Goal: Information Seeking & Learning: Learn about a topic

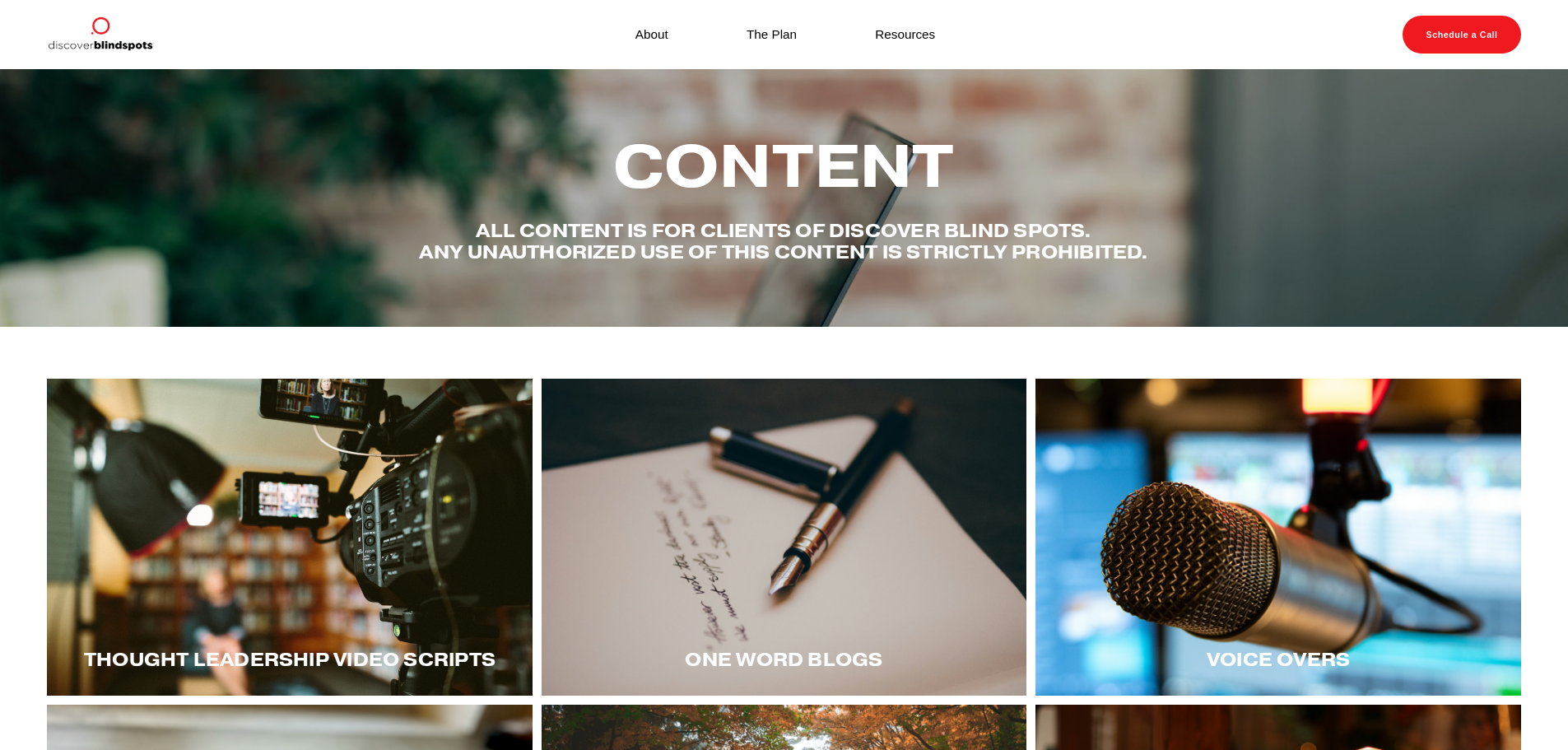
click at [1246, 563] on div at bounding box center [1278, 536] width 485 height 317
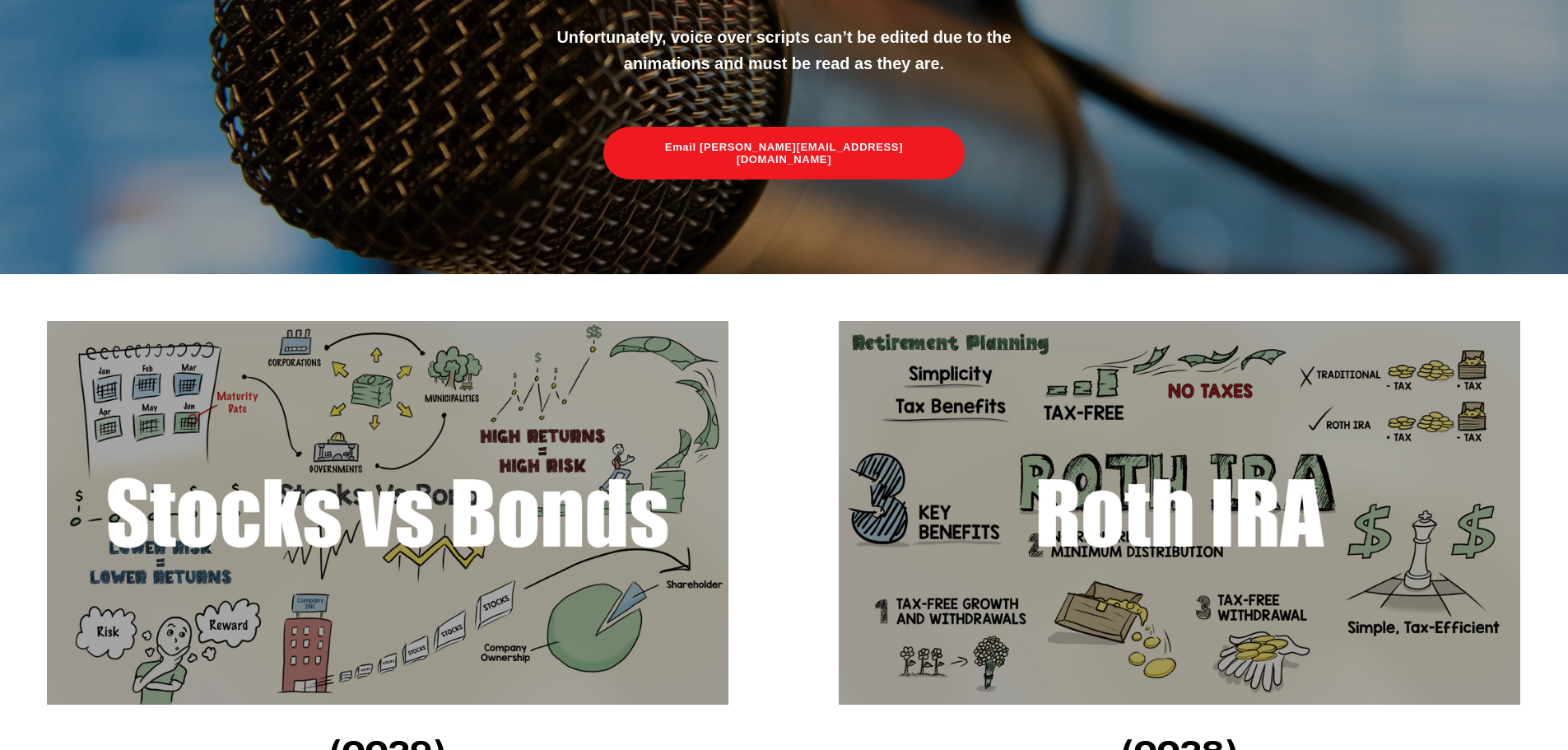
scroll to position [494, 0]
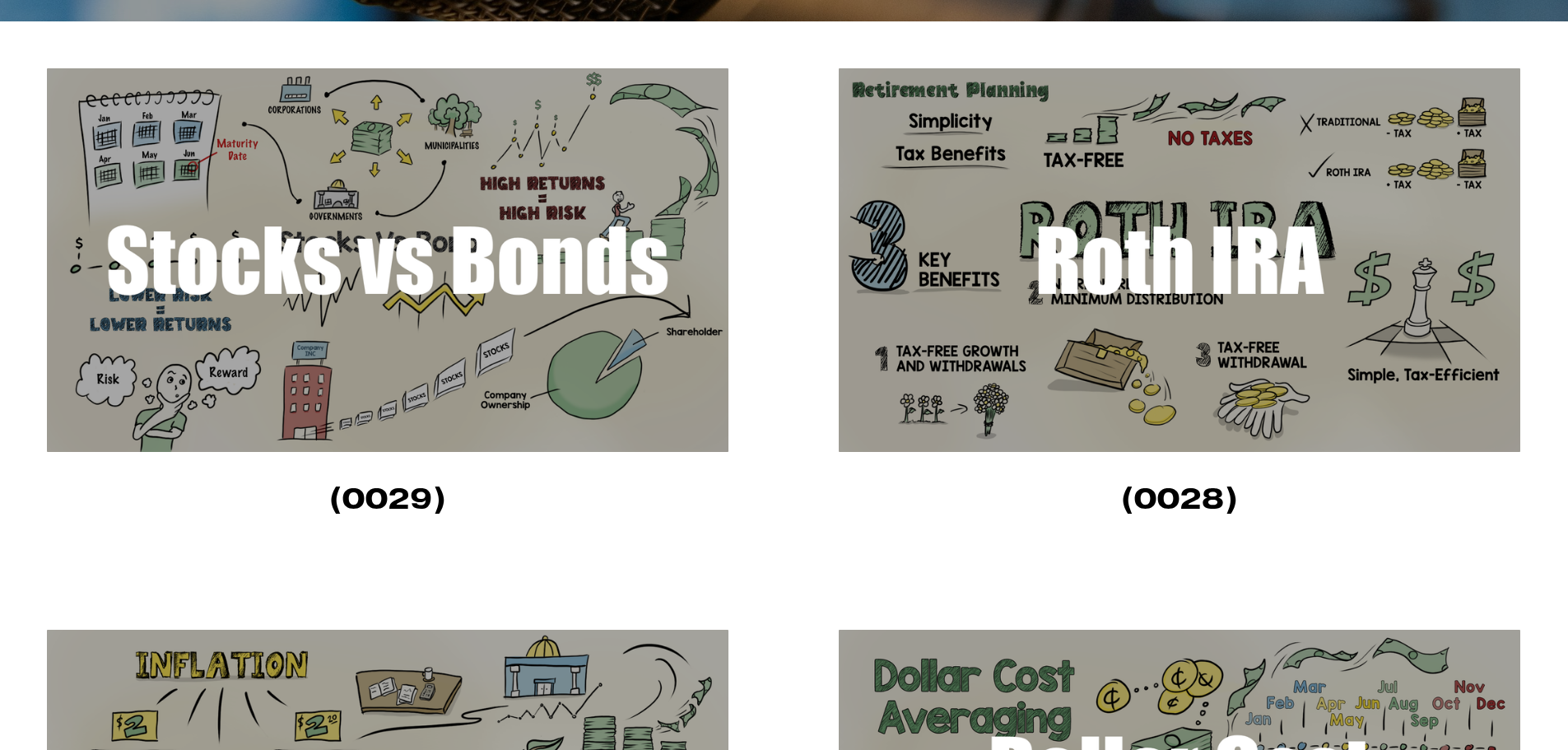
click at [1163, 278] on img at bounding box center [1179, 260] width 681 height 384
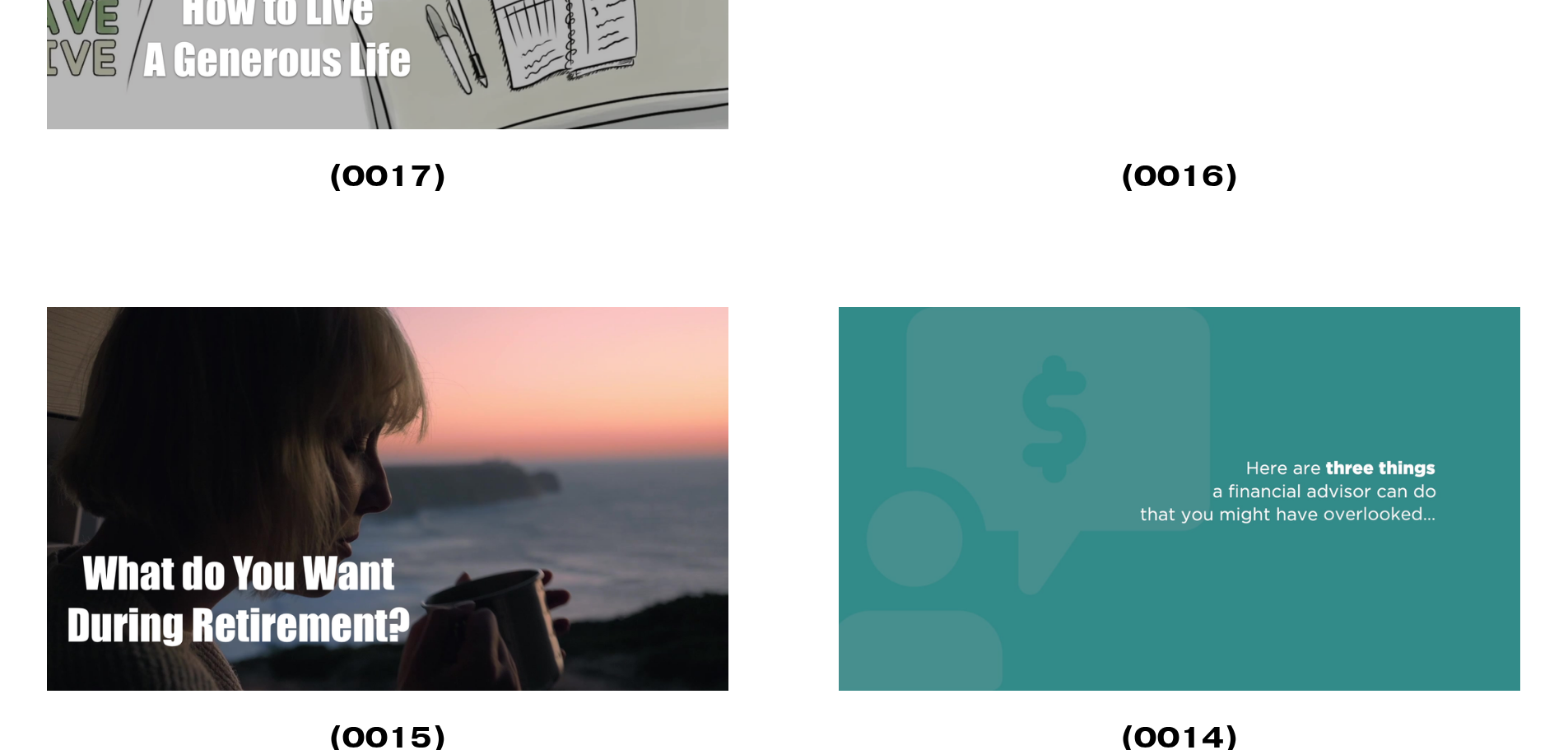
scroll to position [4280, 0]
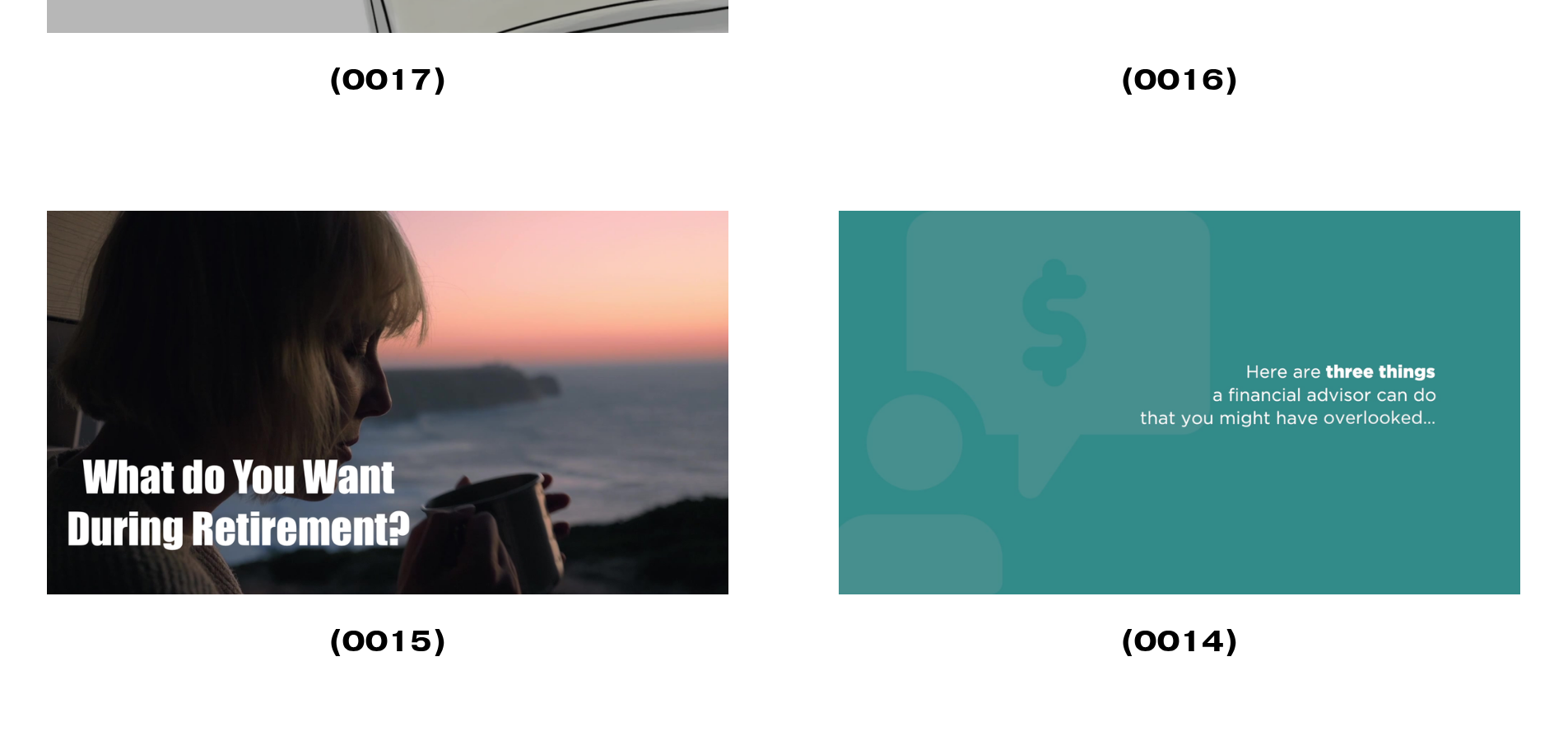
click at [1198, 429] on img at bounding box center [1179, 402] width 681 height 384
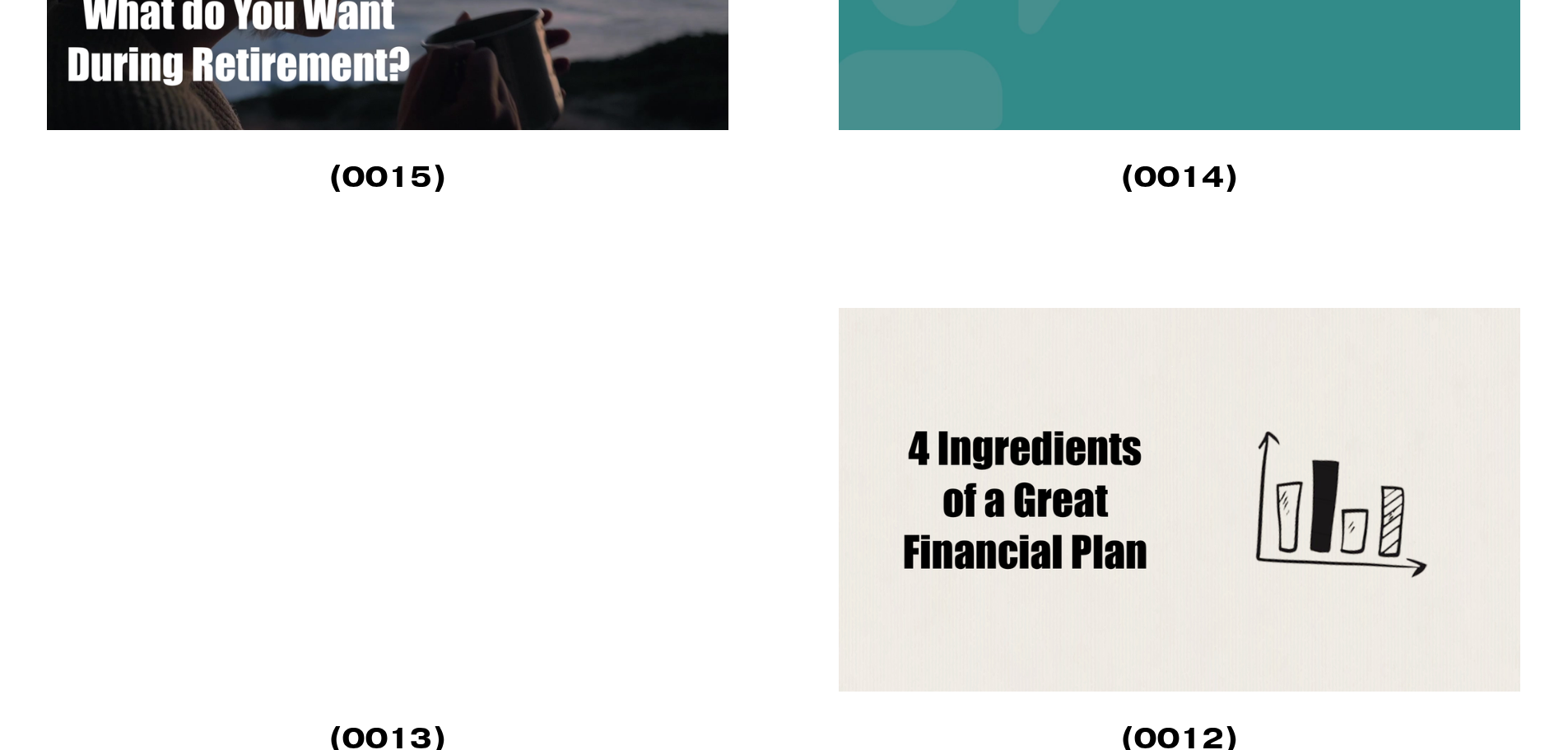
scroll to position [4774, 0]
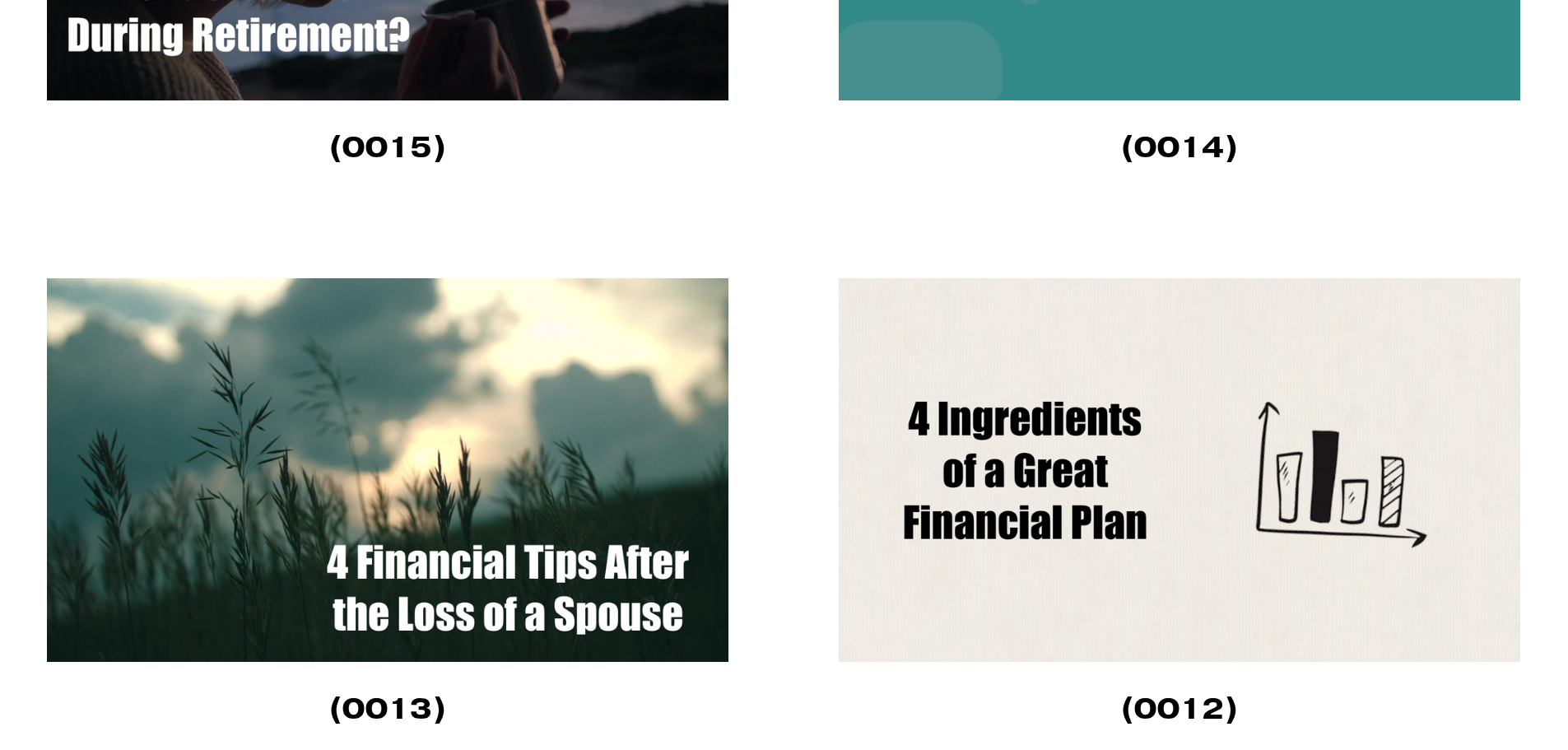
click at [622, 565] on img at bounding box center [387, 470] width 681 height 384
click at [982, 447] on img at bounding box center [1179, 470] width 681 height 384
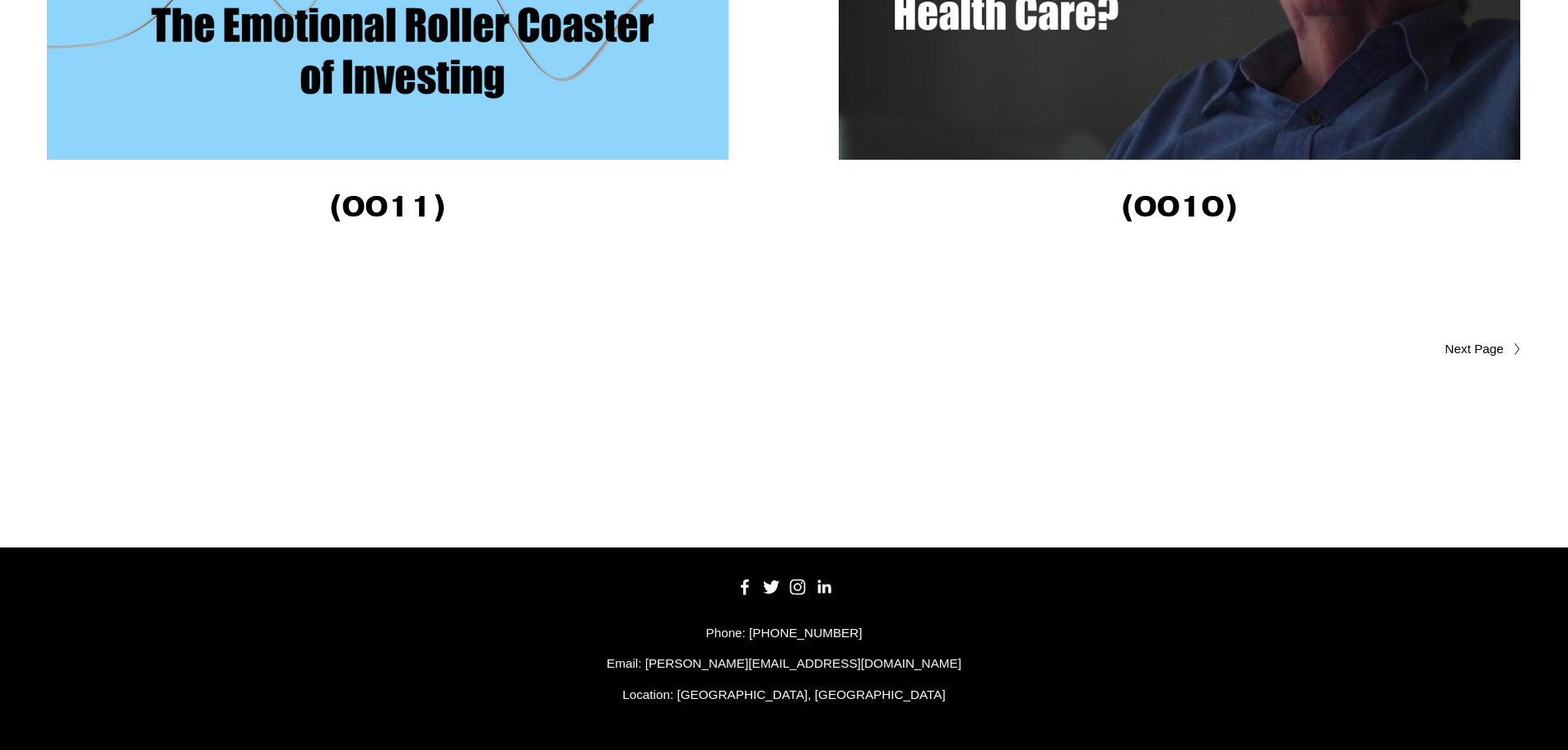
scroll to position [5845, 0]
click at [1478, 346] on span "Older Posts" at bounding box center [1441, 349] width 124 height 19
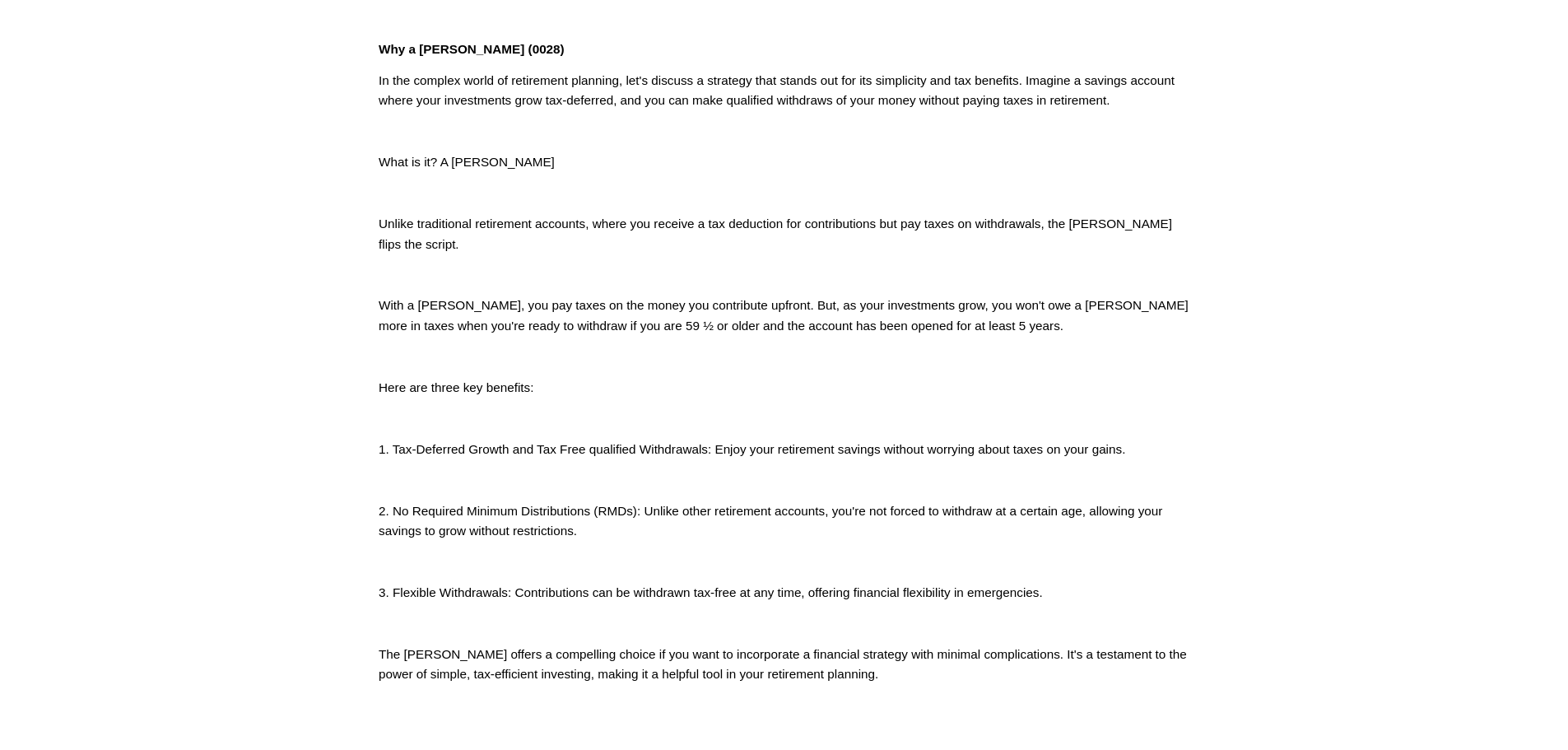
scroll to position [658, 0]
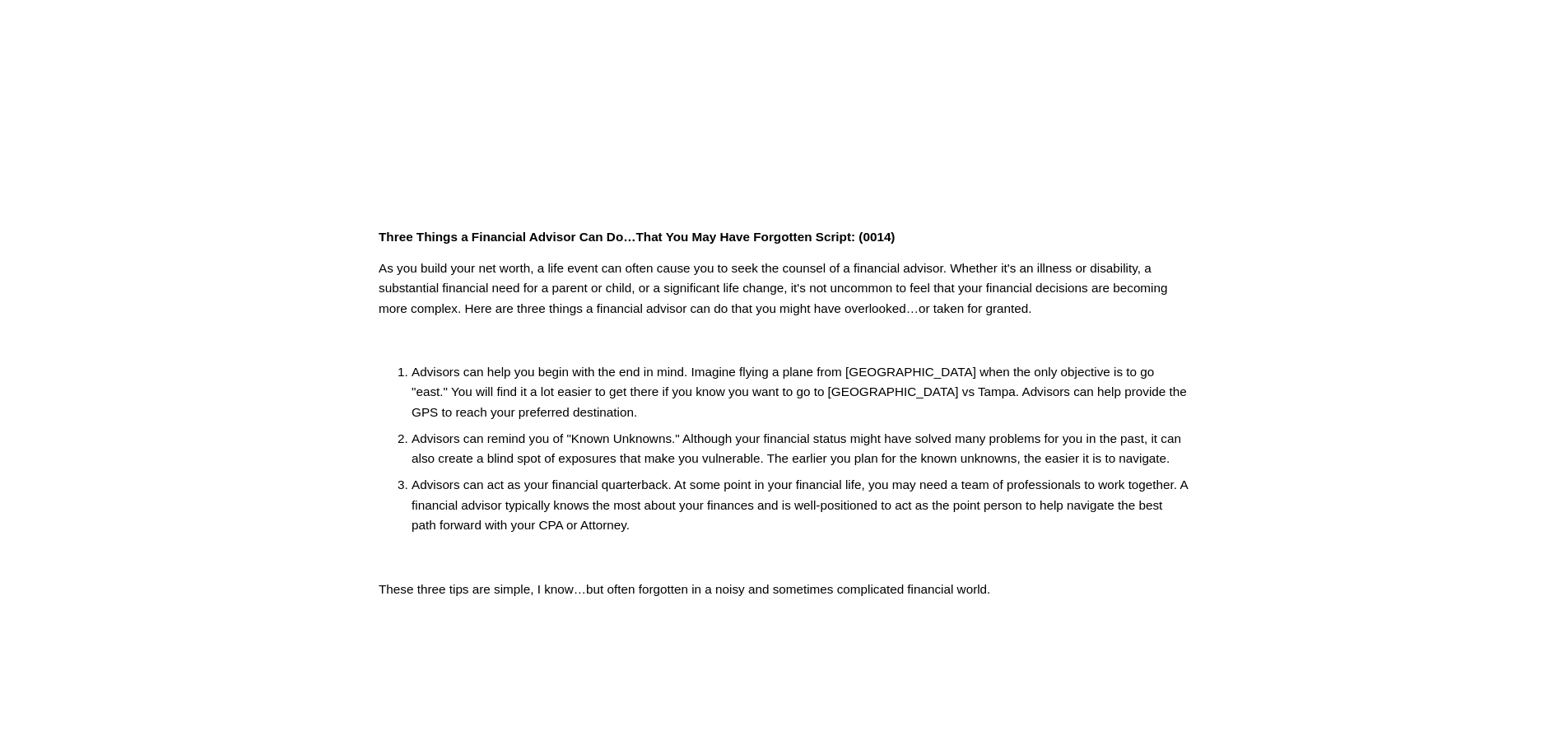
scroll to position [412, 0]
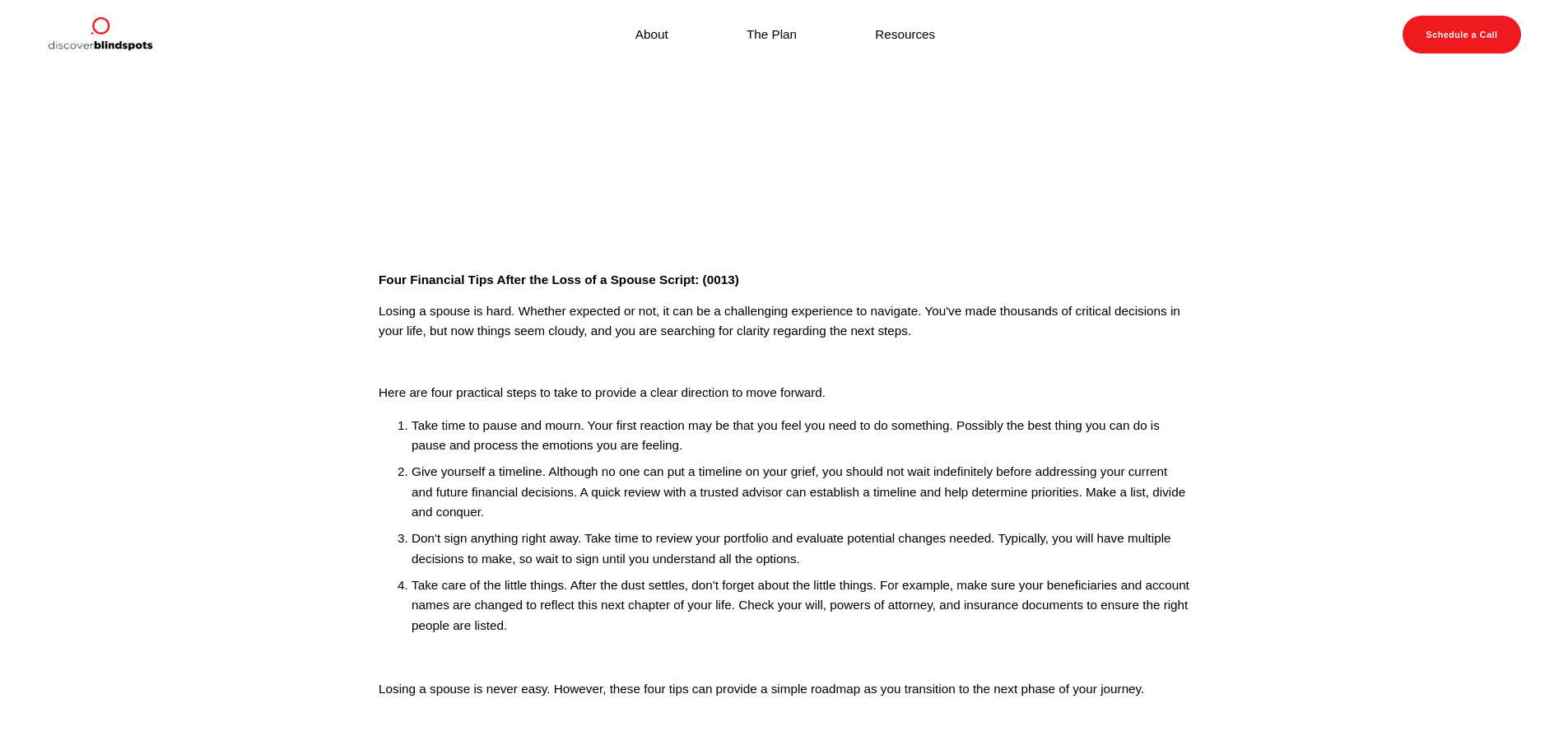
scroll to position [329, 0]
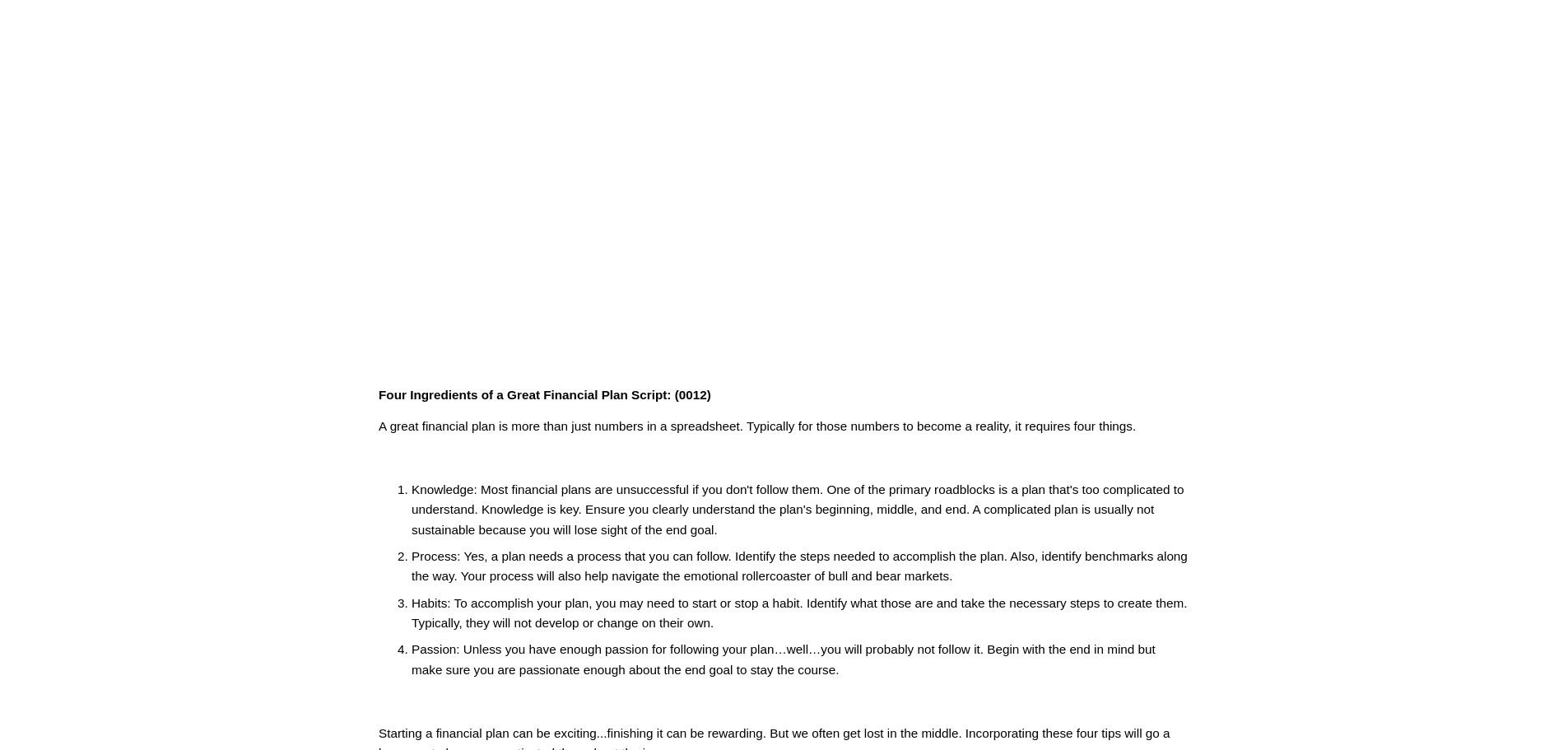
scroll to position [329, 0]
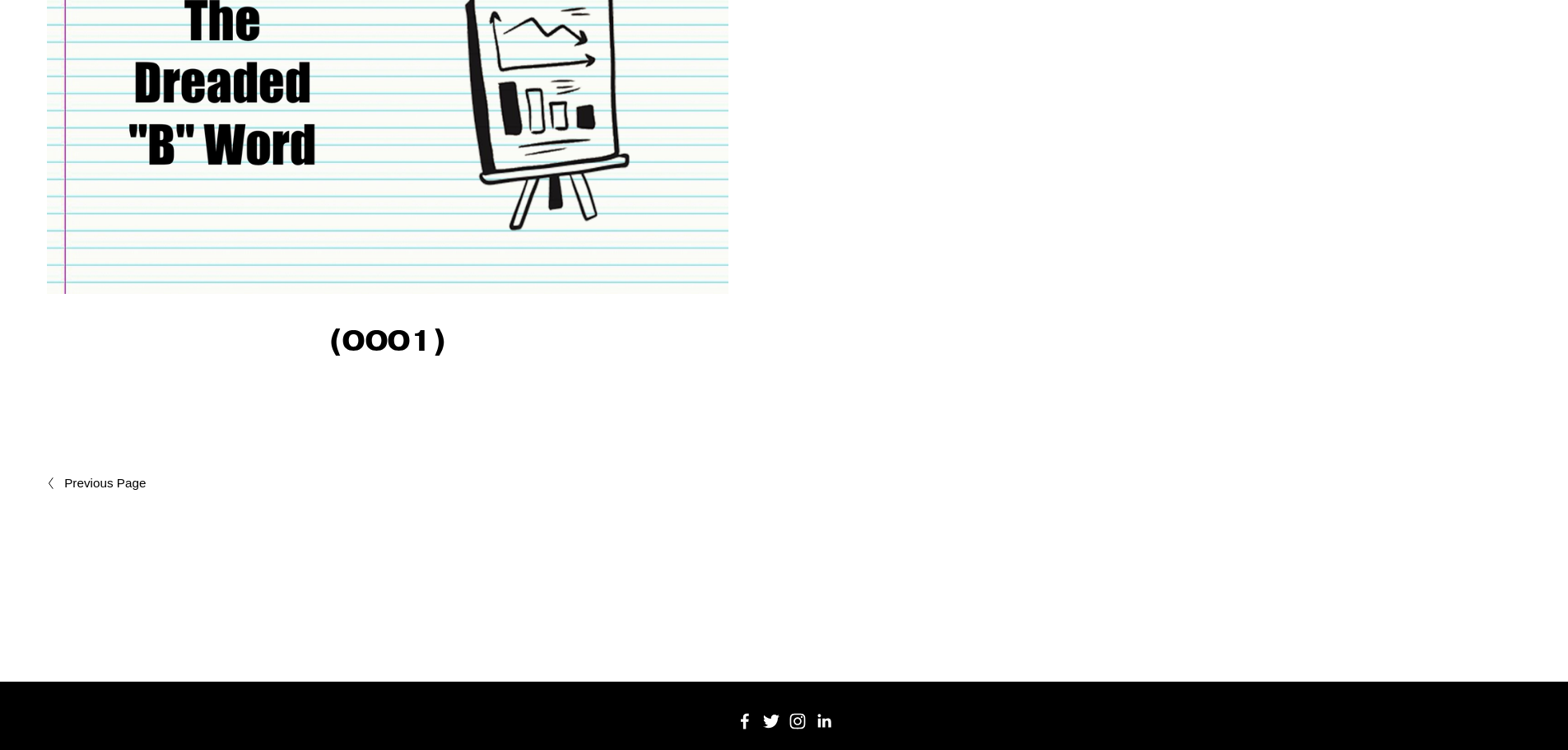
scroll to position [2716, 0]
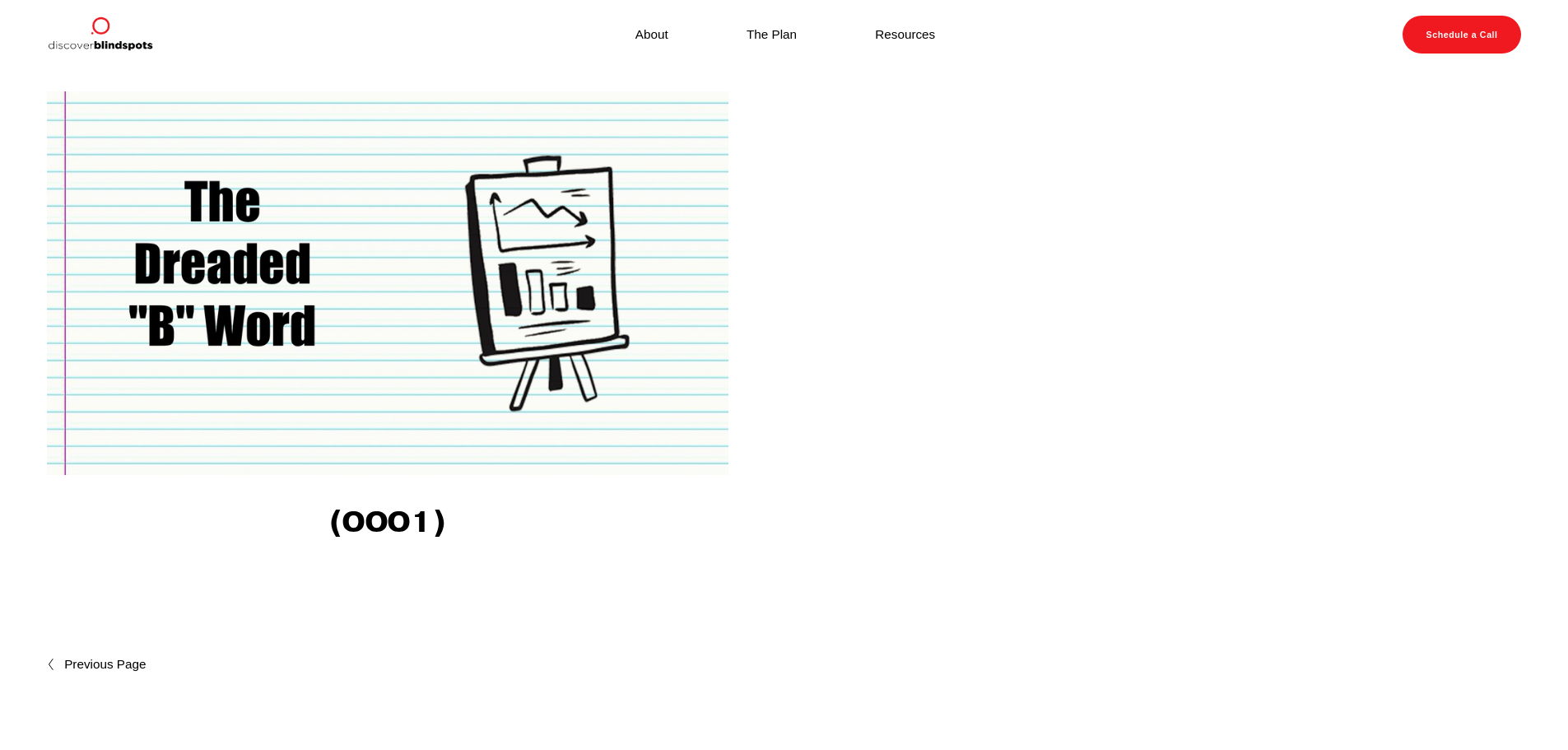
click at [398, 335] on img at bounding box center [387, 283] width 681 height 384
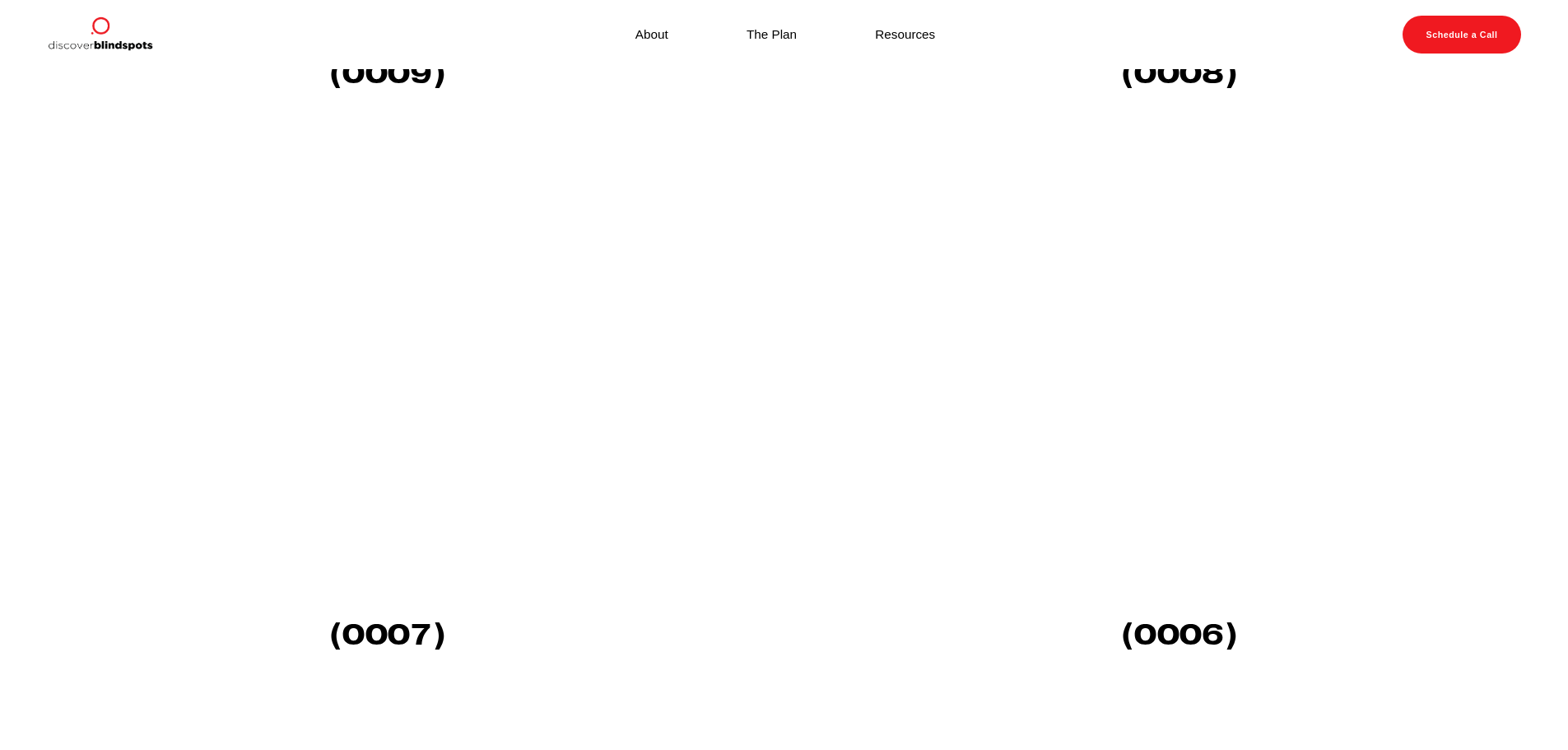
scroll to position [905, 0]
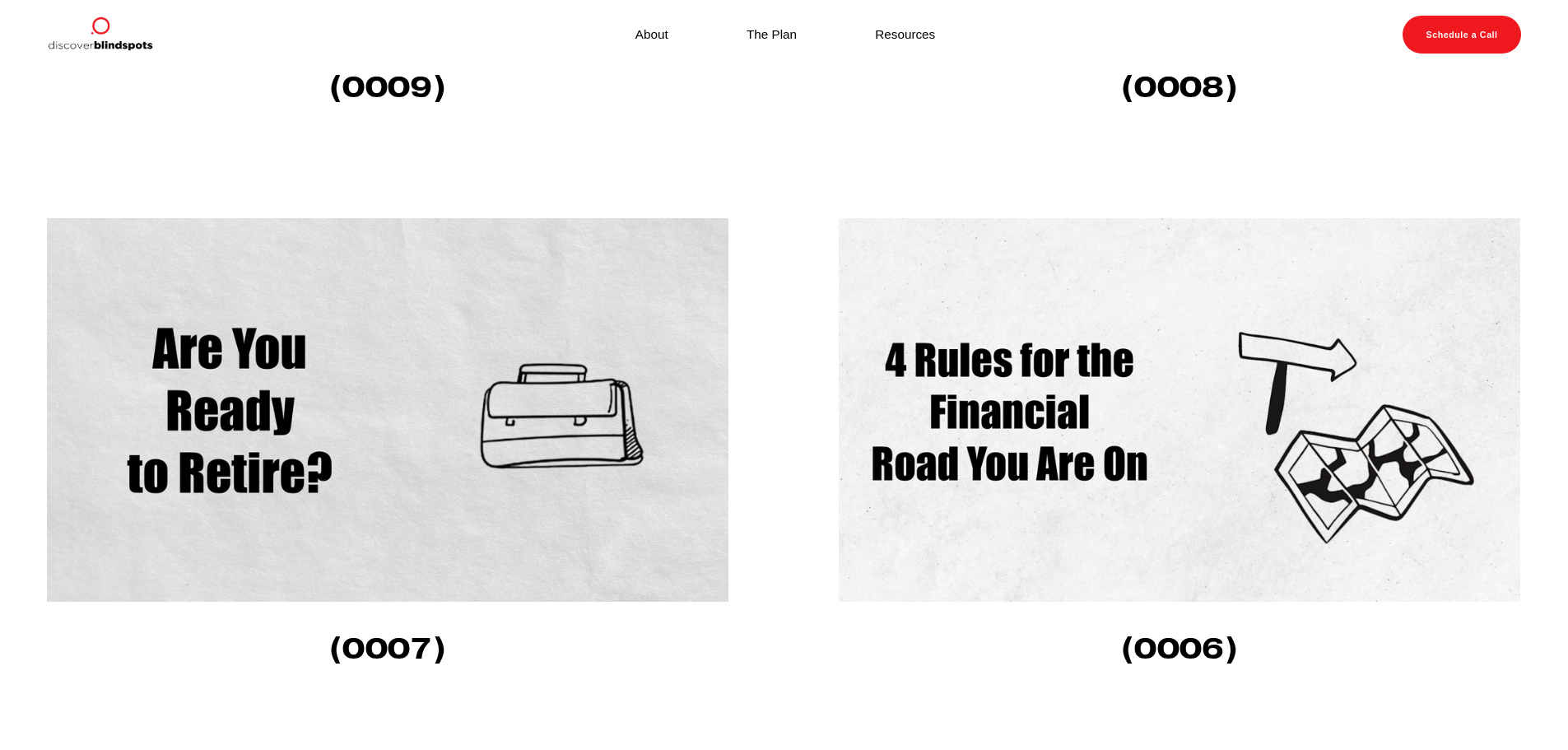
click at [423, 437] on img at bounding box center [387, 410] width 681 height 384
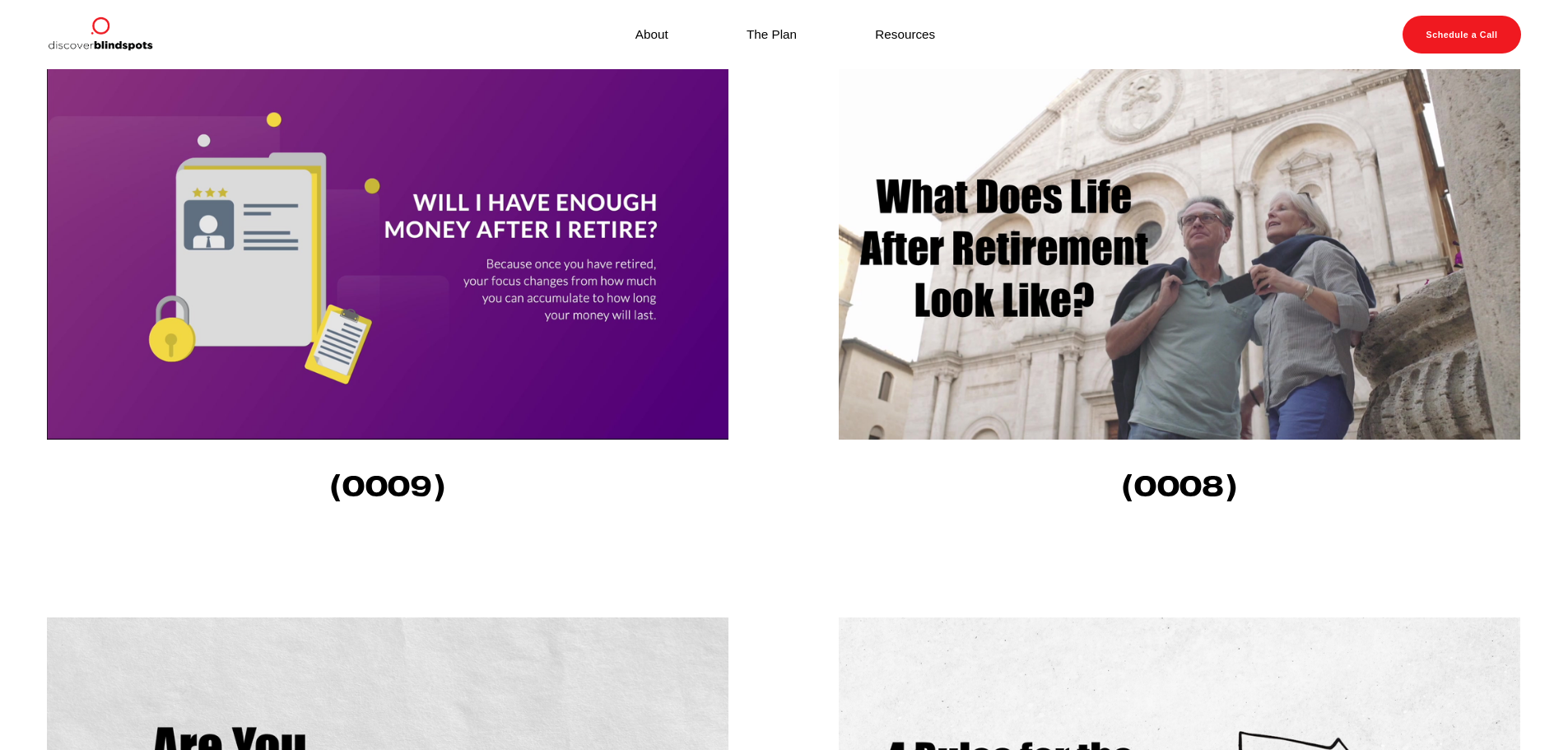
scroll to position [494, 0]
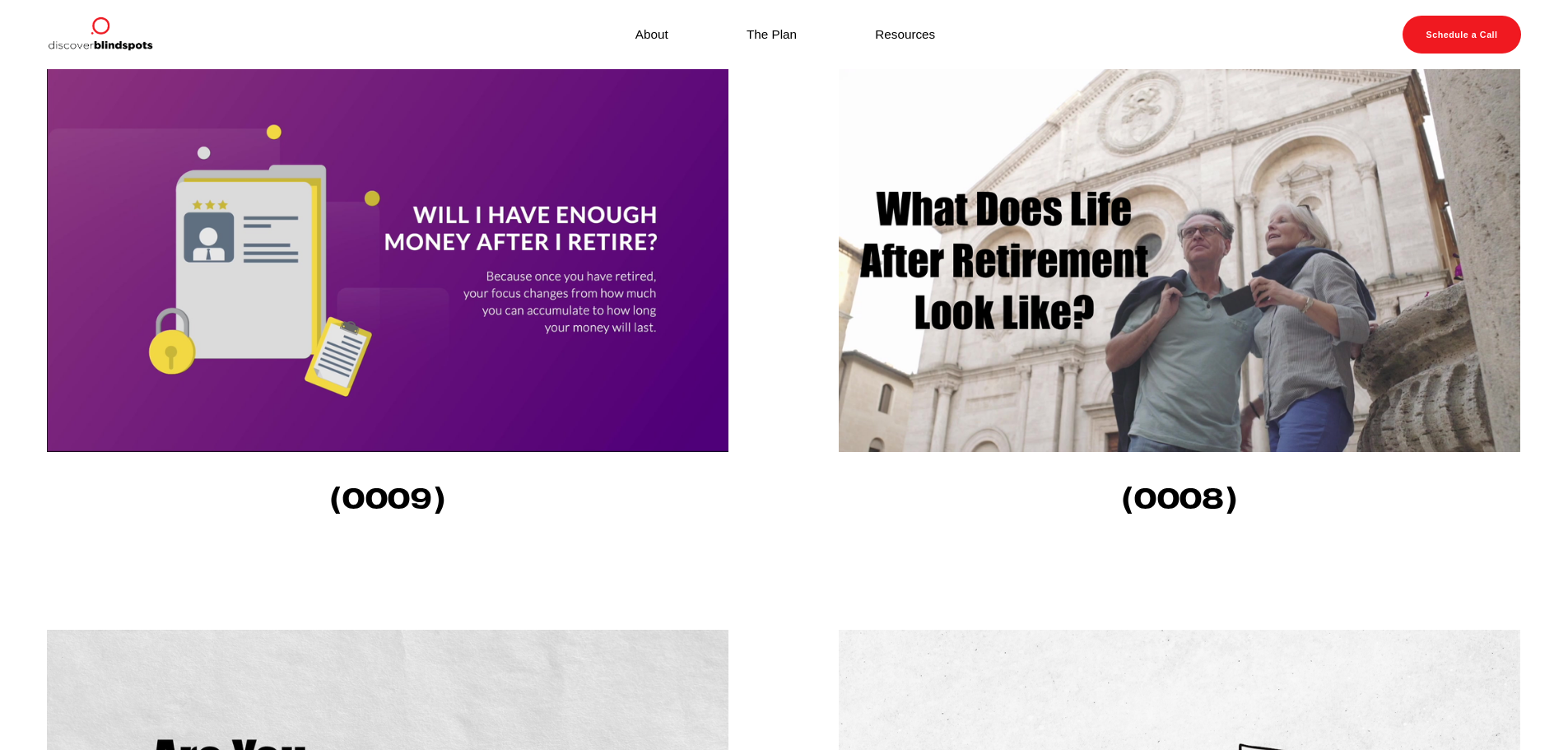
click at [581, 241] on img at bounding box center [387, 260] width 681 height 384
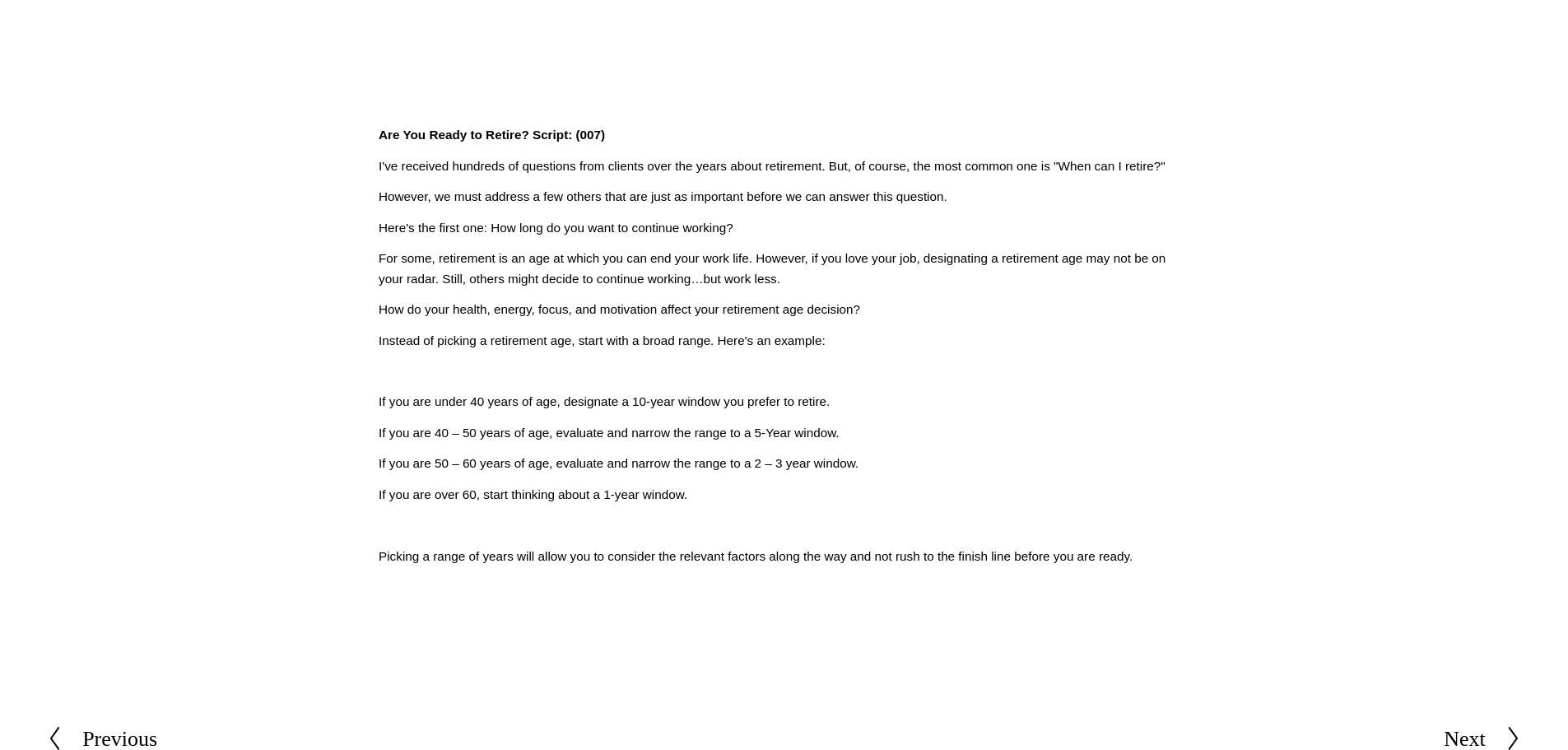
scroll to position [494, 0]
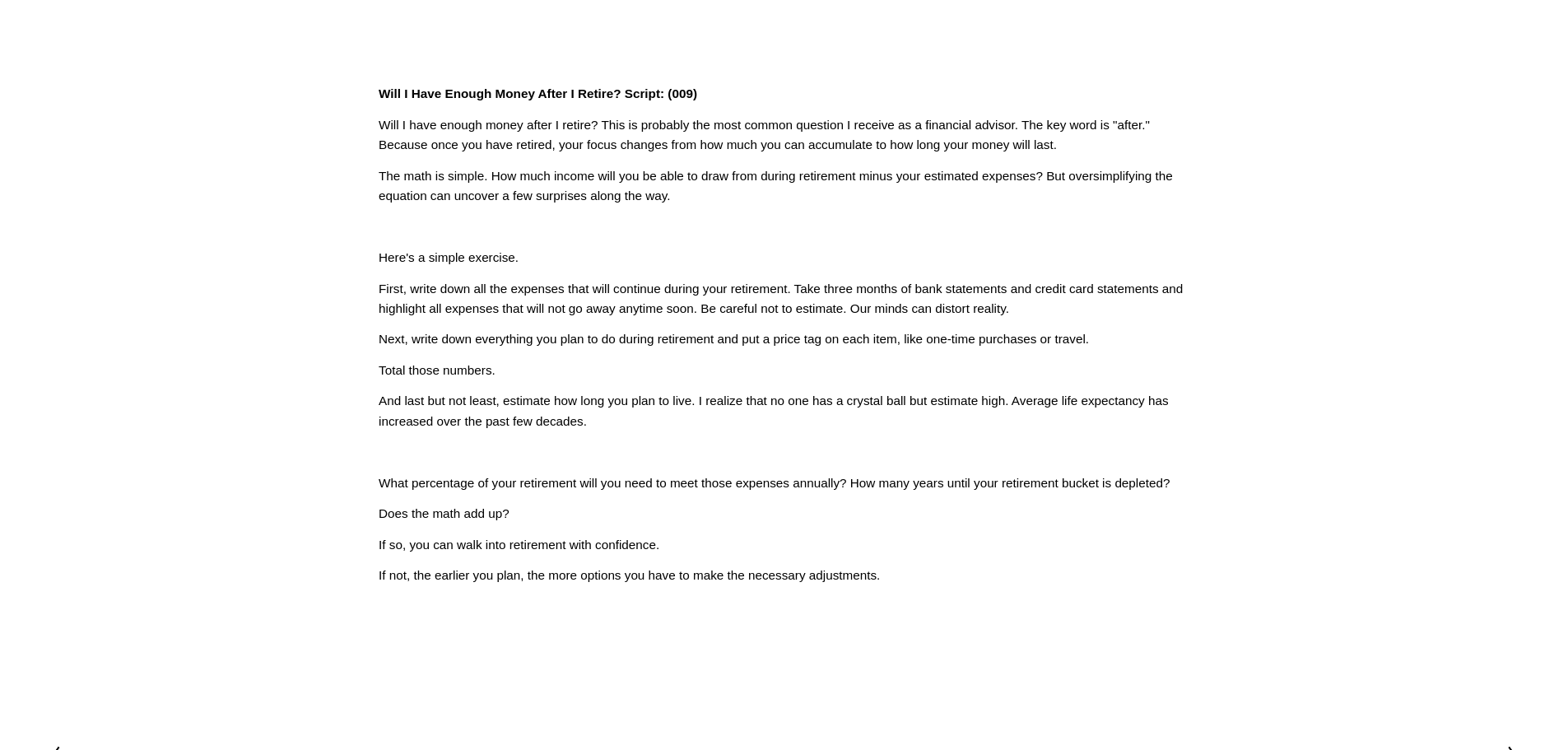
scroll to position [576, 0]
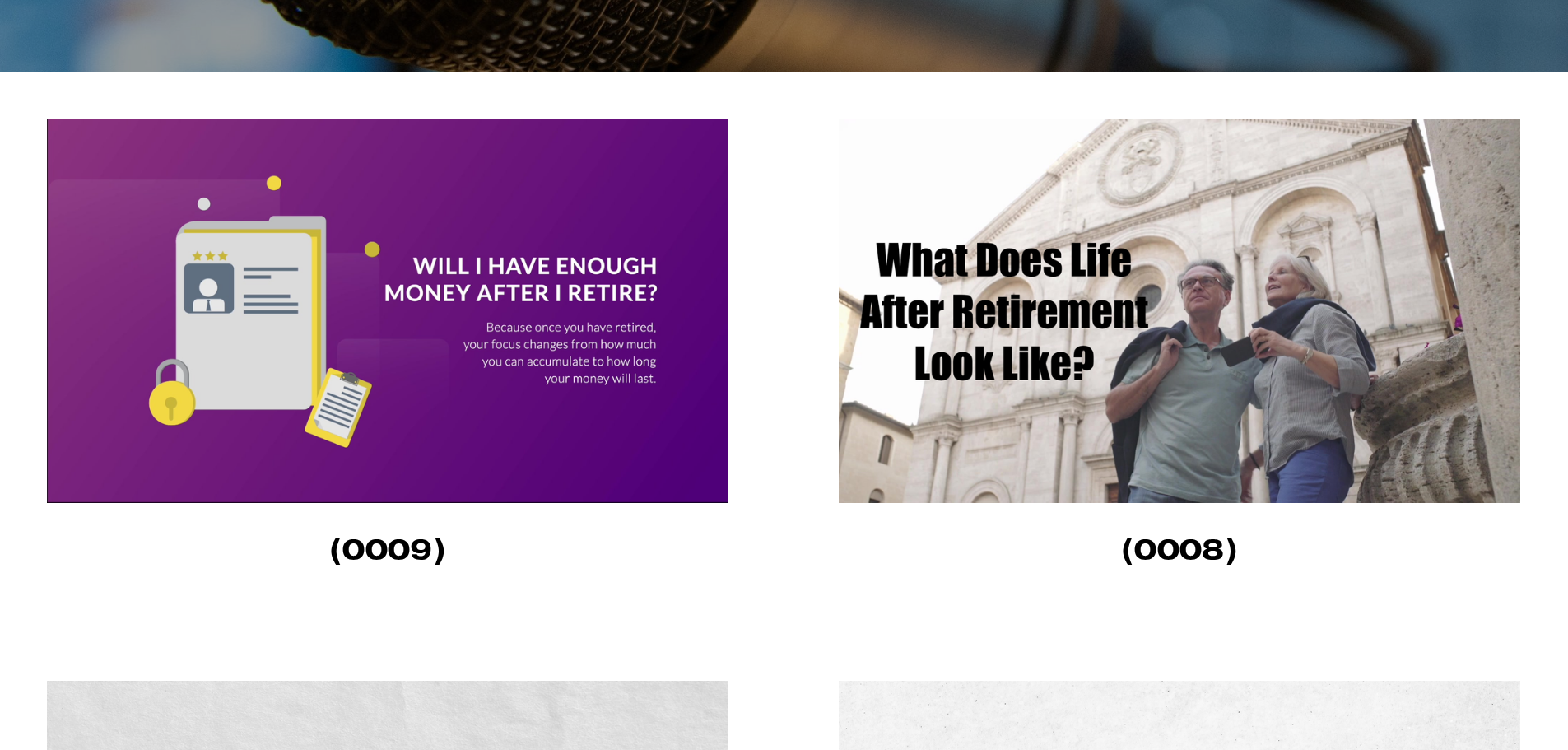
scroll to position [494, 0]
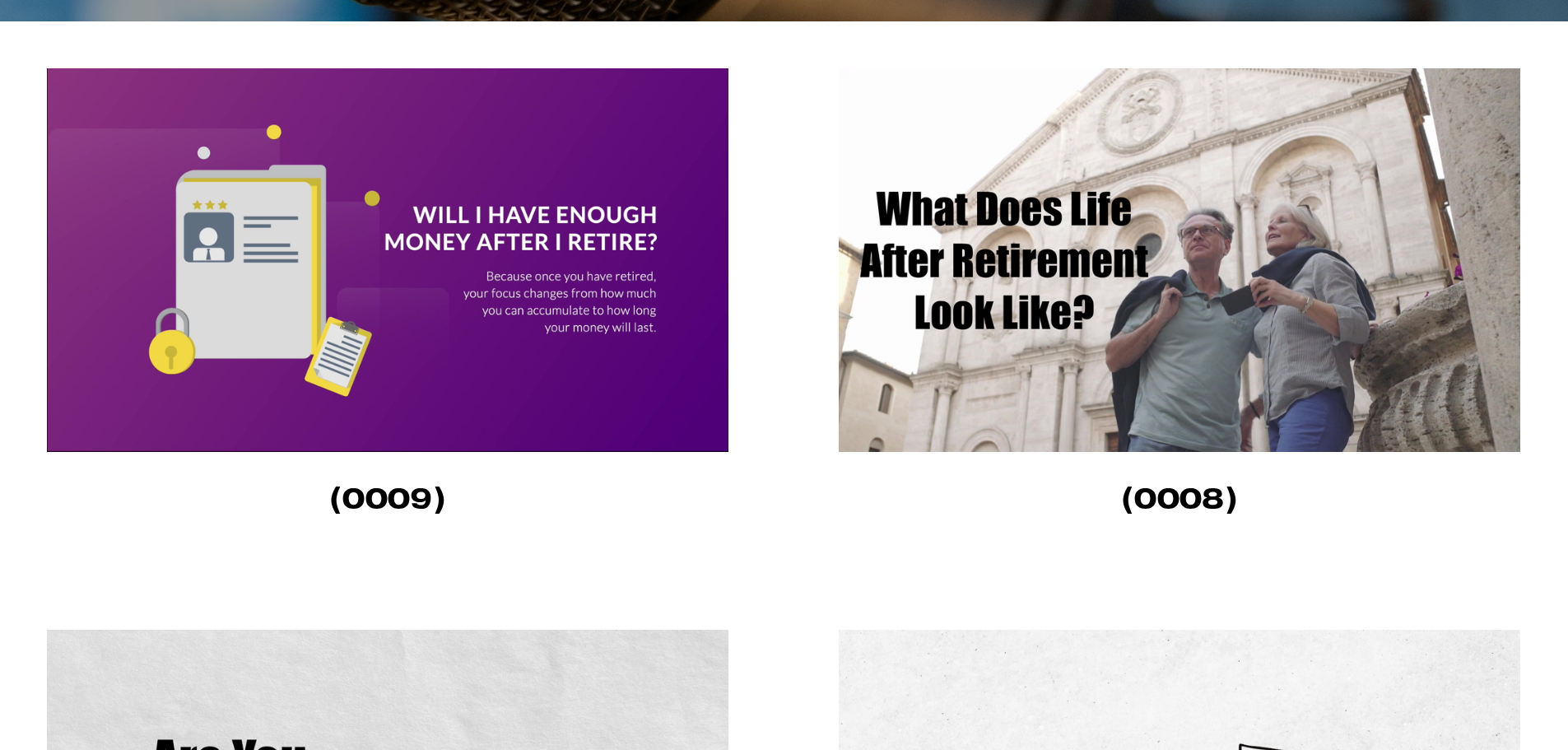
click at [1058, 293] on img at bounding box center [1179, 260] width 681 height 384
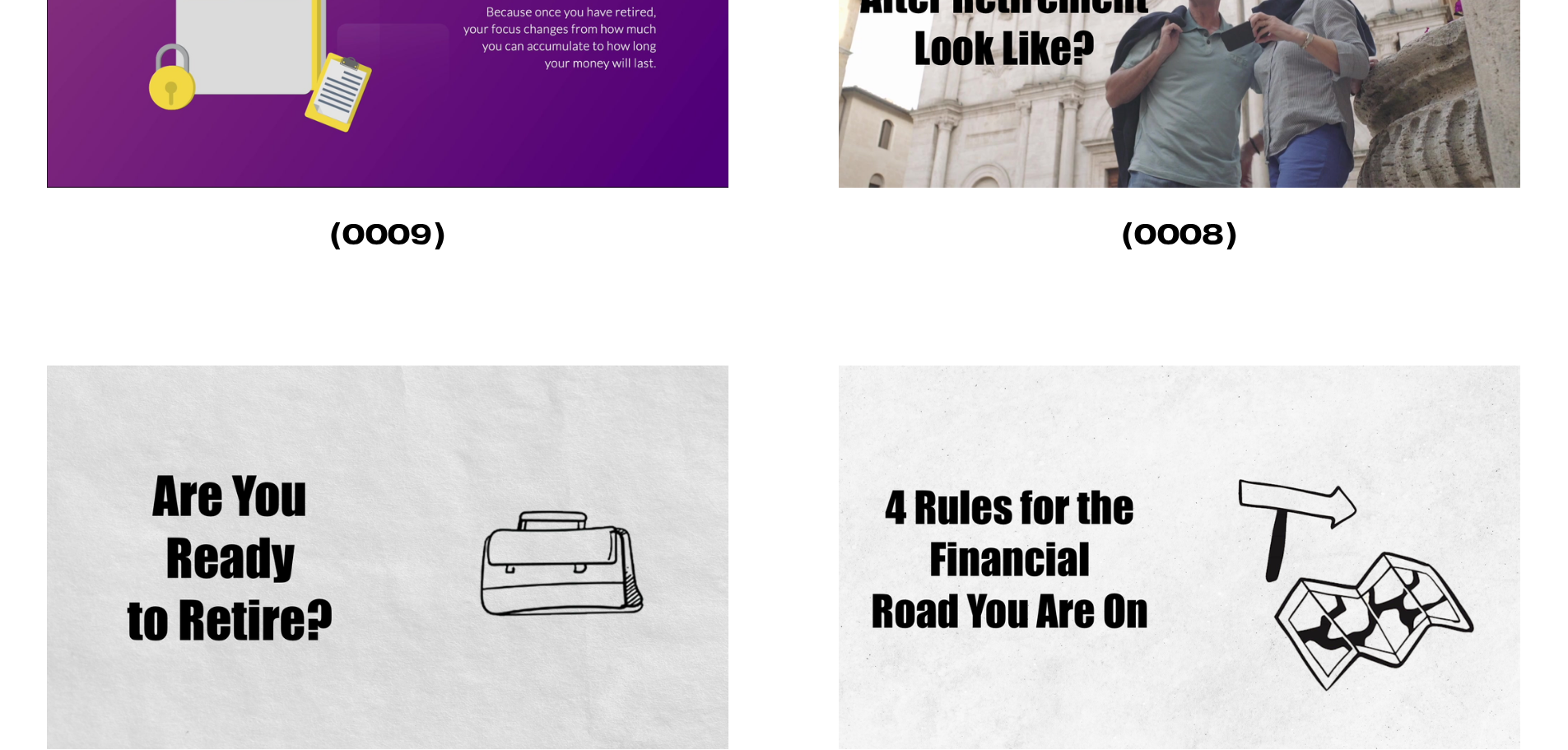
scroll to position [823, 0]
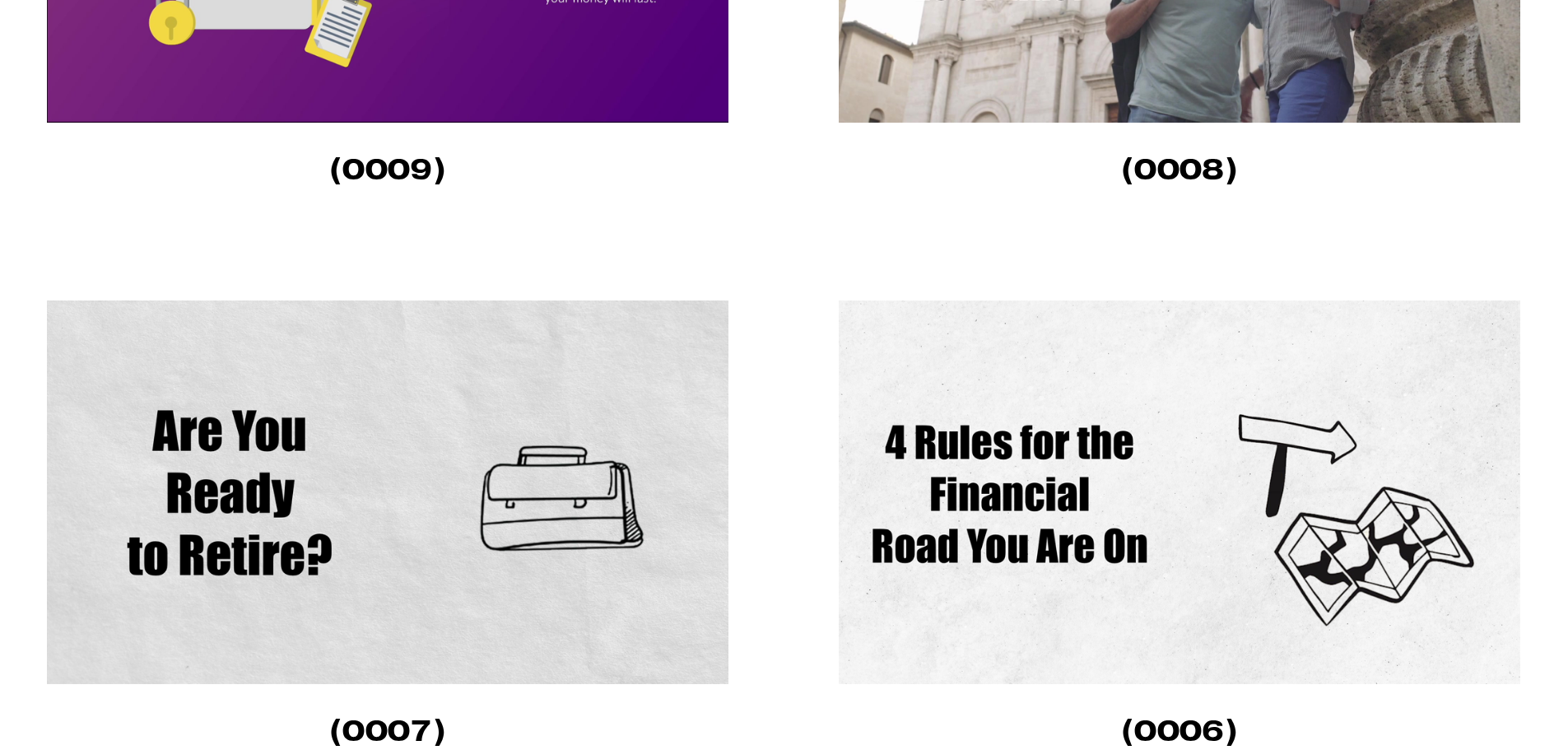
click at [988, 572] on img at bounding box center [1179, 492] width 681 height 384
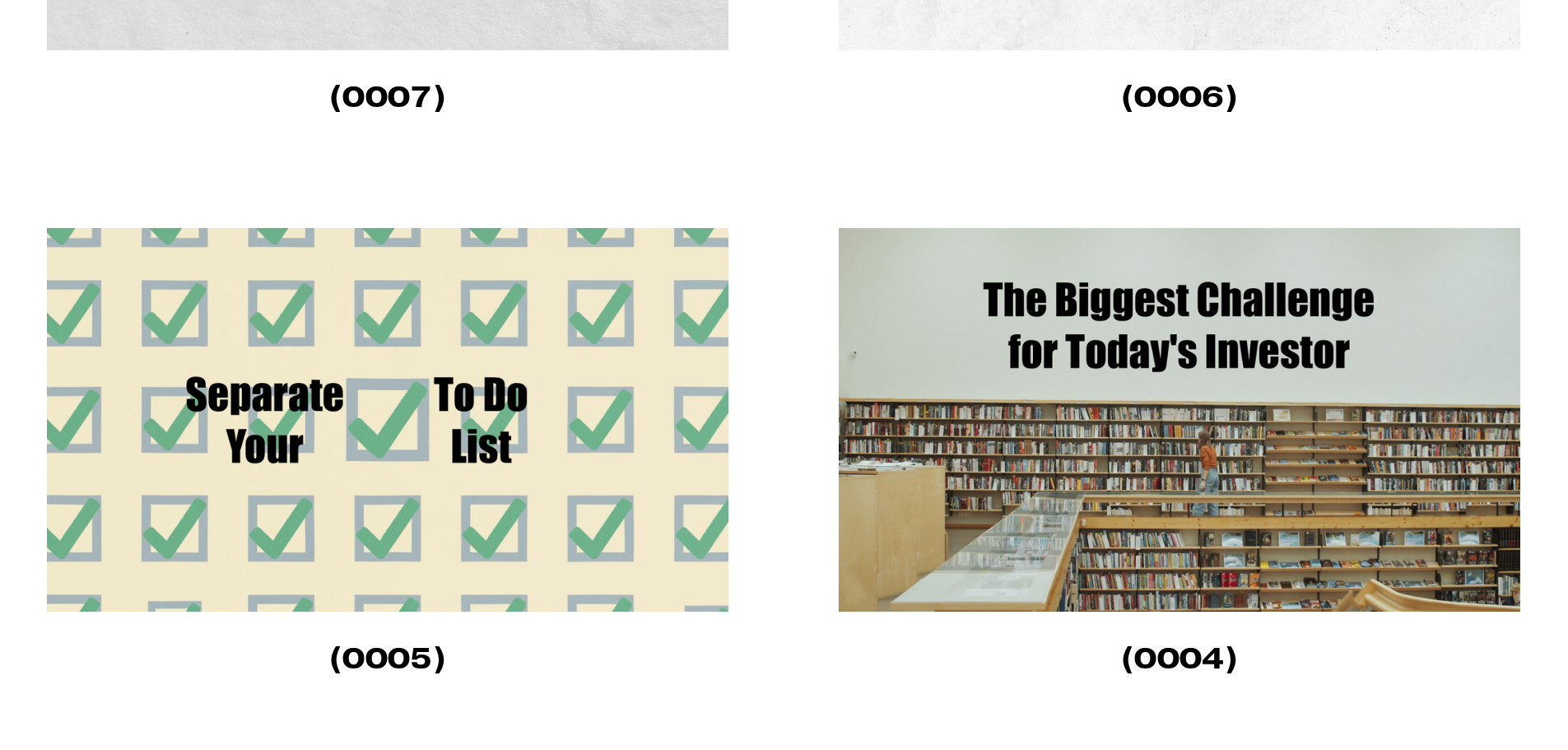
scroll to position [1564, 0]
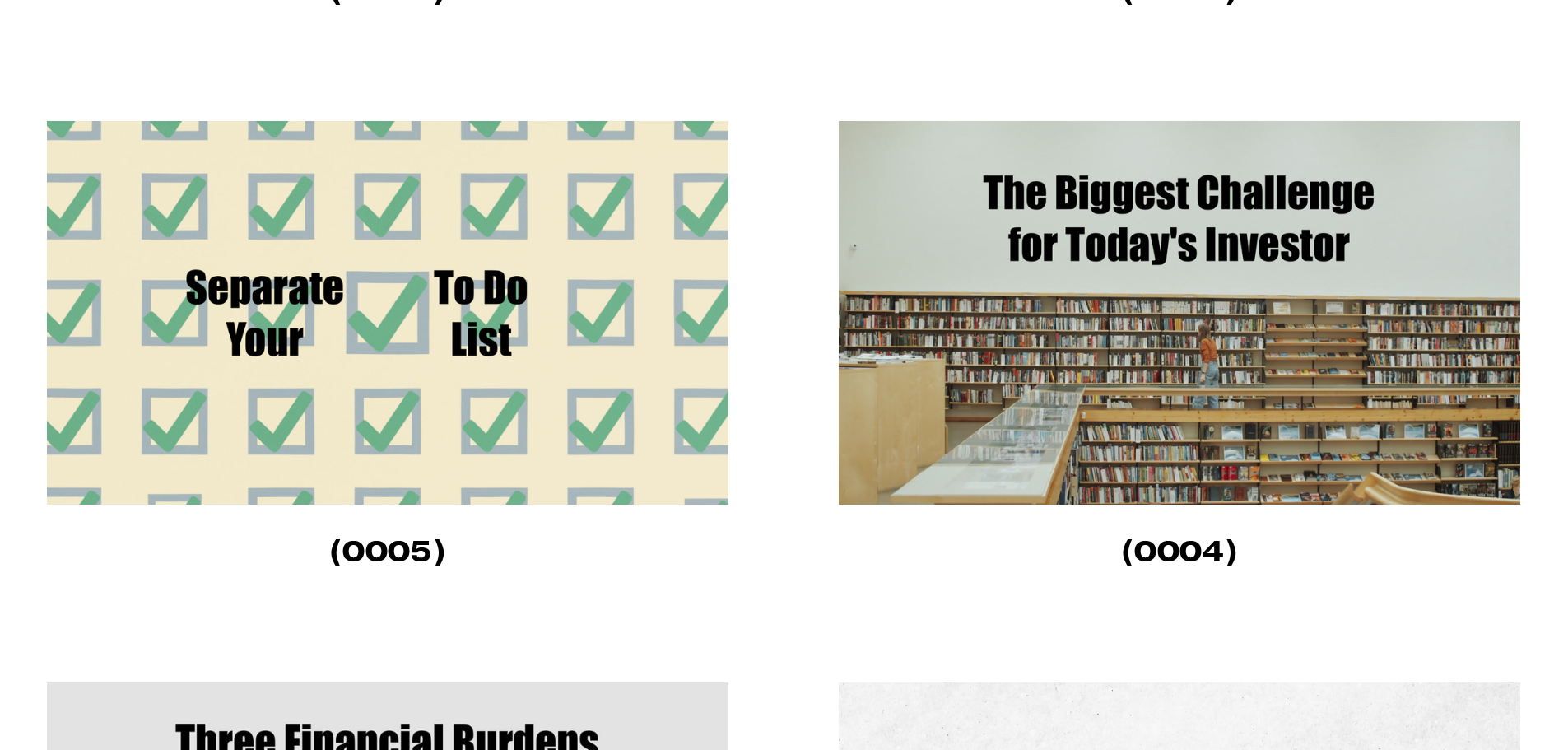
click at [372, 317] on img at bounding box center [387, 313] width 681 height 384
click at [1045, 237] on img at bounding box center [1179, 313] width 681 height 384
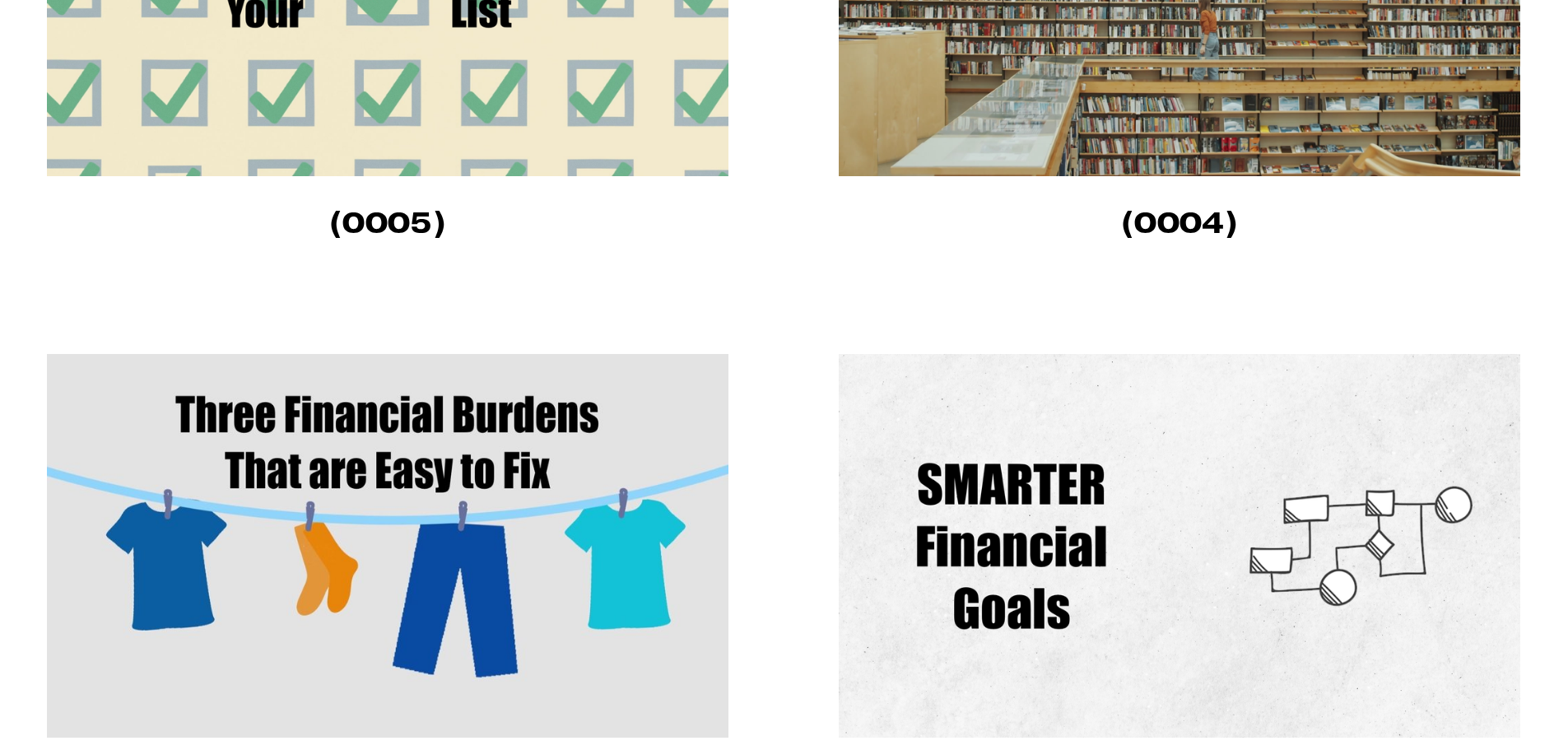
scroll to position [1893, 0]
click at [388, 503] on img at bounding box center [387, 545] width 681 height 384
click at [932, 521] on img at bounding box center [1179, 545] width 681 height 384
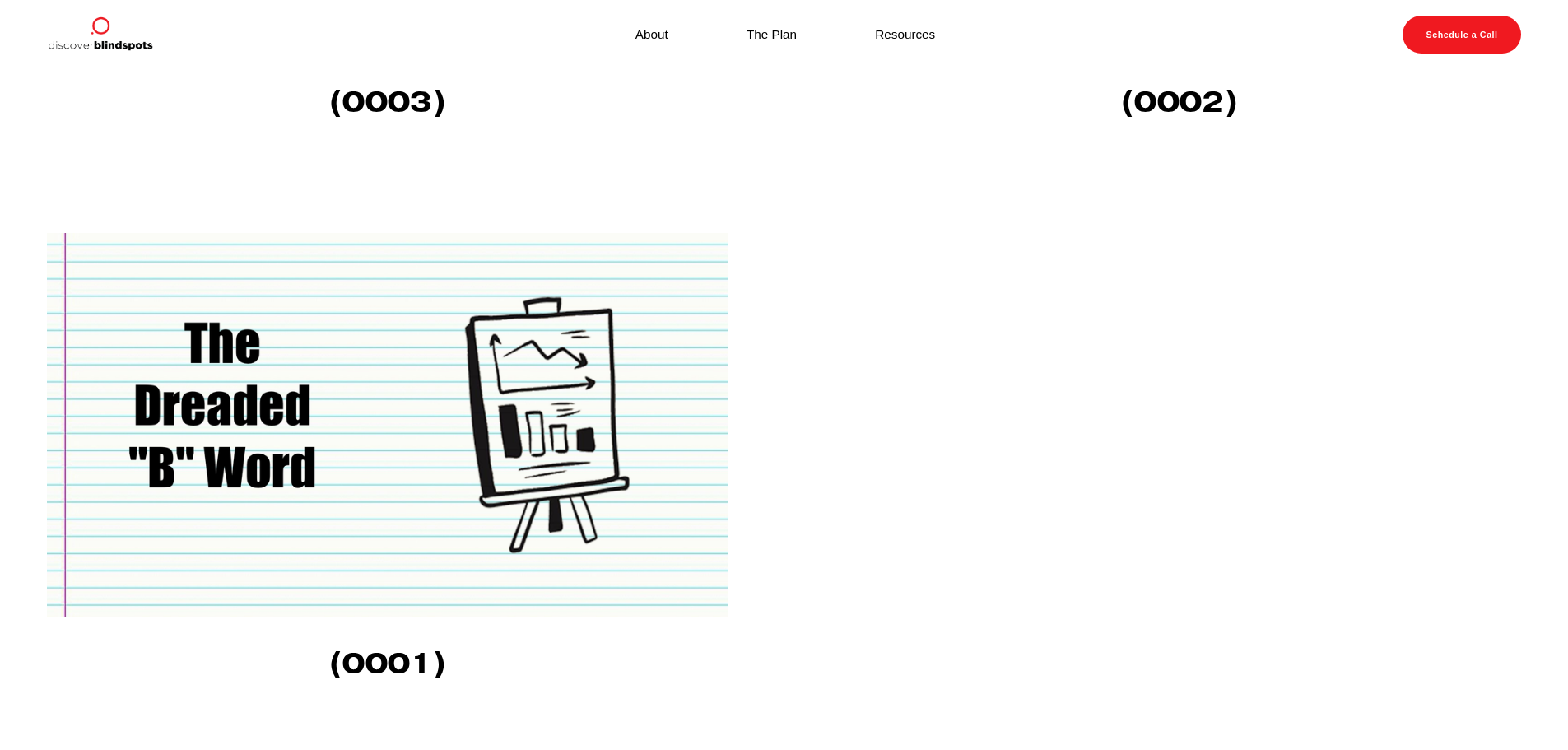
scroll to position [2544, 0]
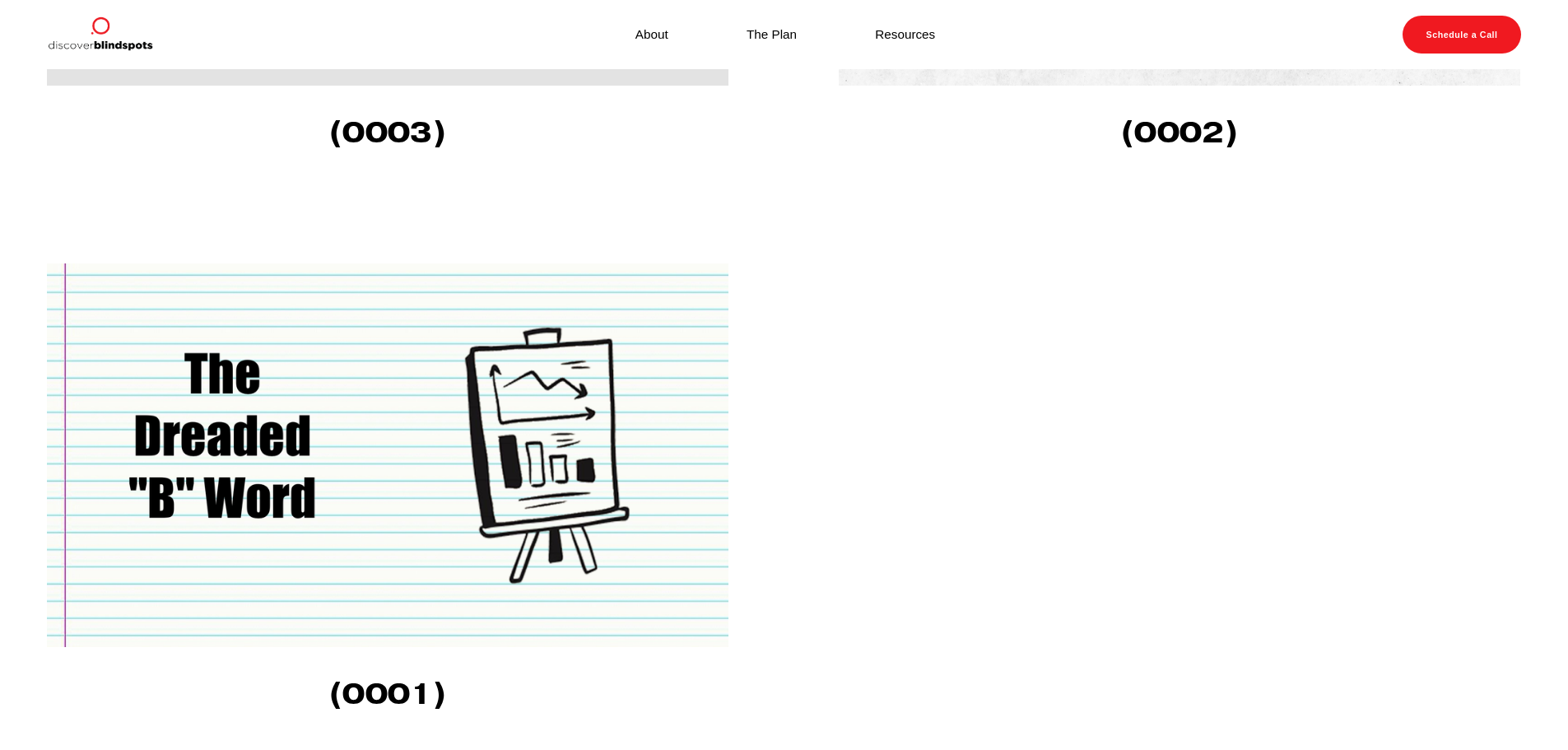
click at [466, 431] on img at bounding box center [387, 455] width 681 height 384
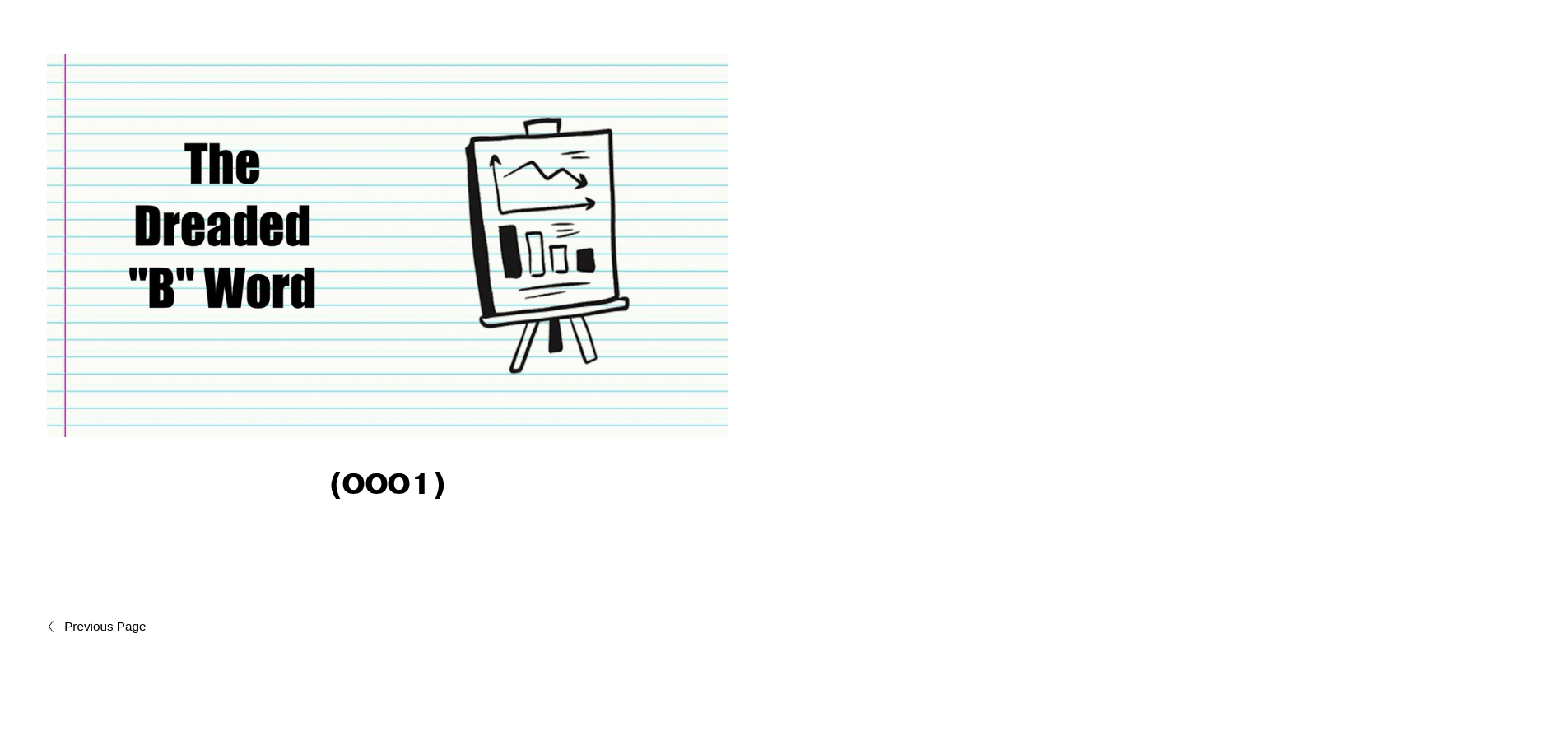
scroll to position [3038, 0]
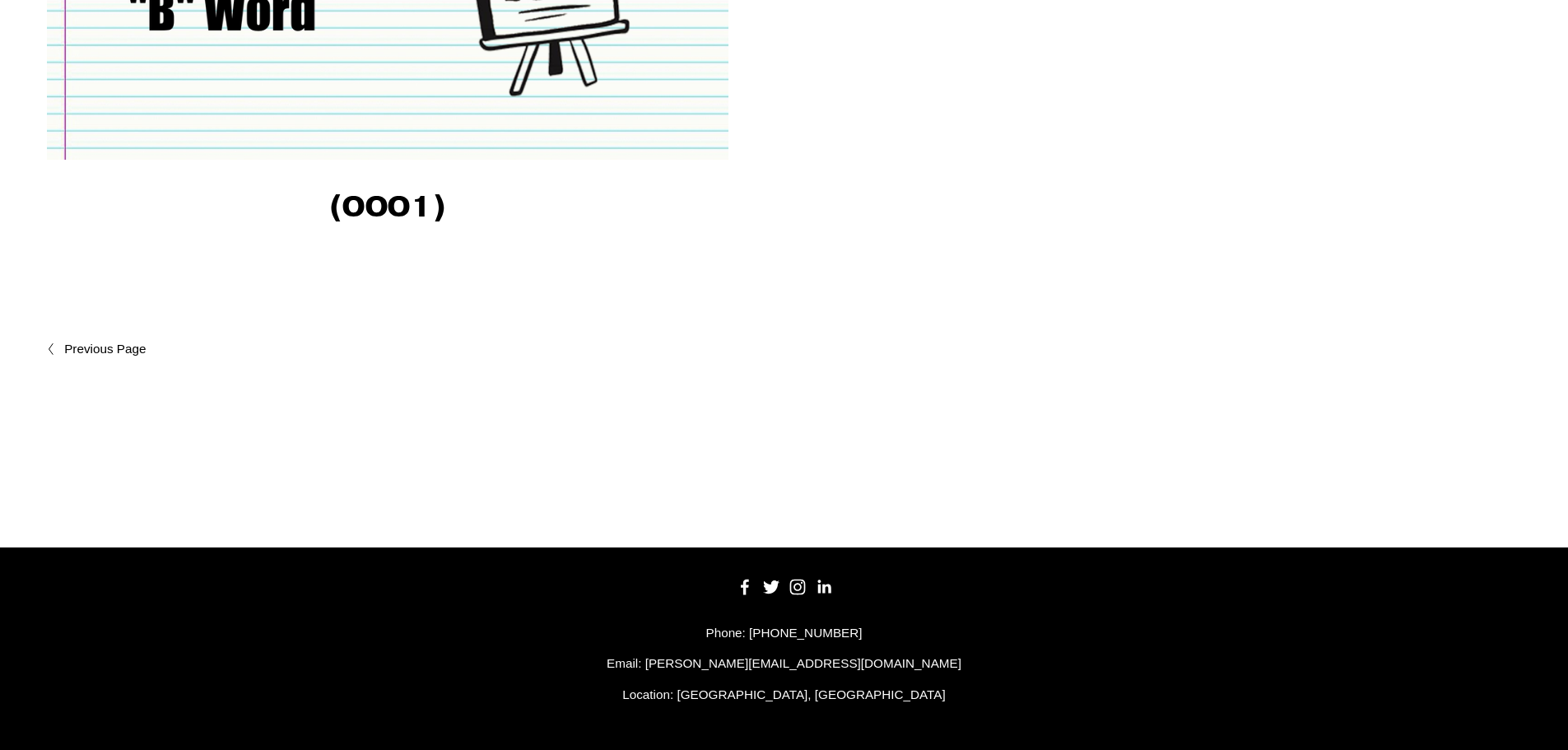
click at [135, 348] on span "Newer Posts" at bounding box center [141, 349] width 153 height 19
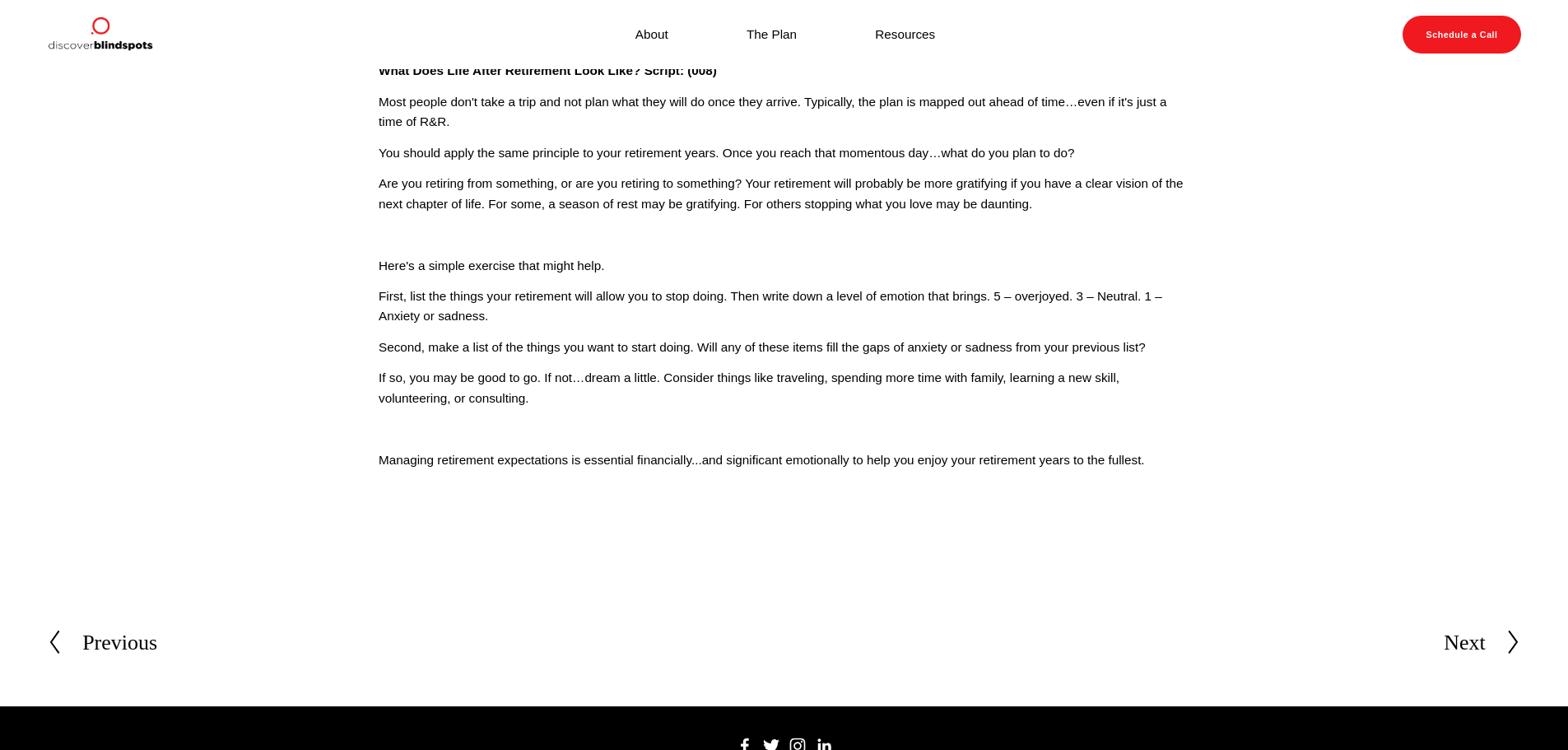
scroll to position [142, 0]
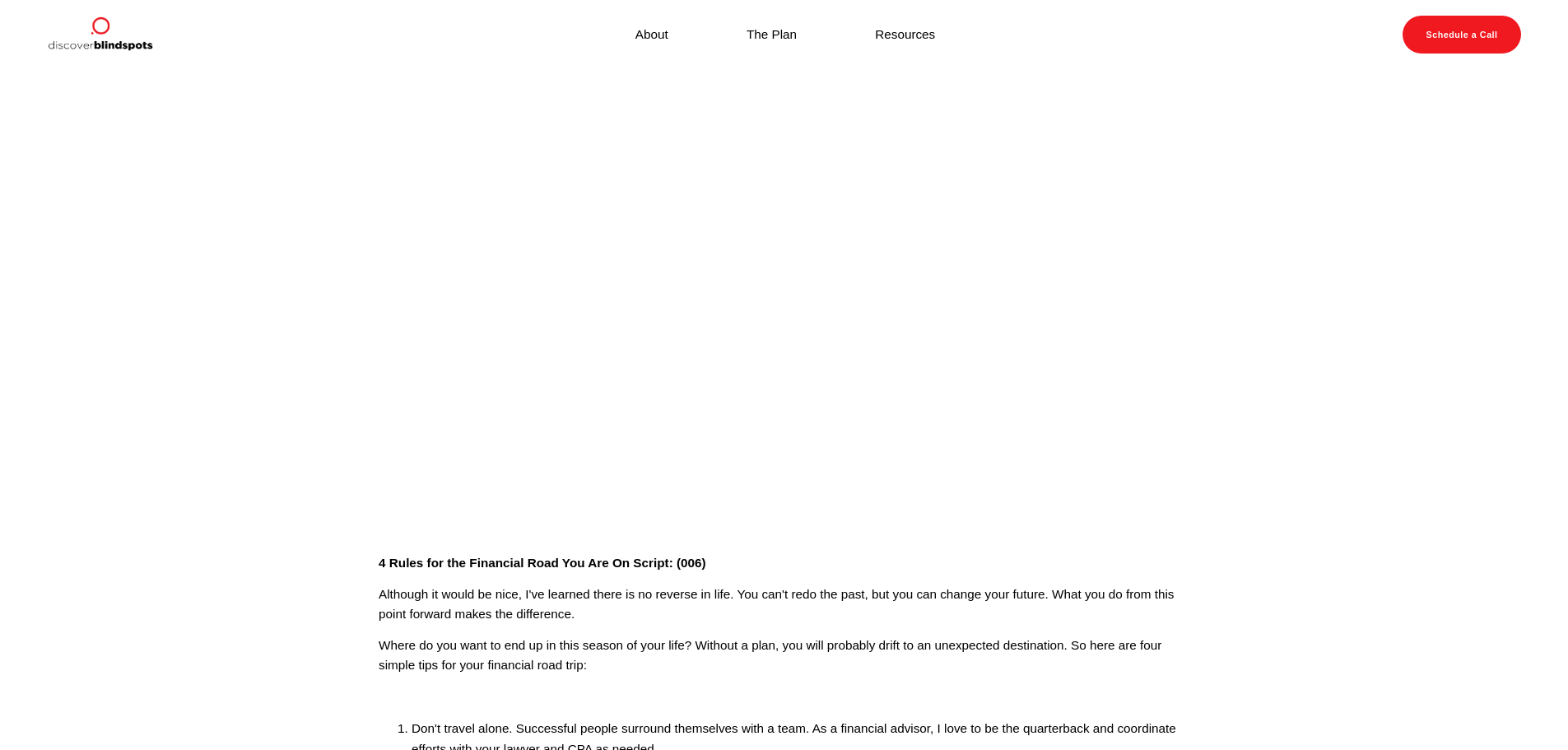
scroll to position [329, 0]
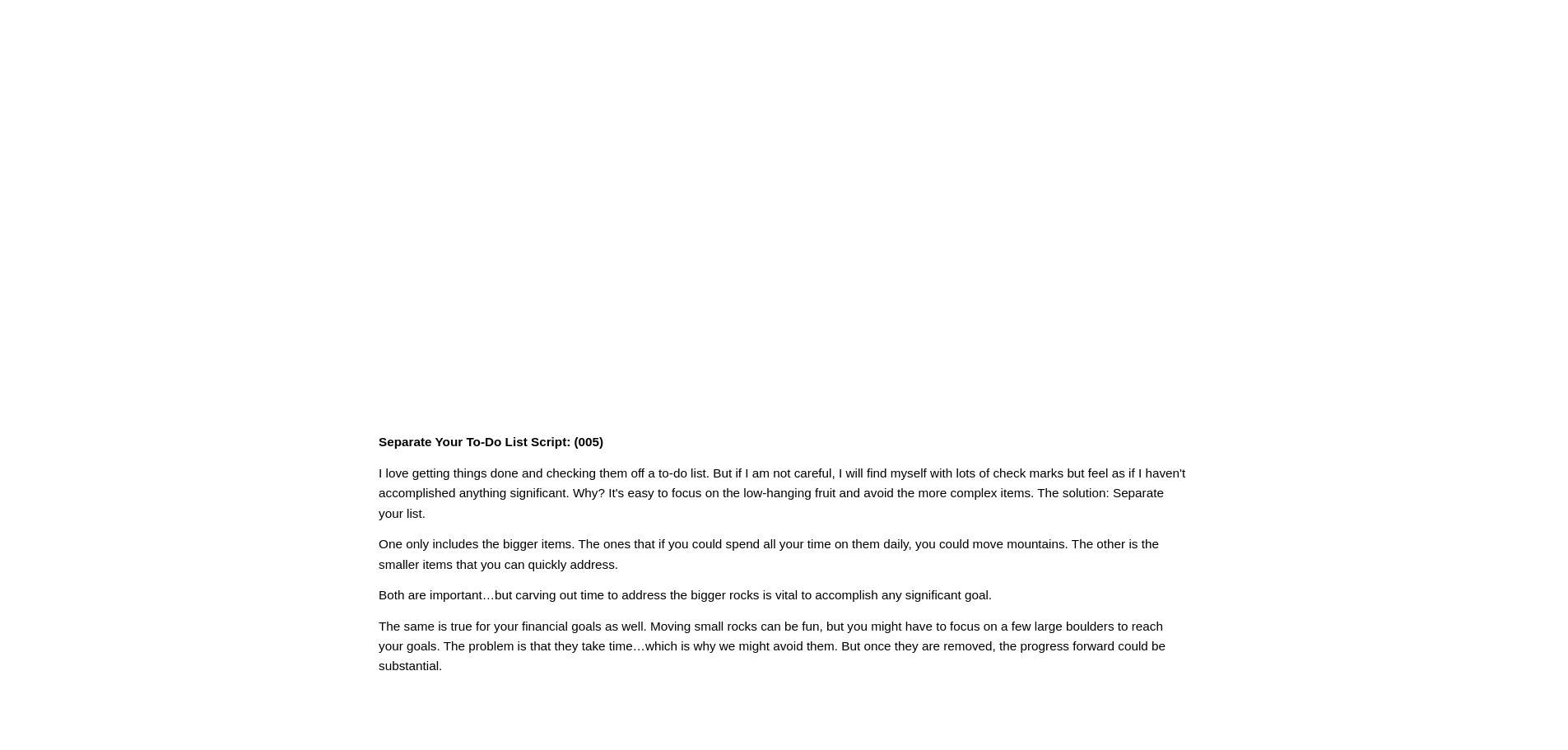
scroll to position [60, 0]
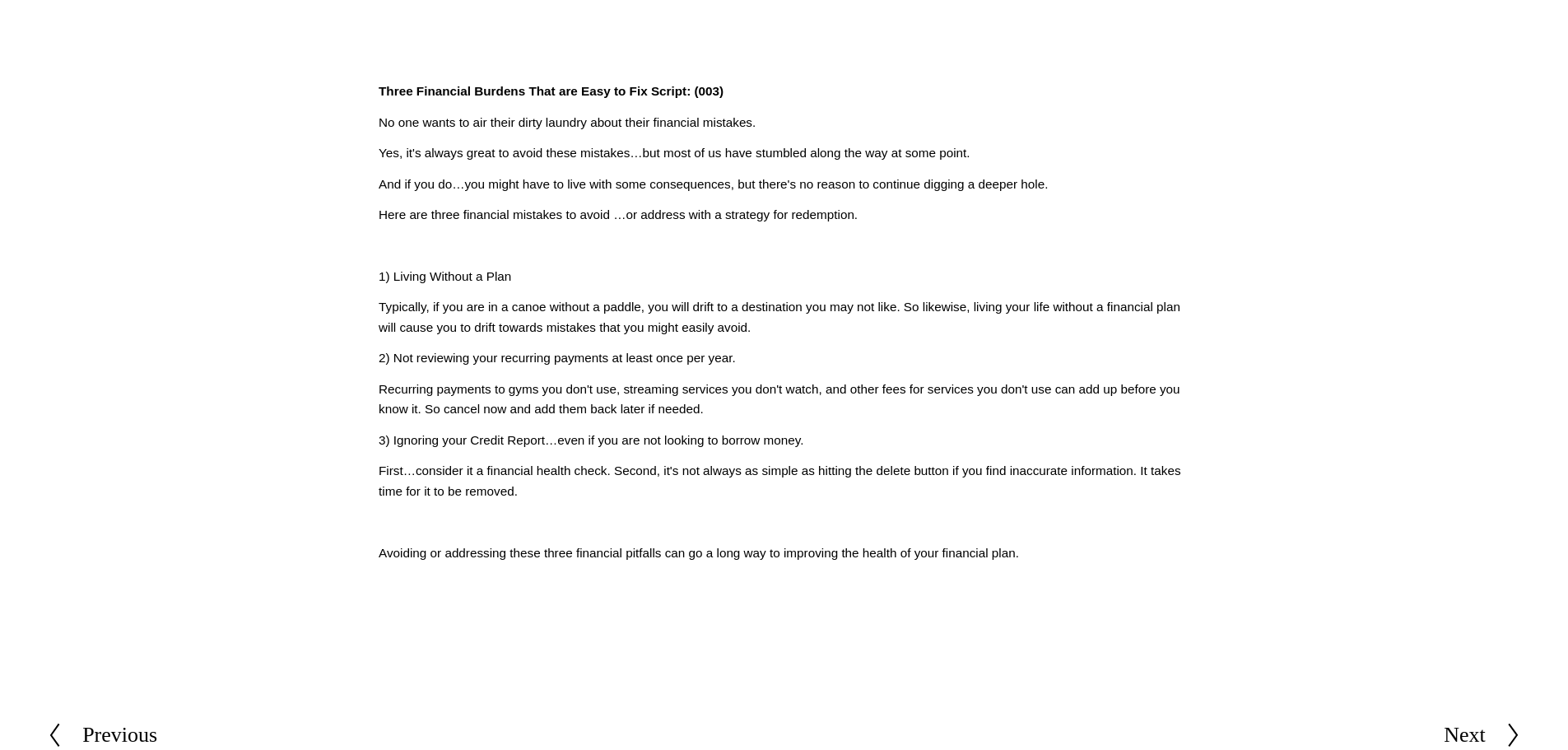
scroll to position [494, 0]
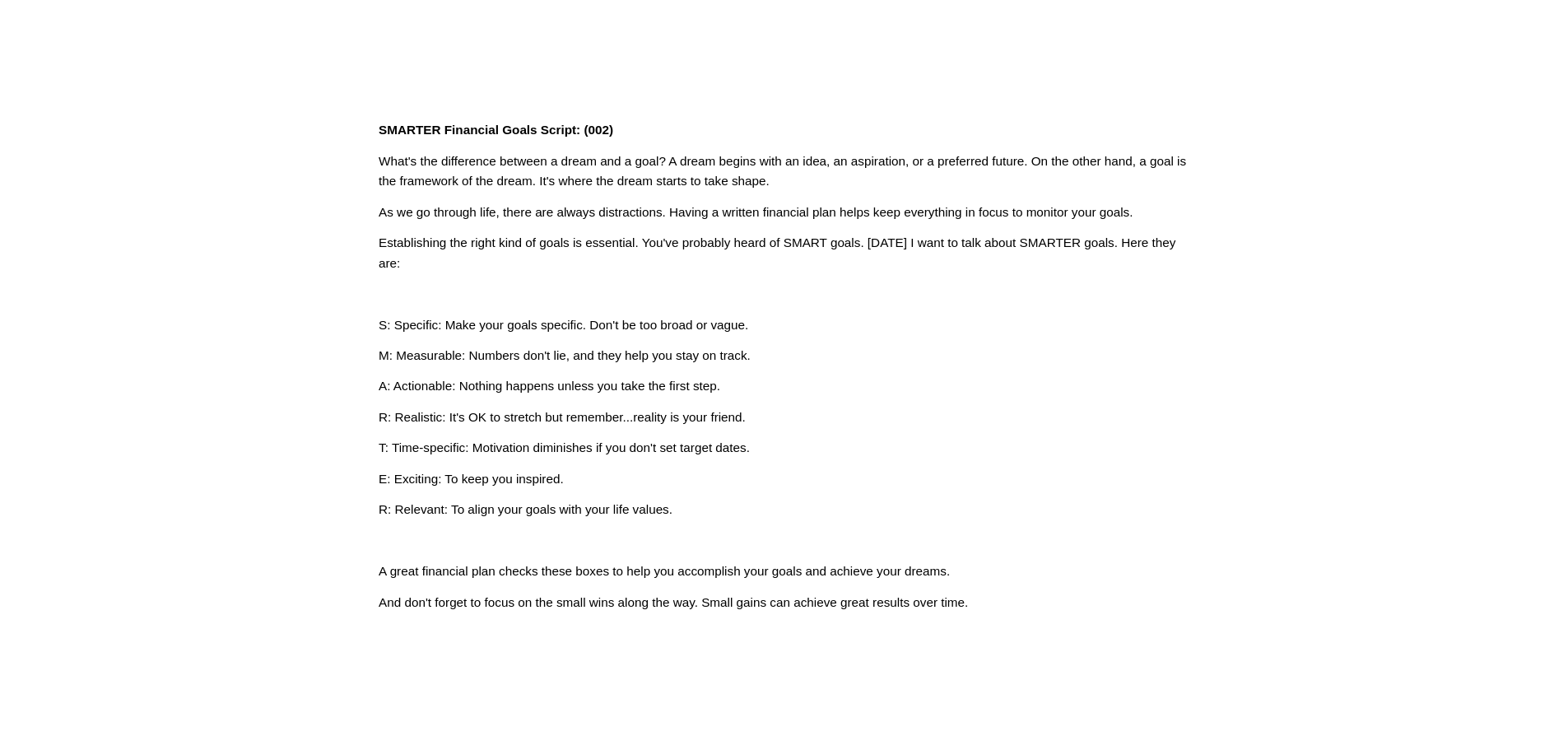
scroll to position [576, 0]
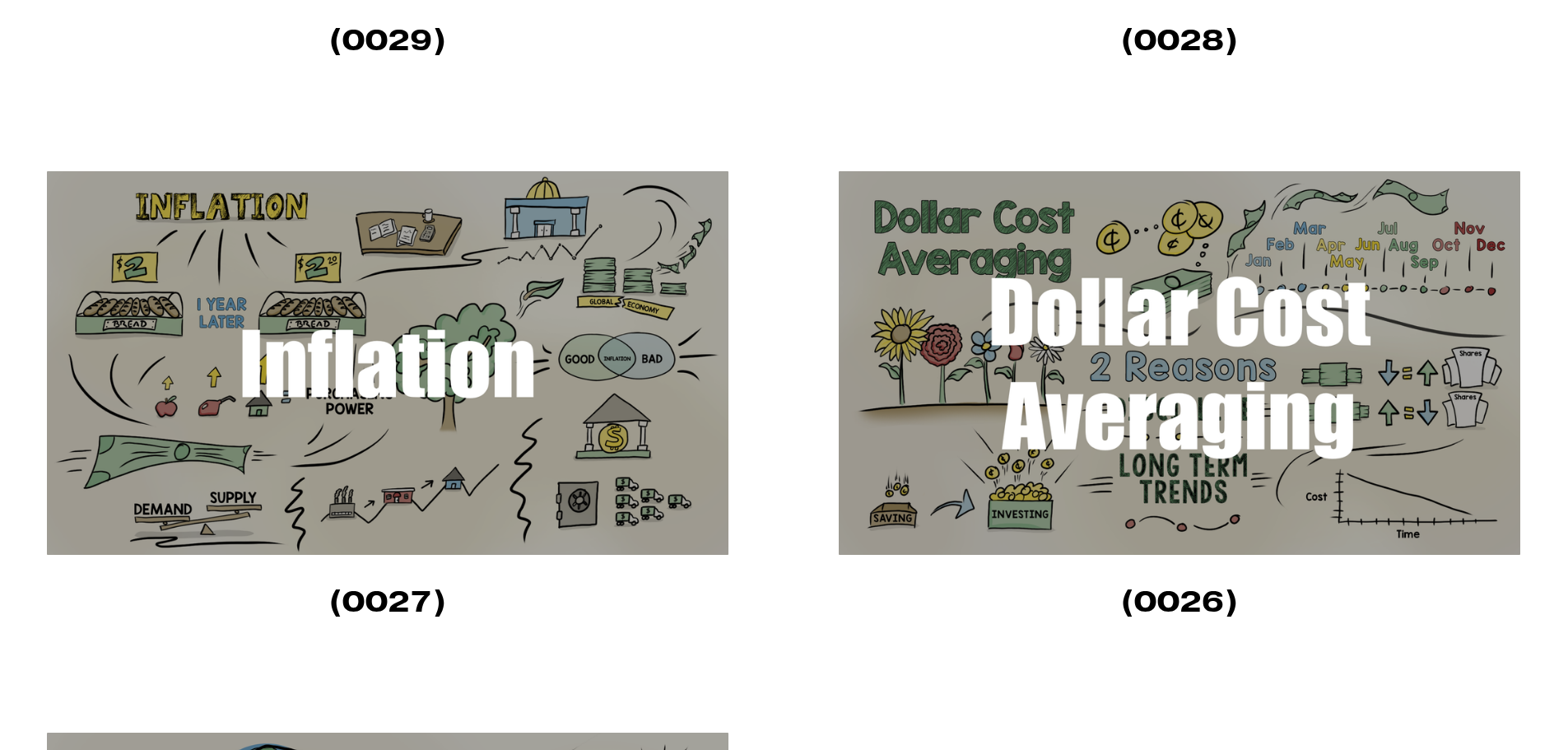
scroll to position [988, 0]
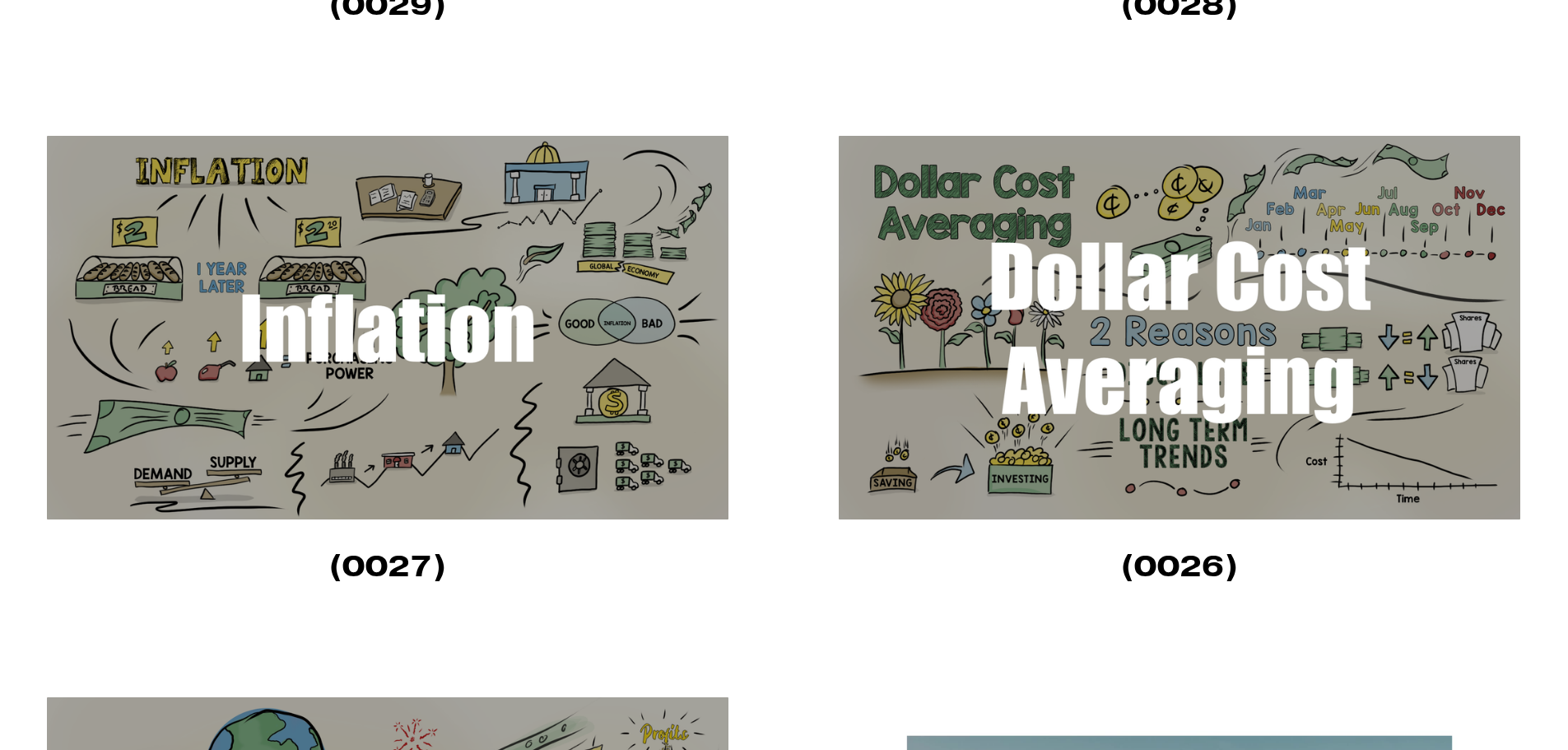
click at [426, 375] on img at bounding box center [387, 327] width 681 height 384
click at [1001, 301] on img at bounding box center [1179, 327] width 681 height 384
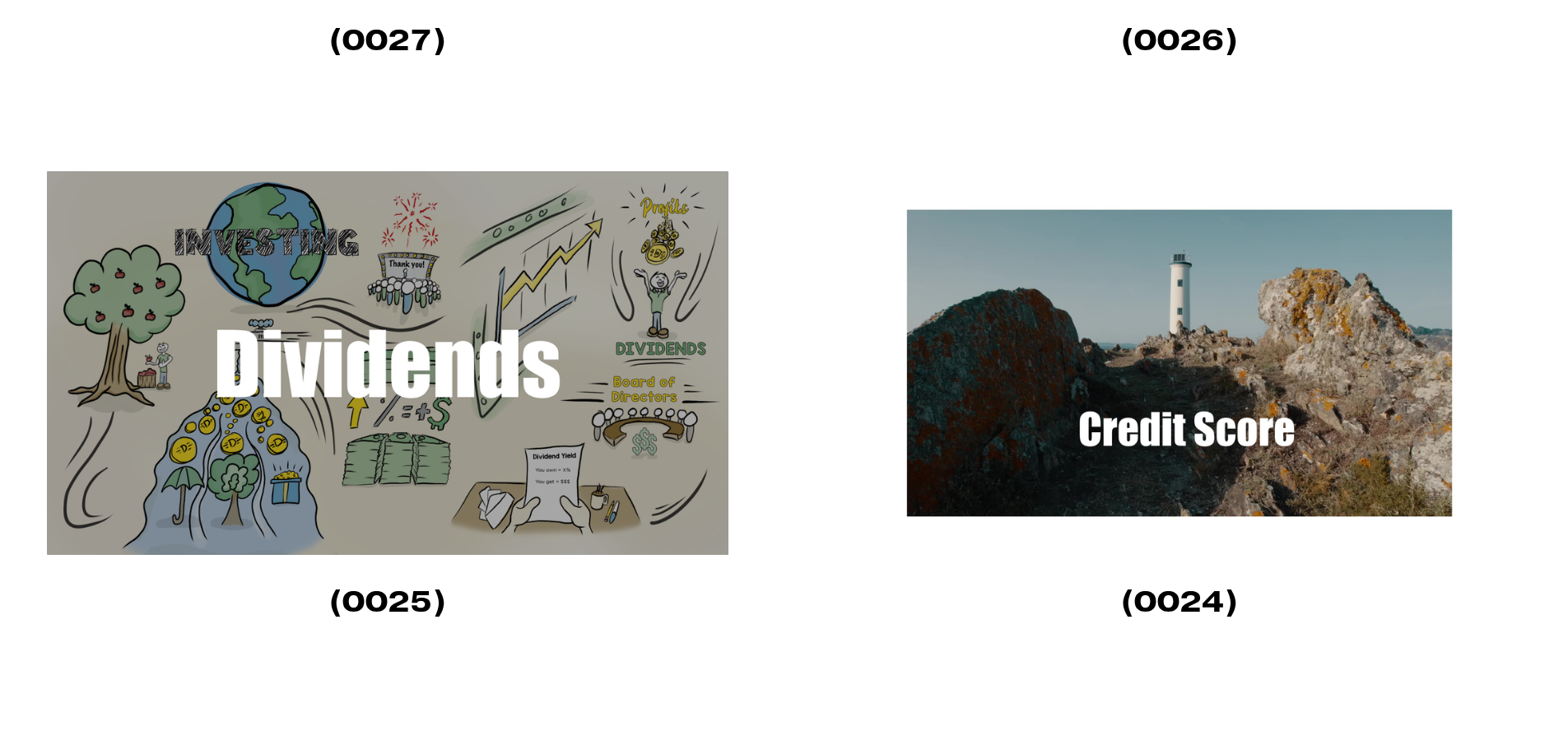
scroll to position [1564, 0]
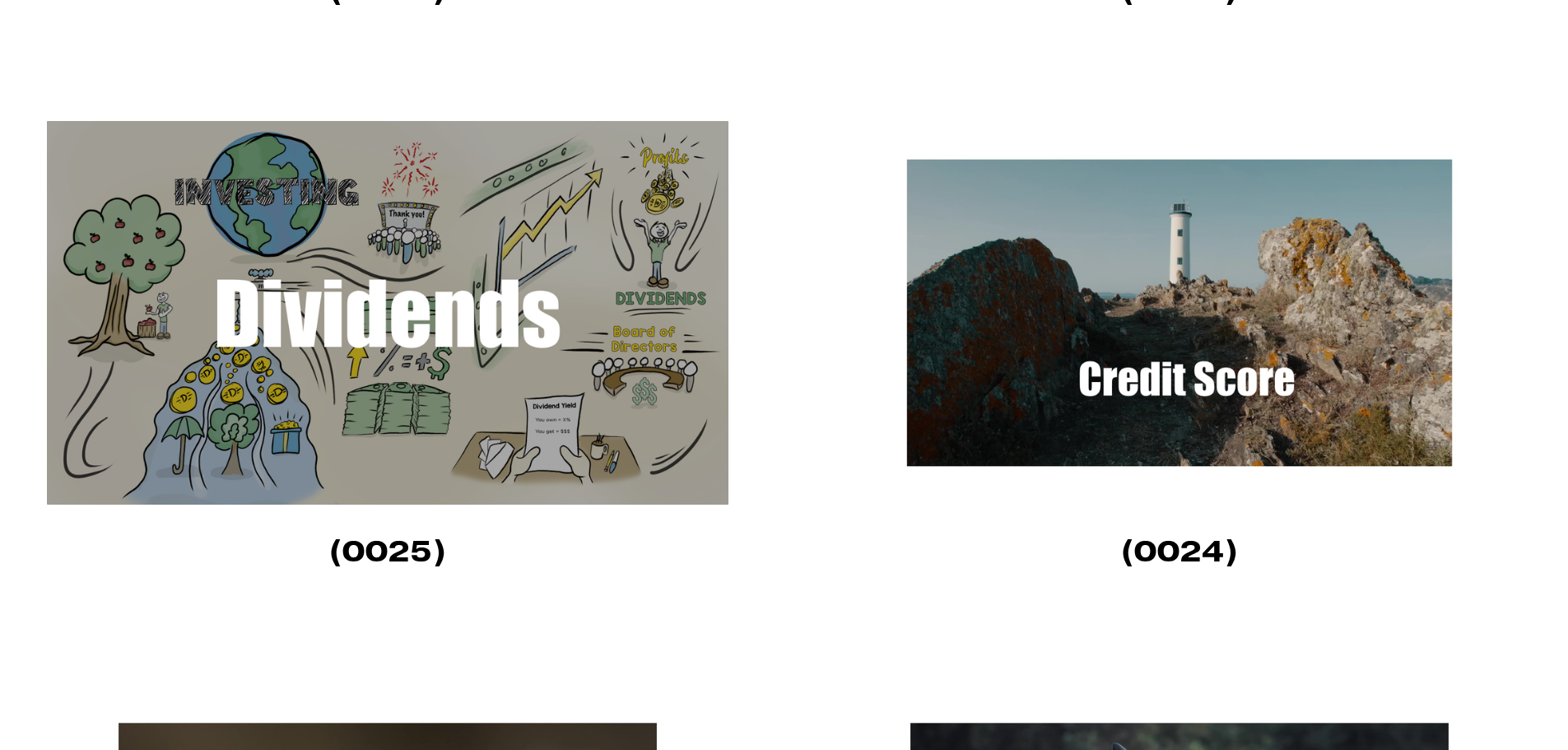
click at [303, 308] on img at bounding box center [387, 313] width 681 height 384
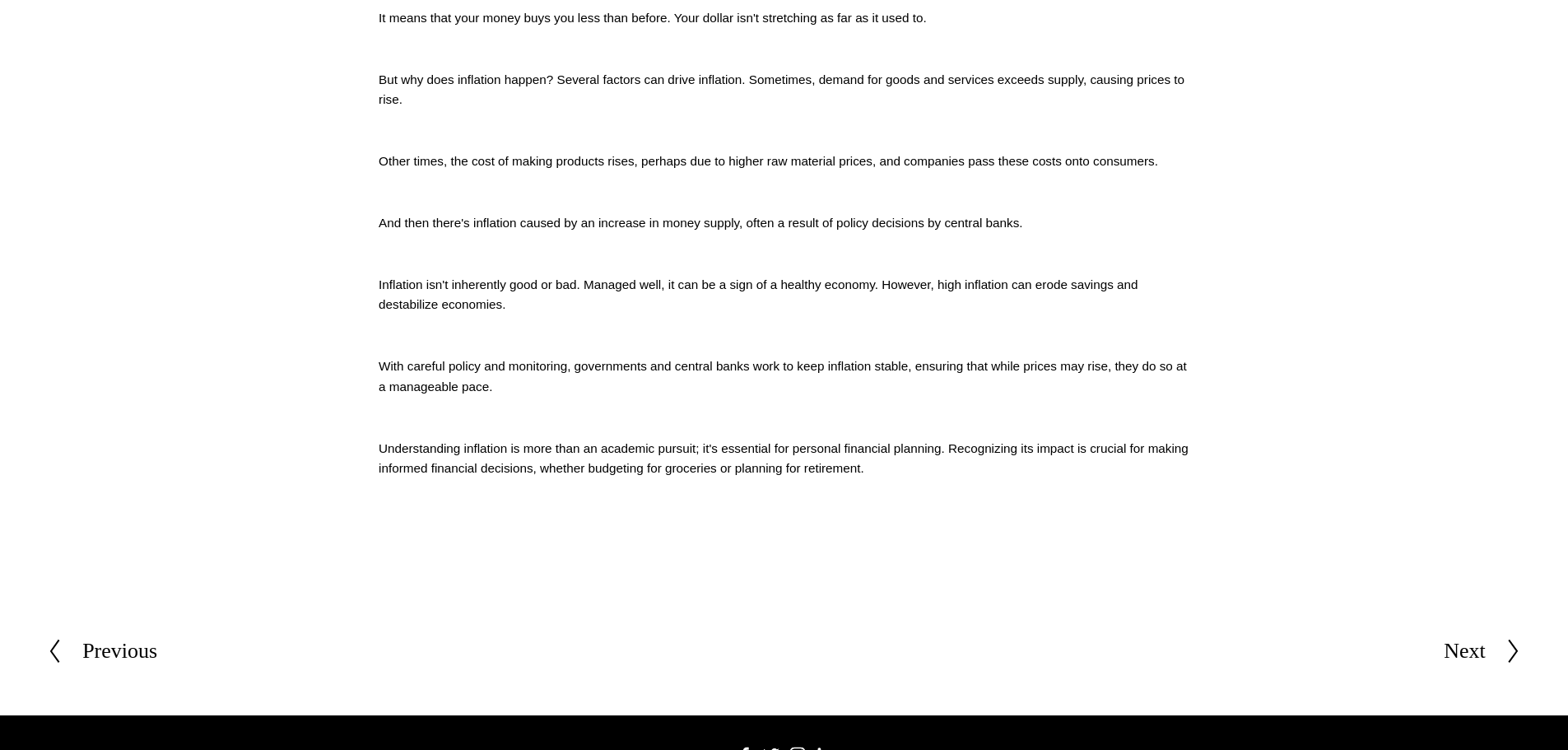
scroll to position [494, 0]
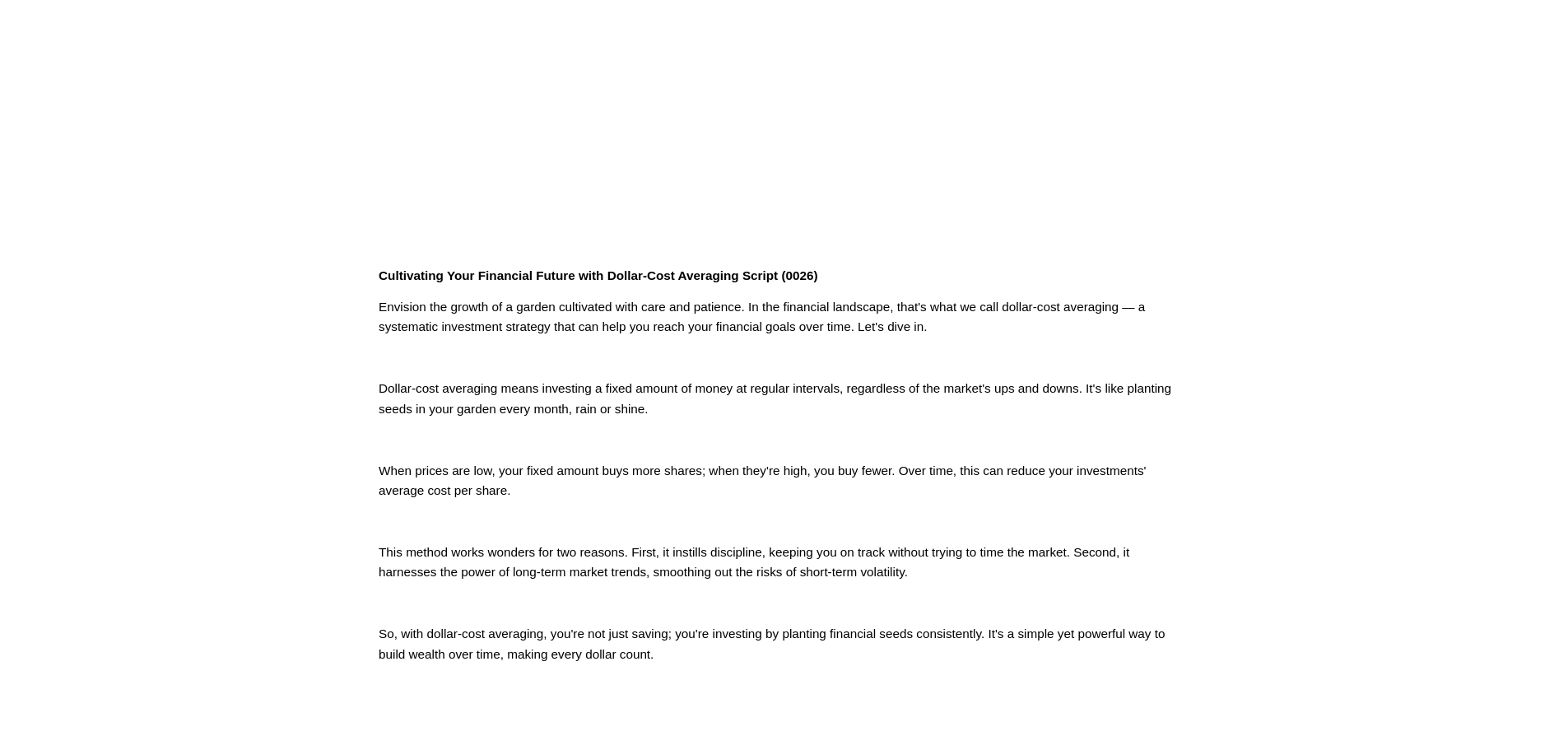
scroll to position [82, 0]
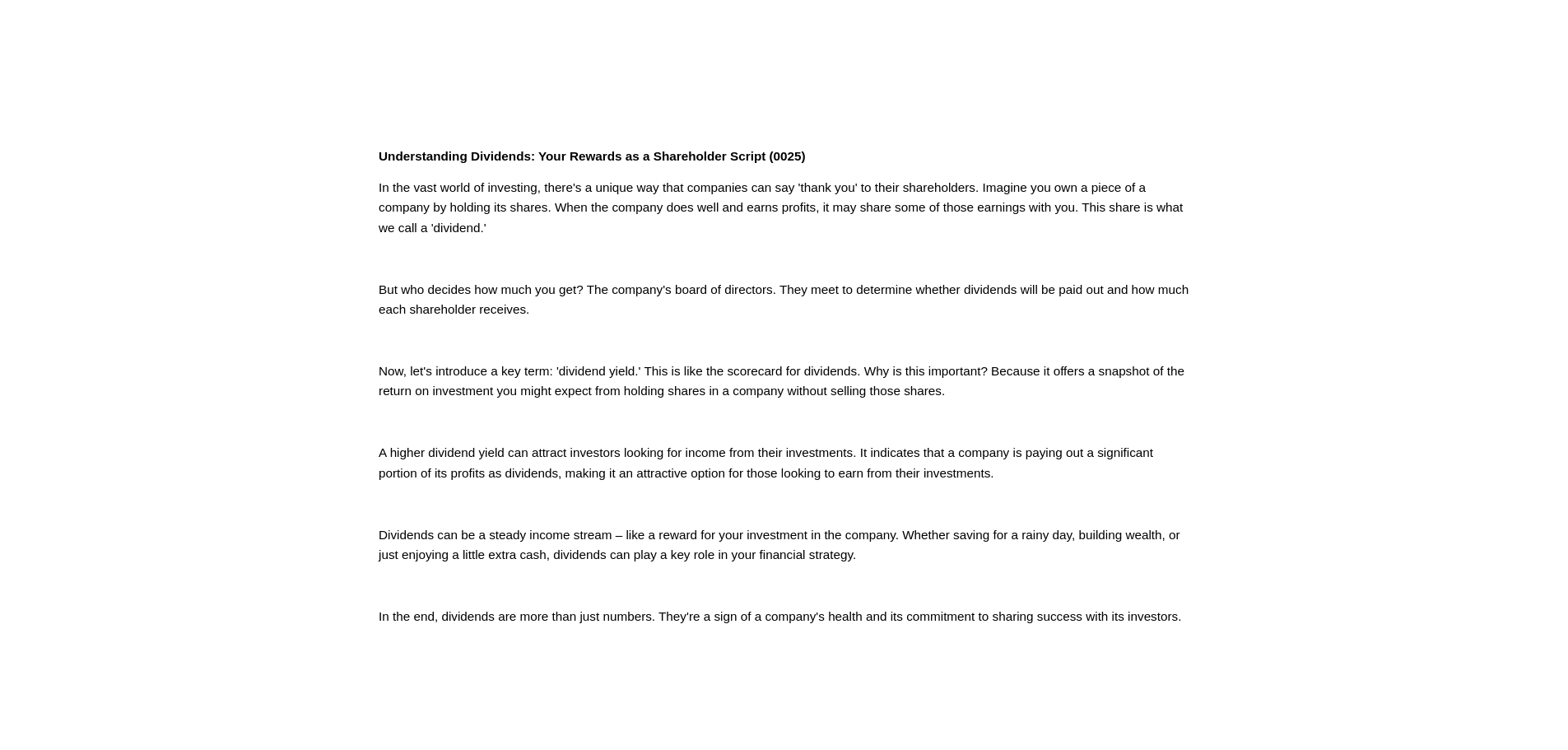
scroll to position [494, 0]
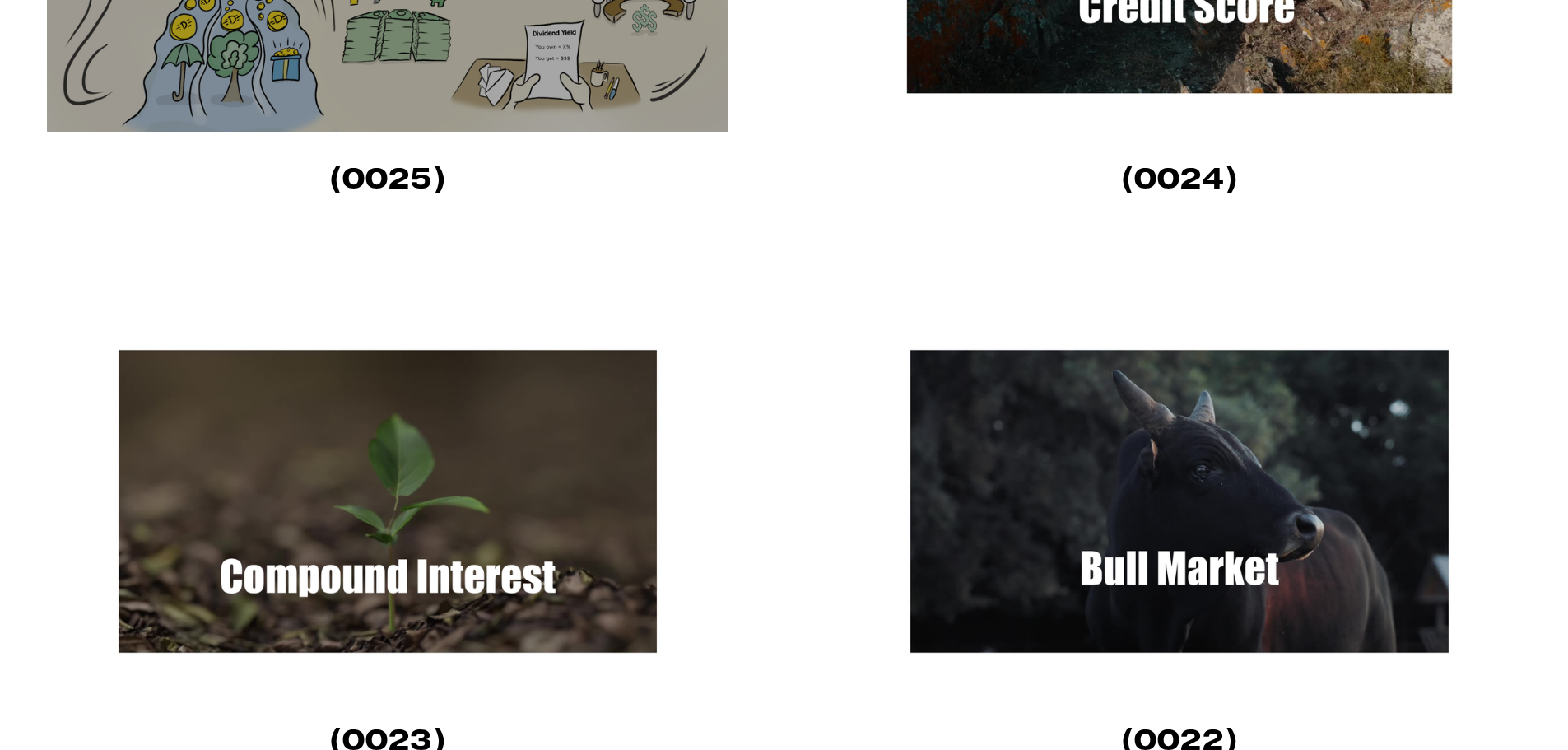
scroll to position [2058, 0]
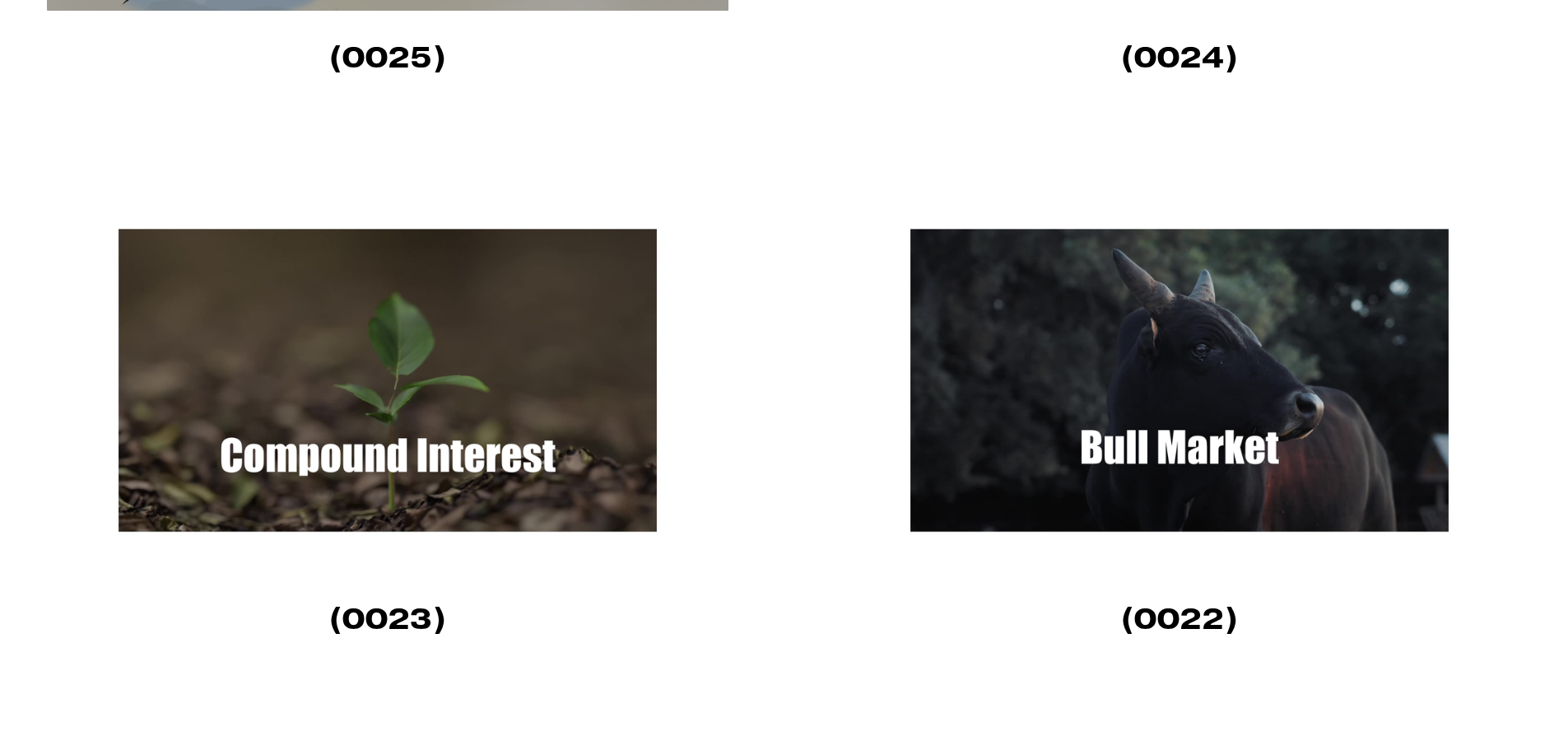
click at [490, 452] on img at bounding box center [387, 380] width 681 height 384
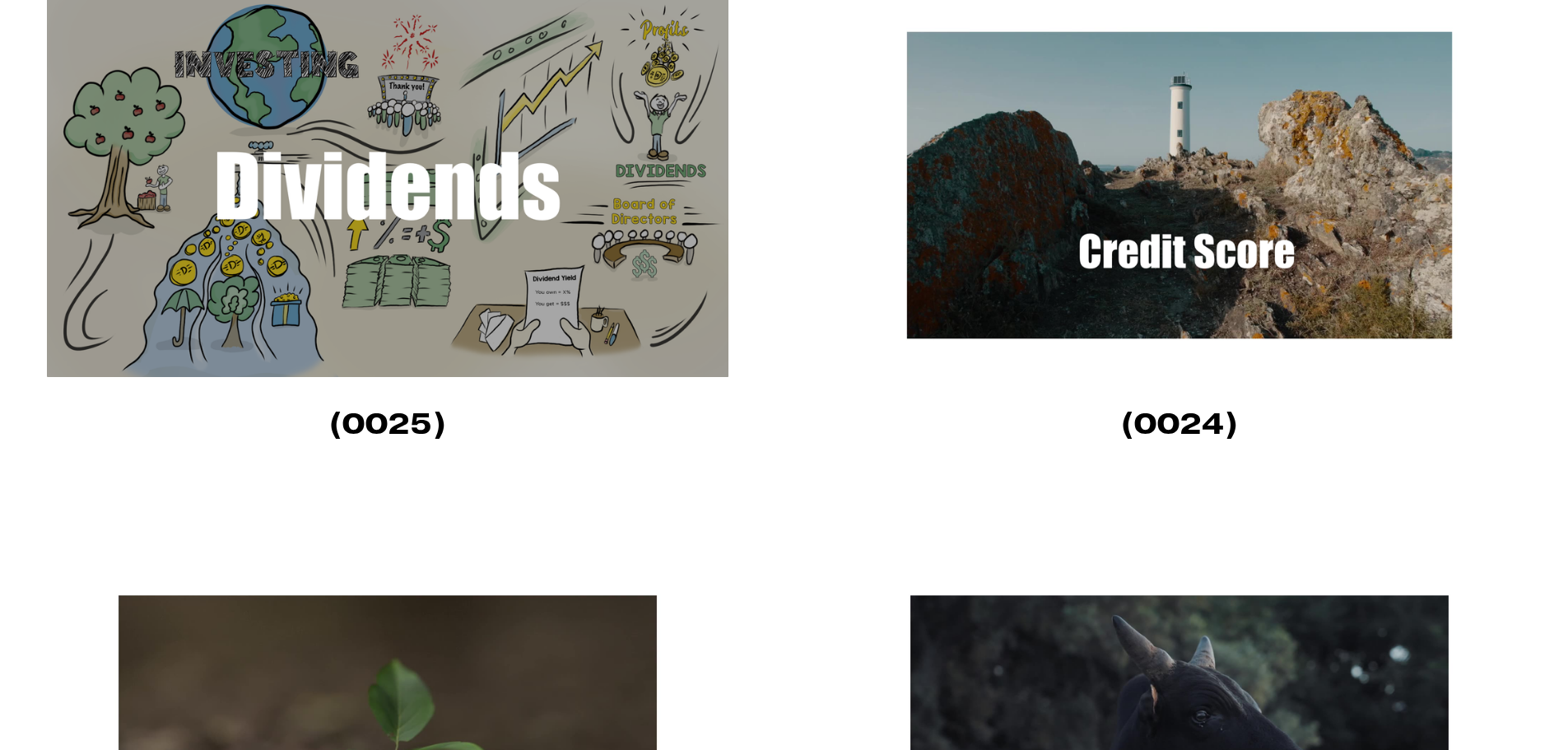
scroll to position [2140, 0]
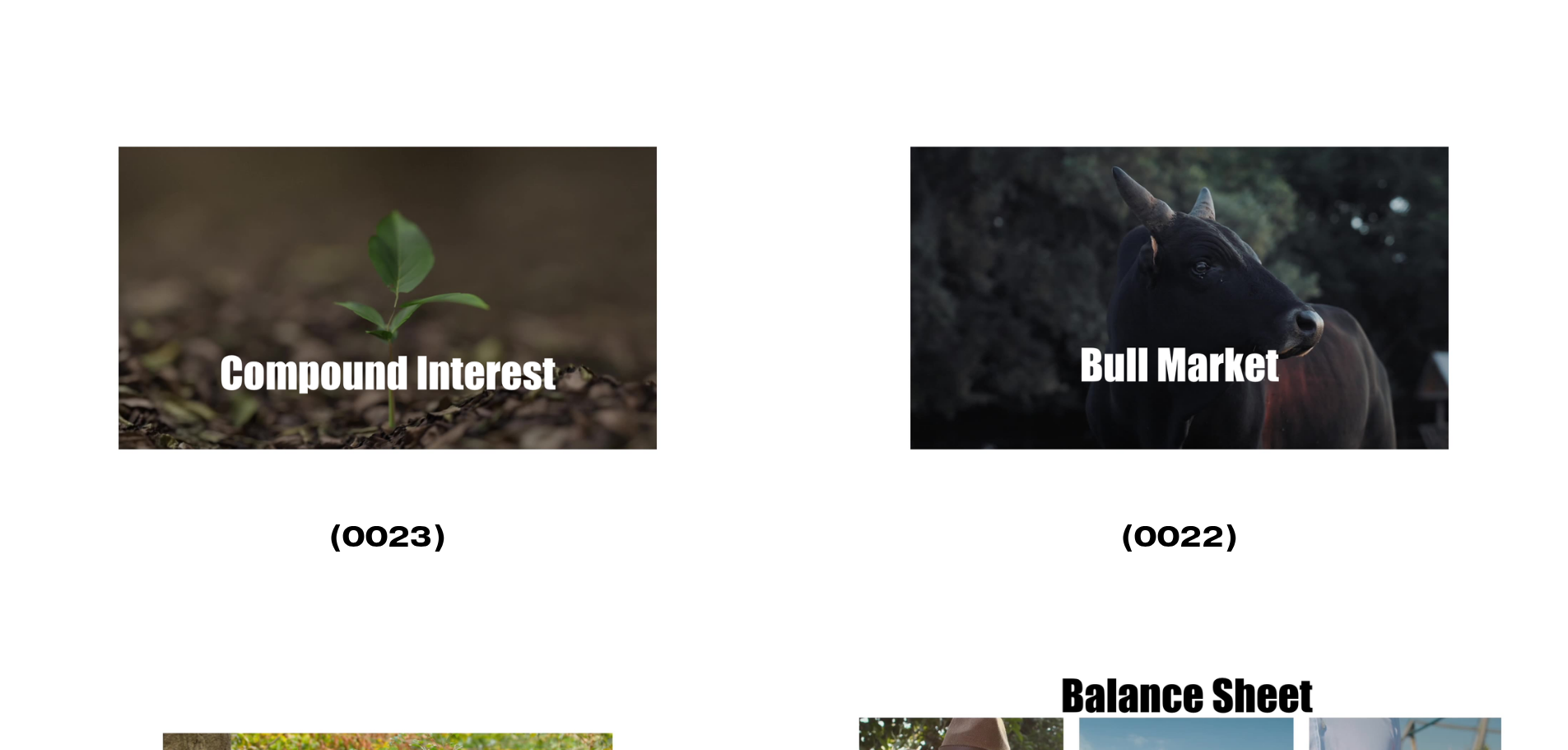
click at [1211, 304] on img at bounding box center [1179, 298] width 681 height 384
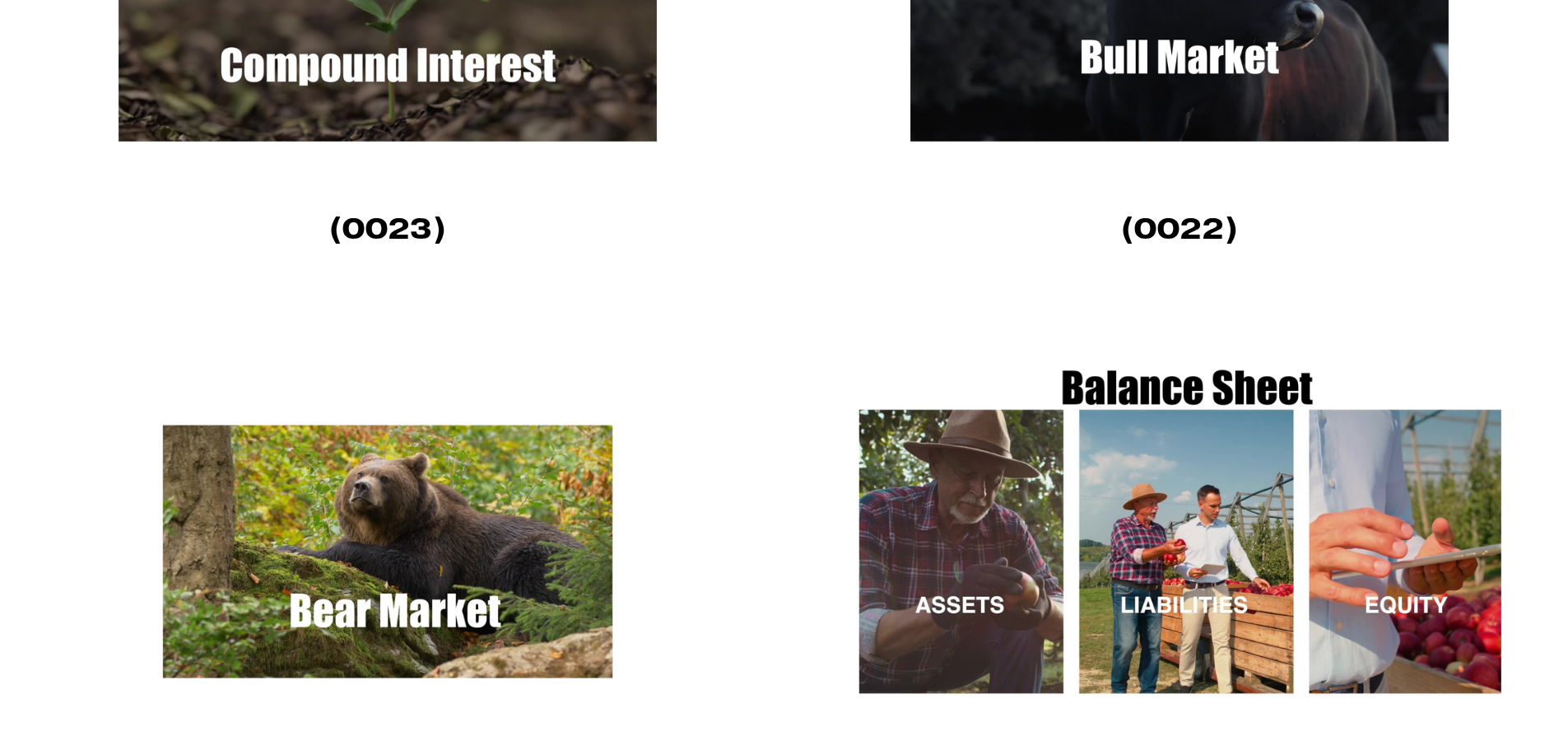
scroll to position [2469, 0]
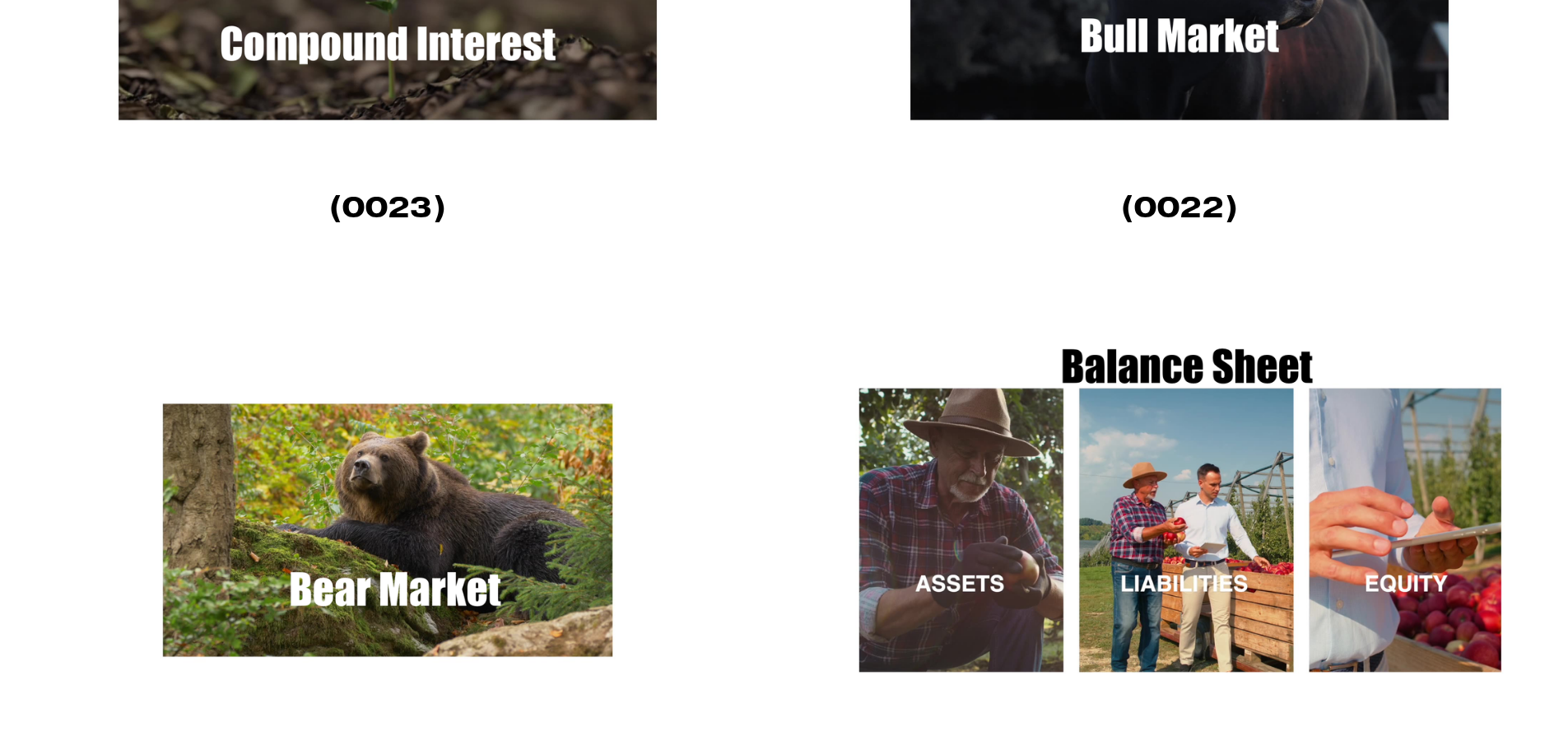
click at [428, 497] on img at bounding box center [387, 530] width 681 height 384
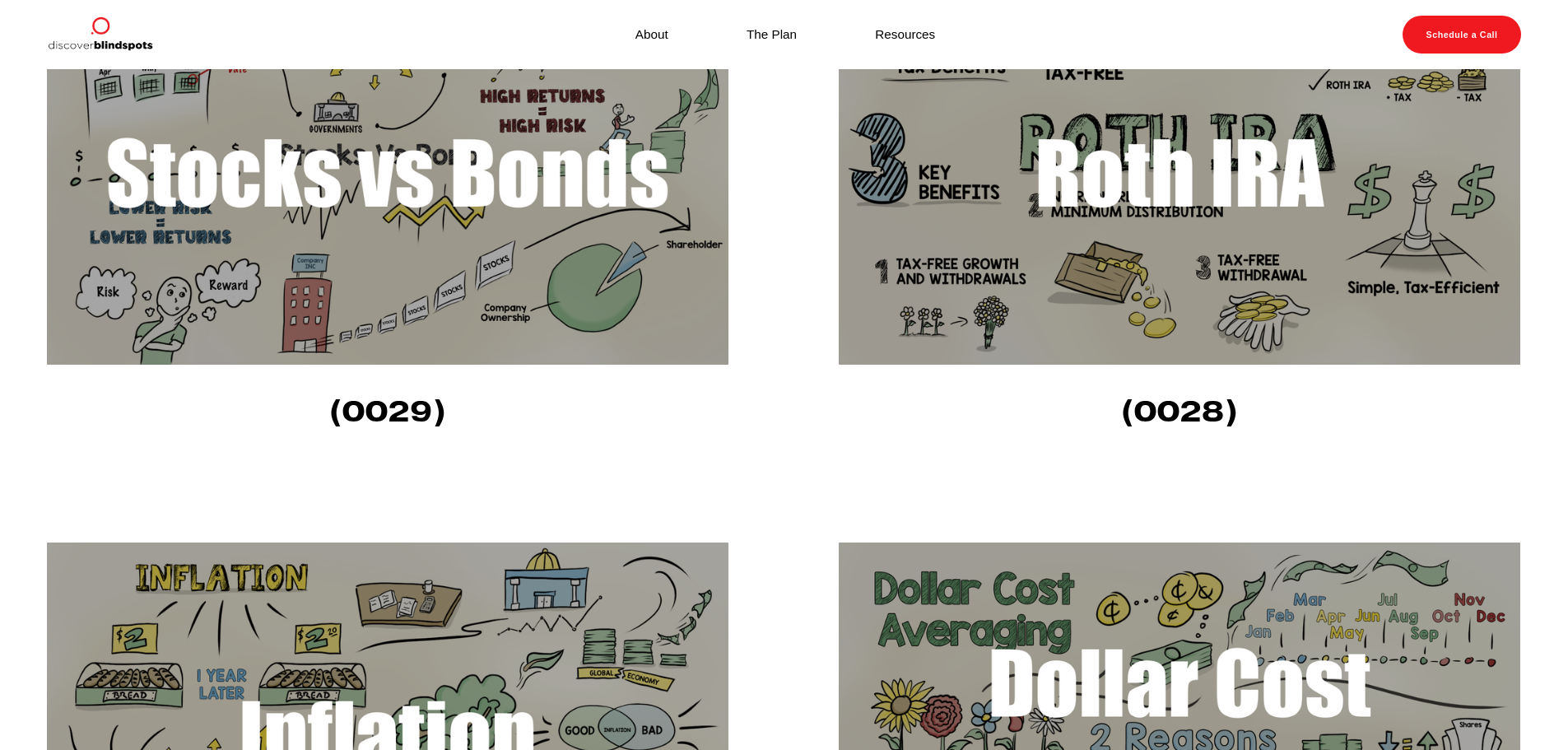
scroll to position [494, 0]
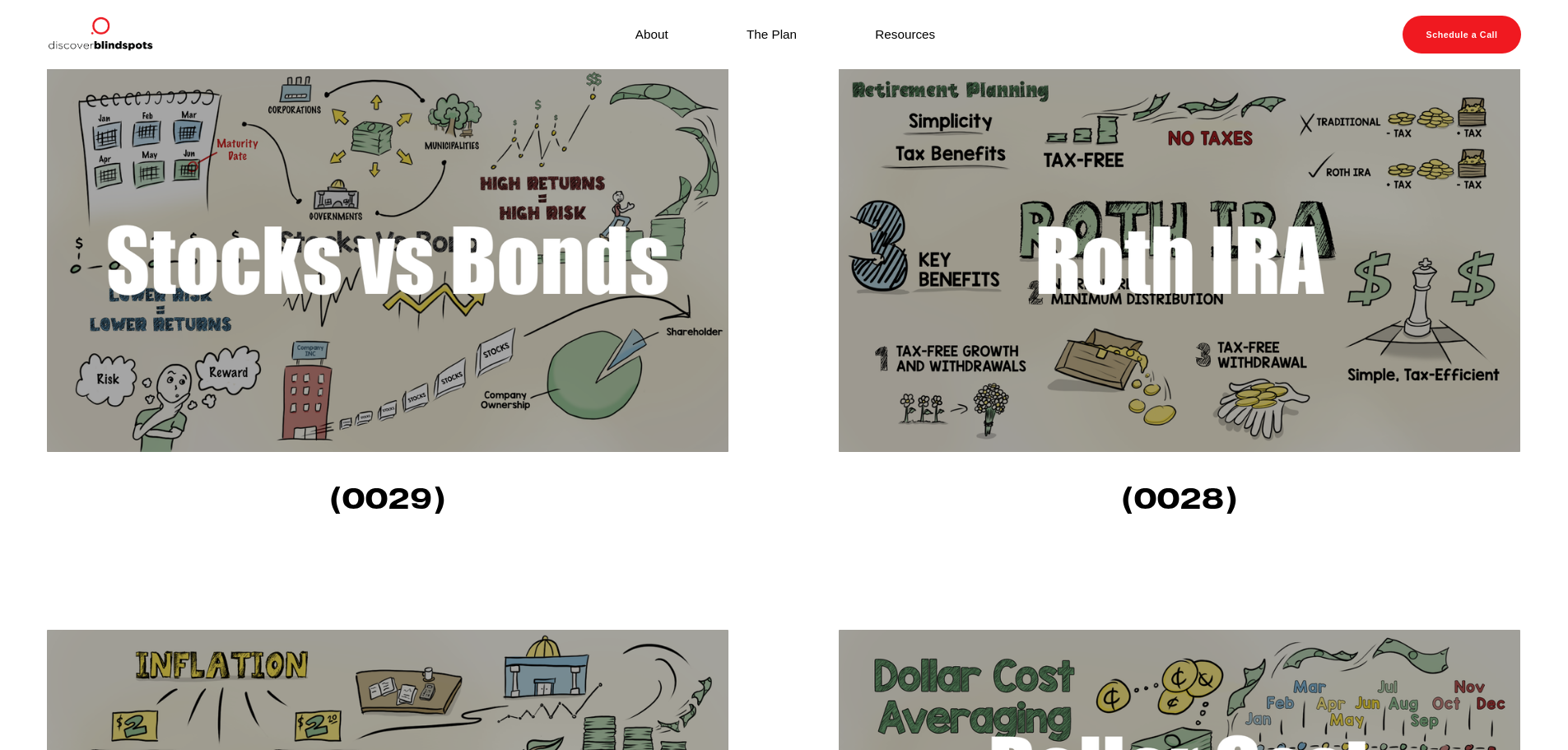
click at [442, 371] on img at bounding box center [387, 260] width 681 height 384
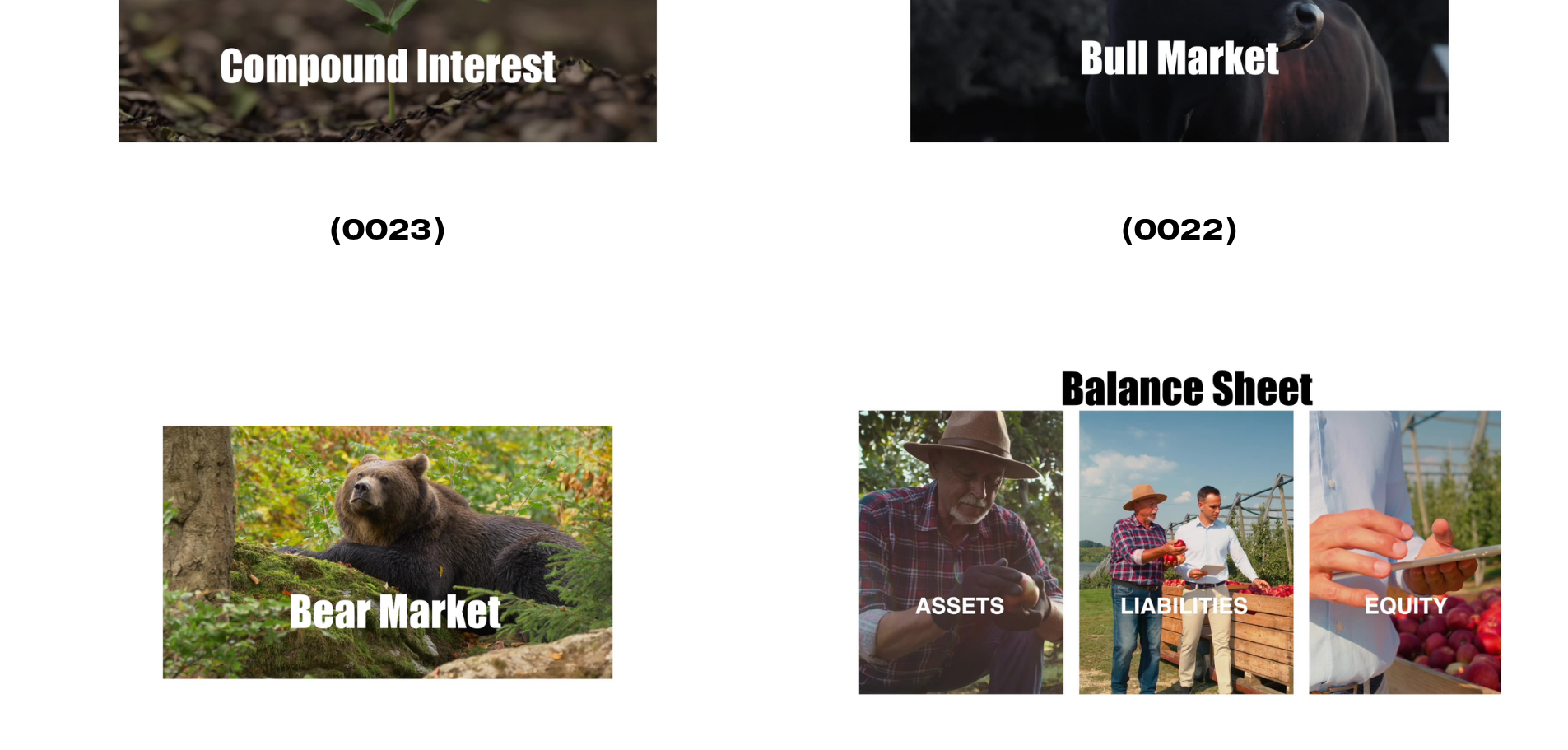
scroll to position [2551, 0]
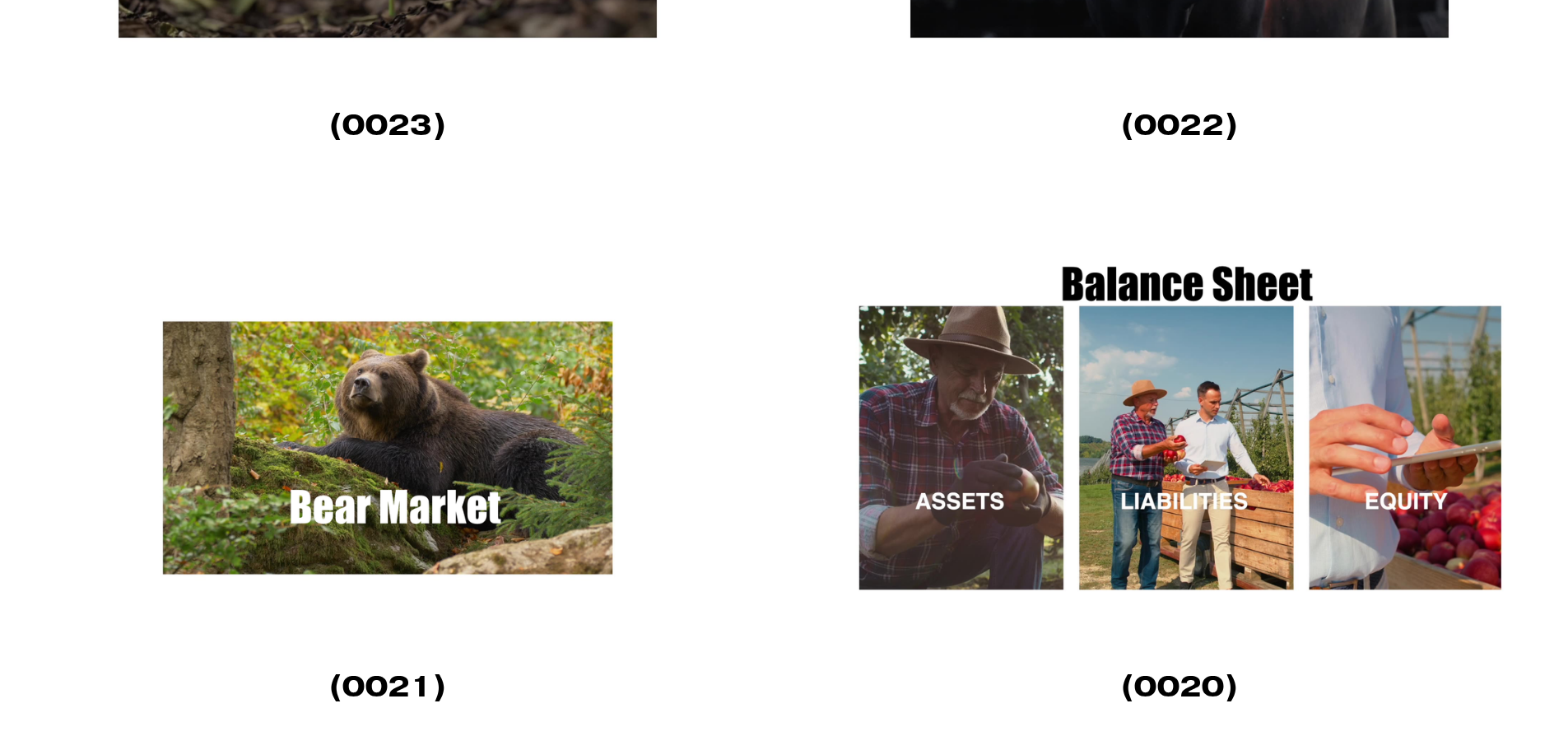
click at [1028, 458] on img at bounding box center [1179, 448] width 681 height 384
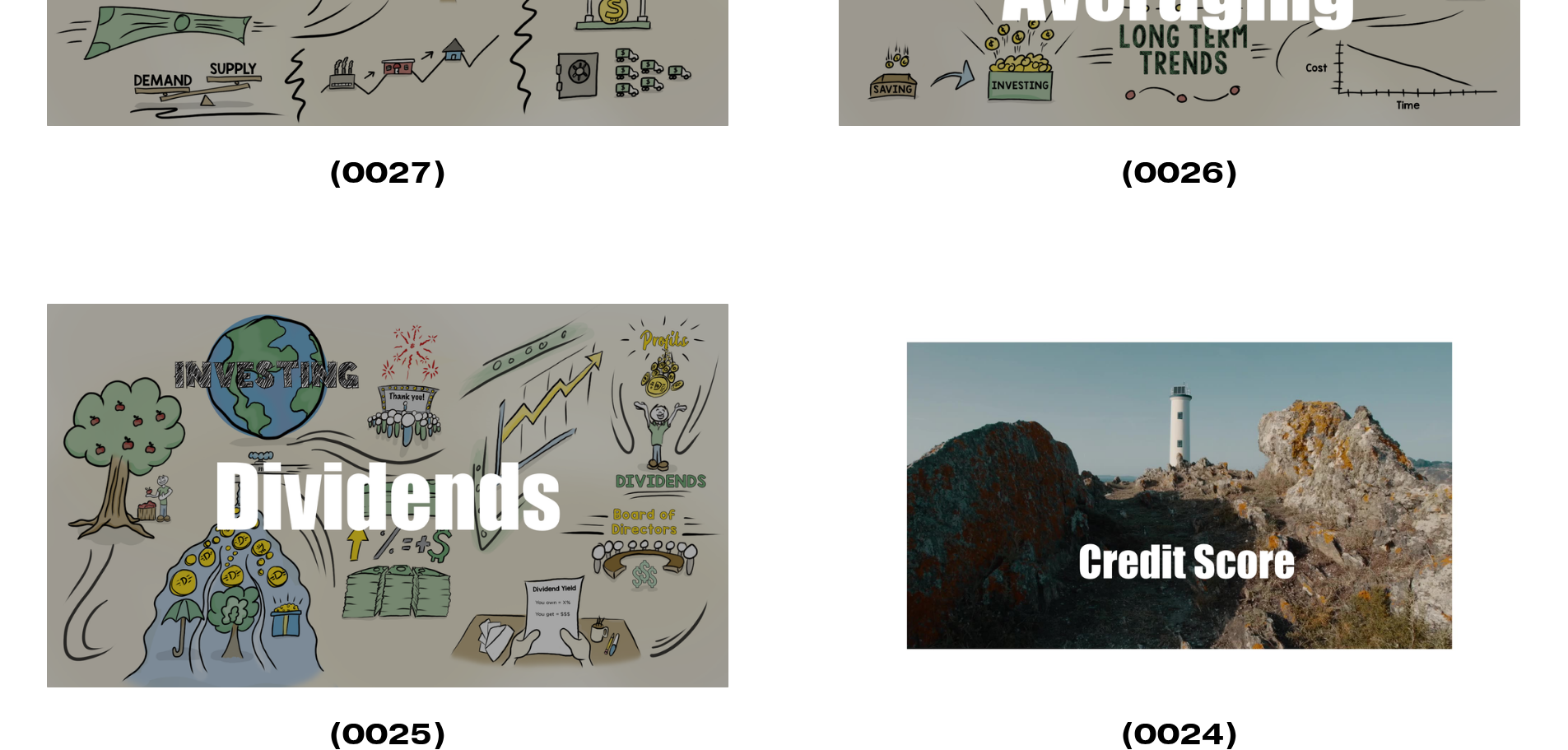
scroll to position [1482, 0]
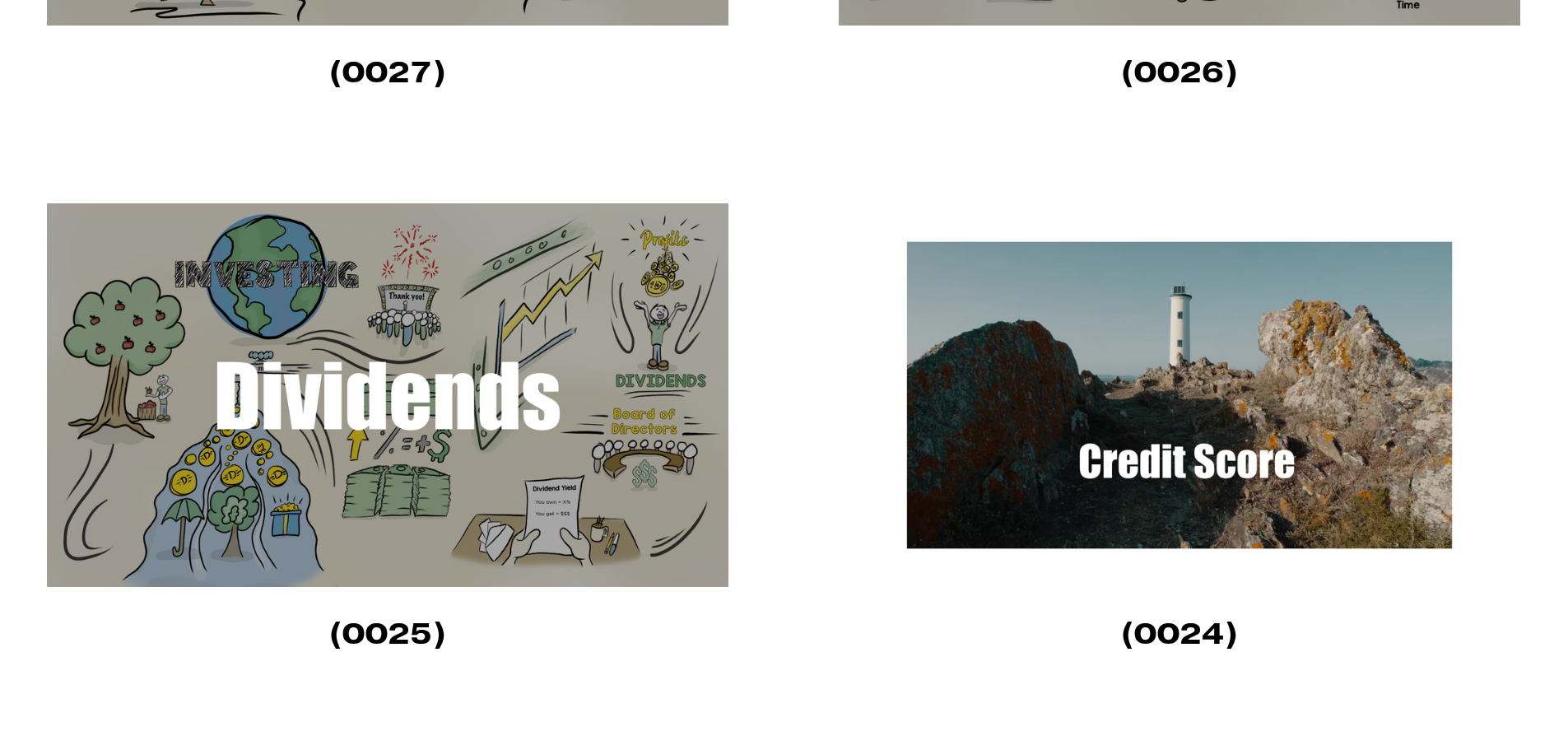
click at [1035, 438] on img at bounding box center [1179, 395] width 681 height 384
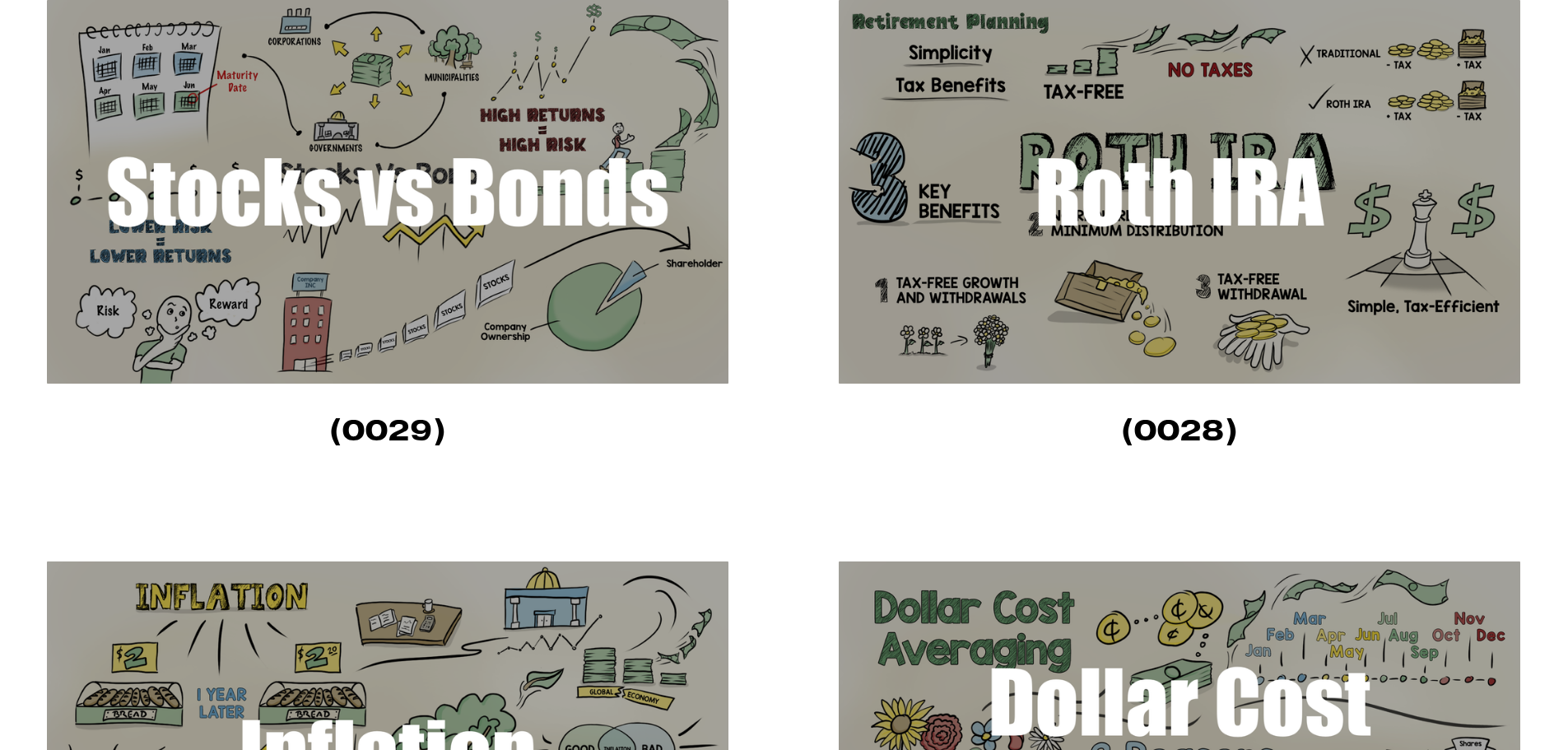
scroll to position [576, 0]
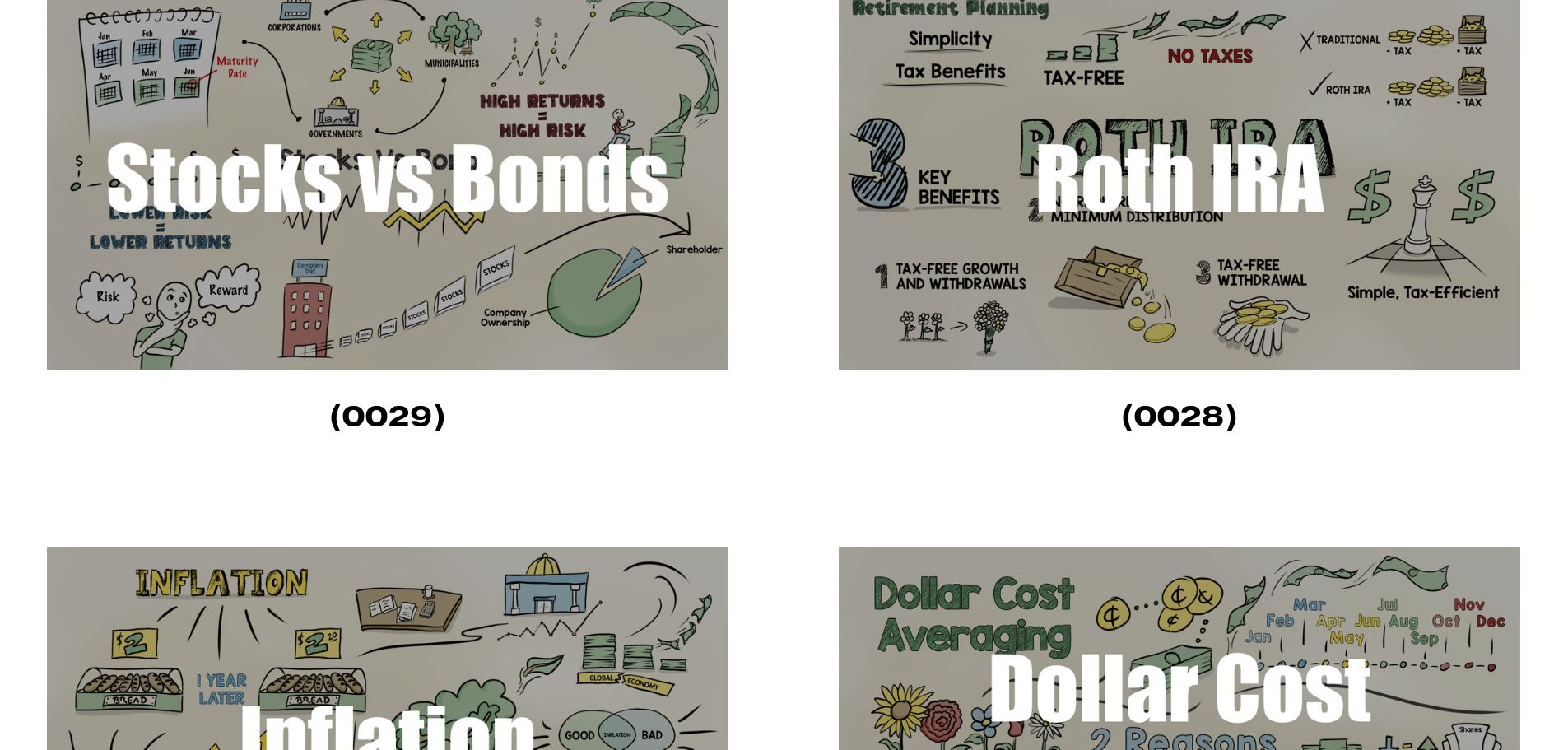
click at [1094, 301] on img at bounding box center [1179, 178] width 681 height 384
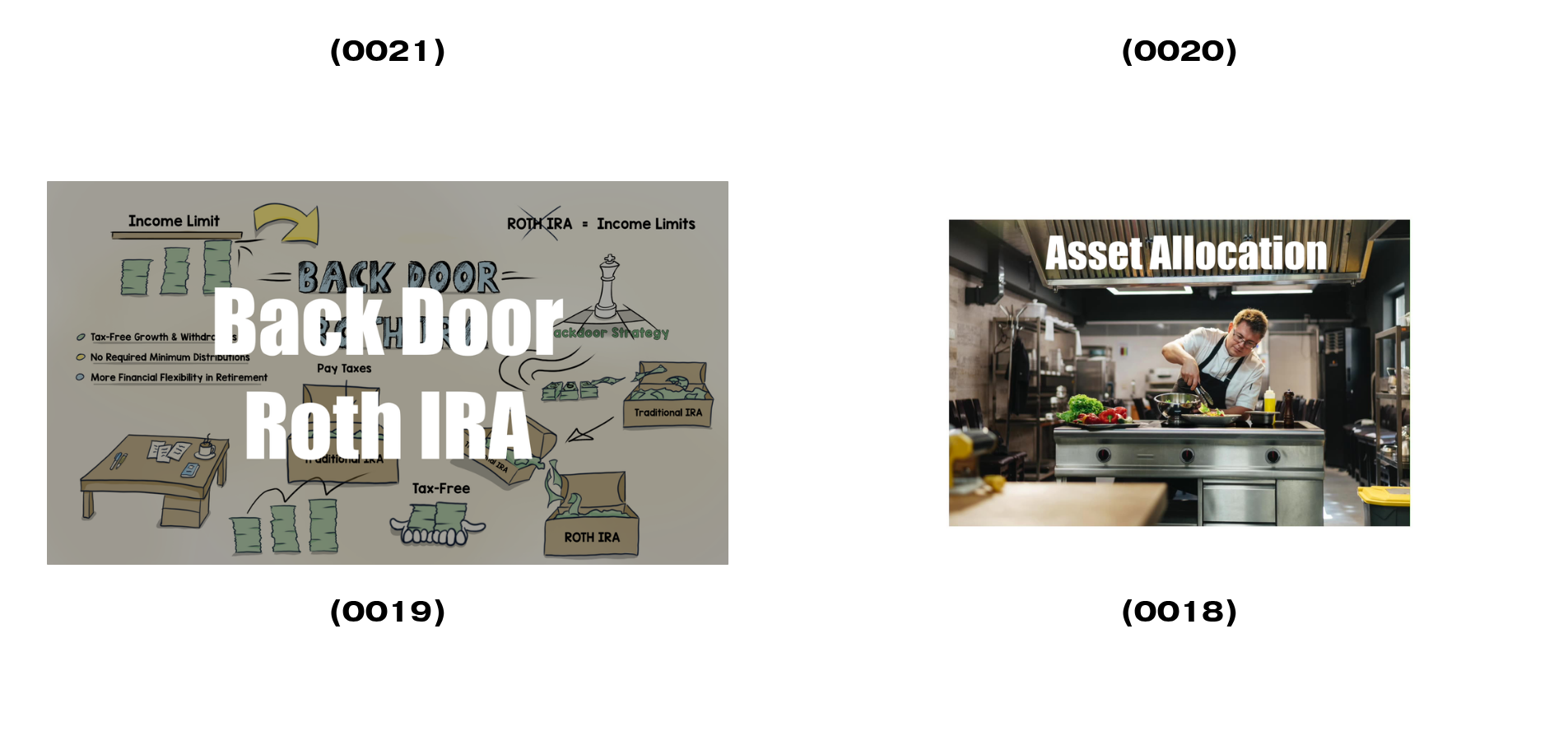
scroll to position [3292, 0]
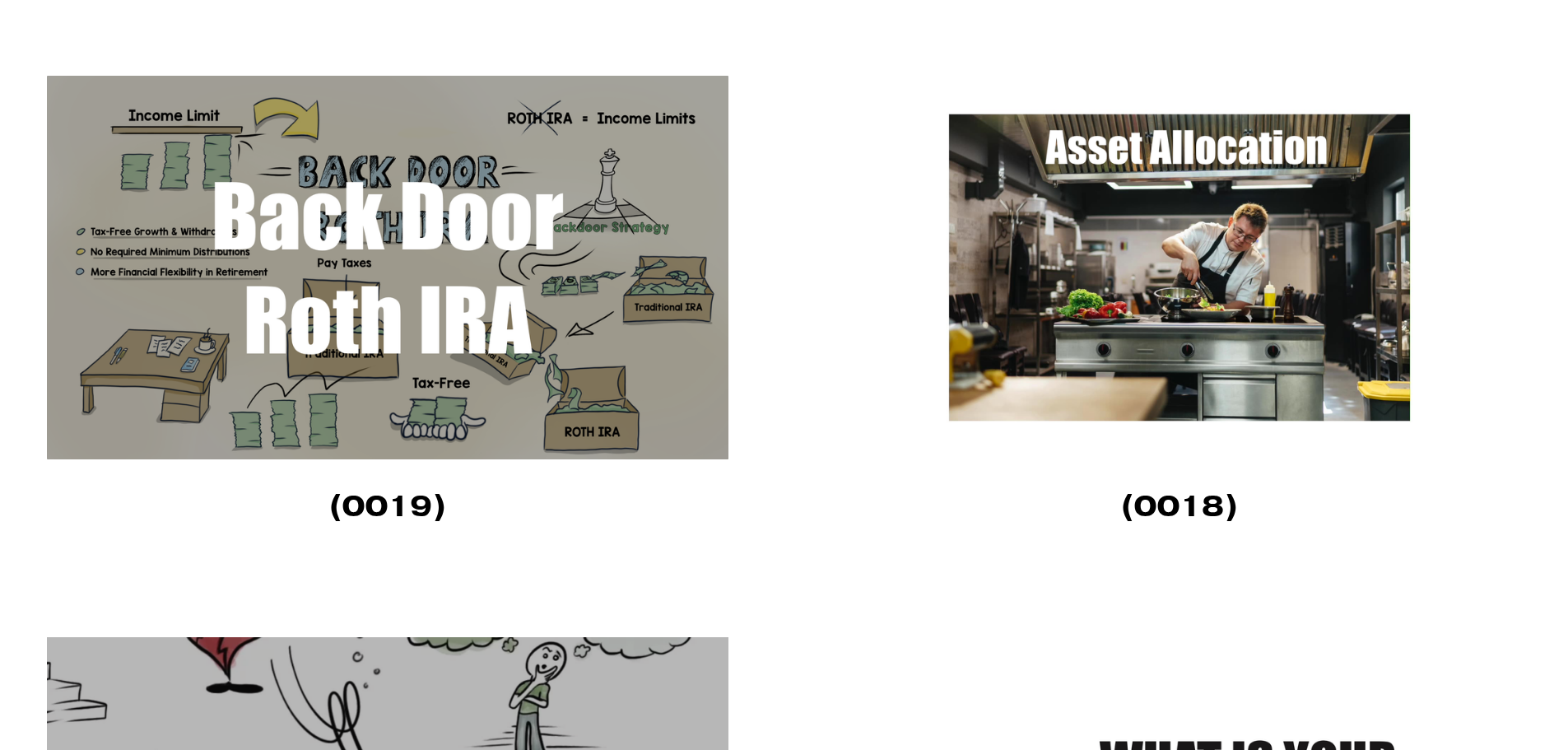
click at [556, 332] on img at bounding box center [387, 267] width 681 height 384
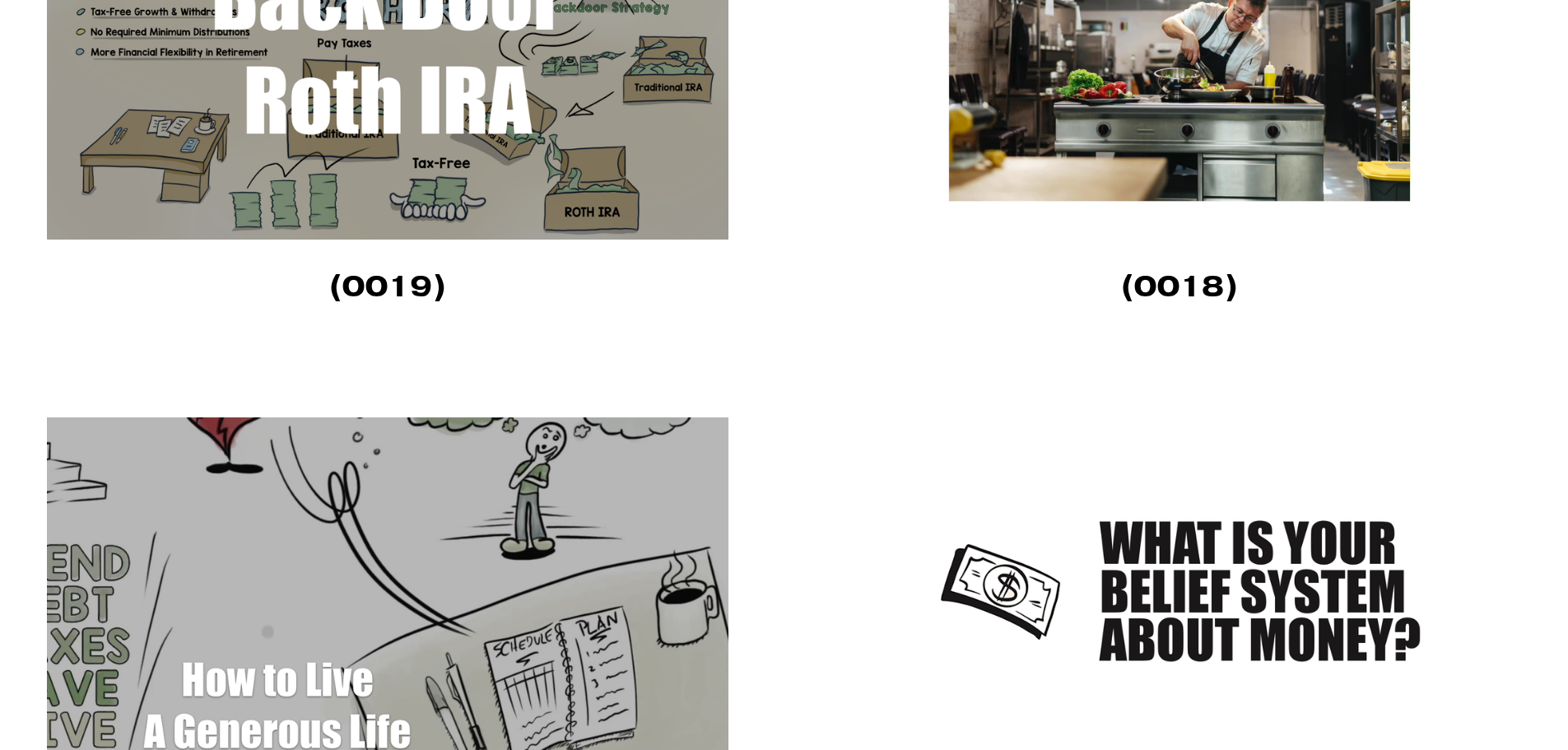
scroll to position [3621, 0]
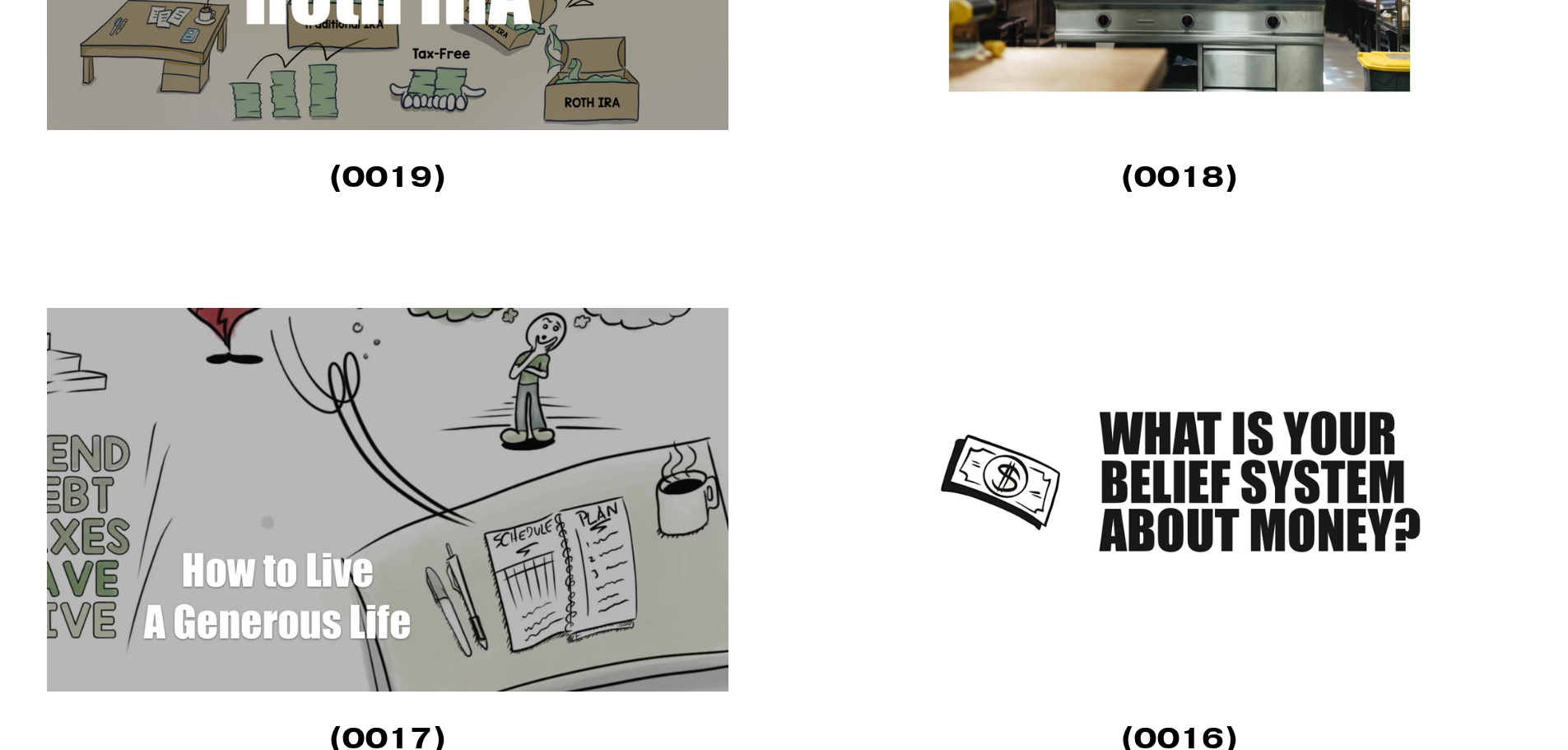
click at [1142, 468] on img at bounding box center [1179, 499] width 681 height 384
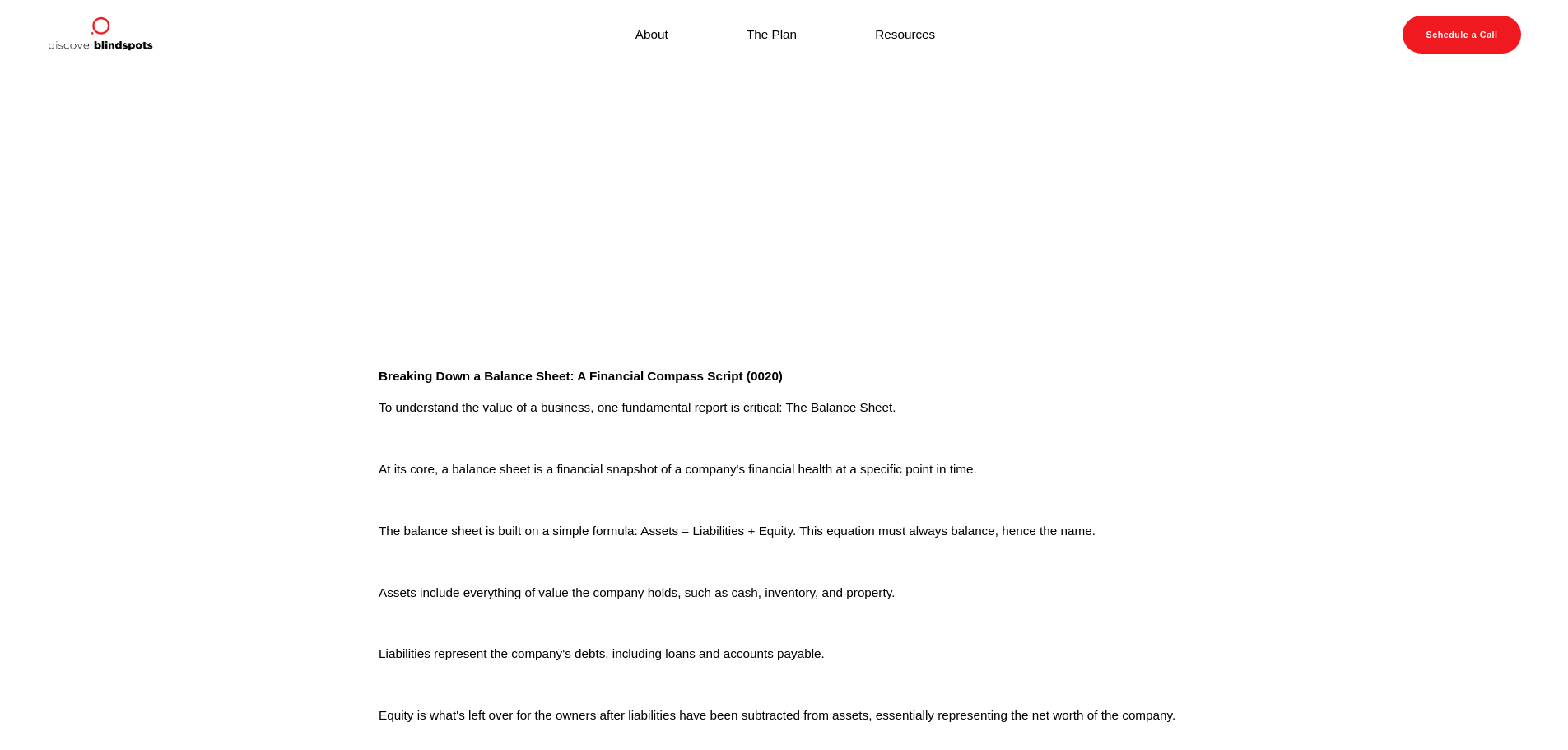
scroll to position [412, 0]
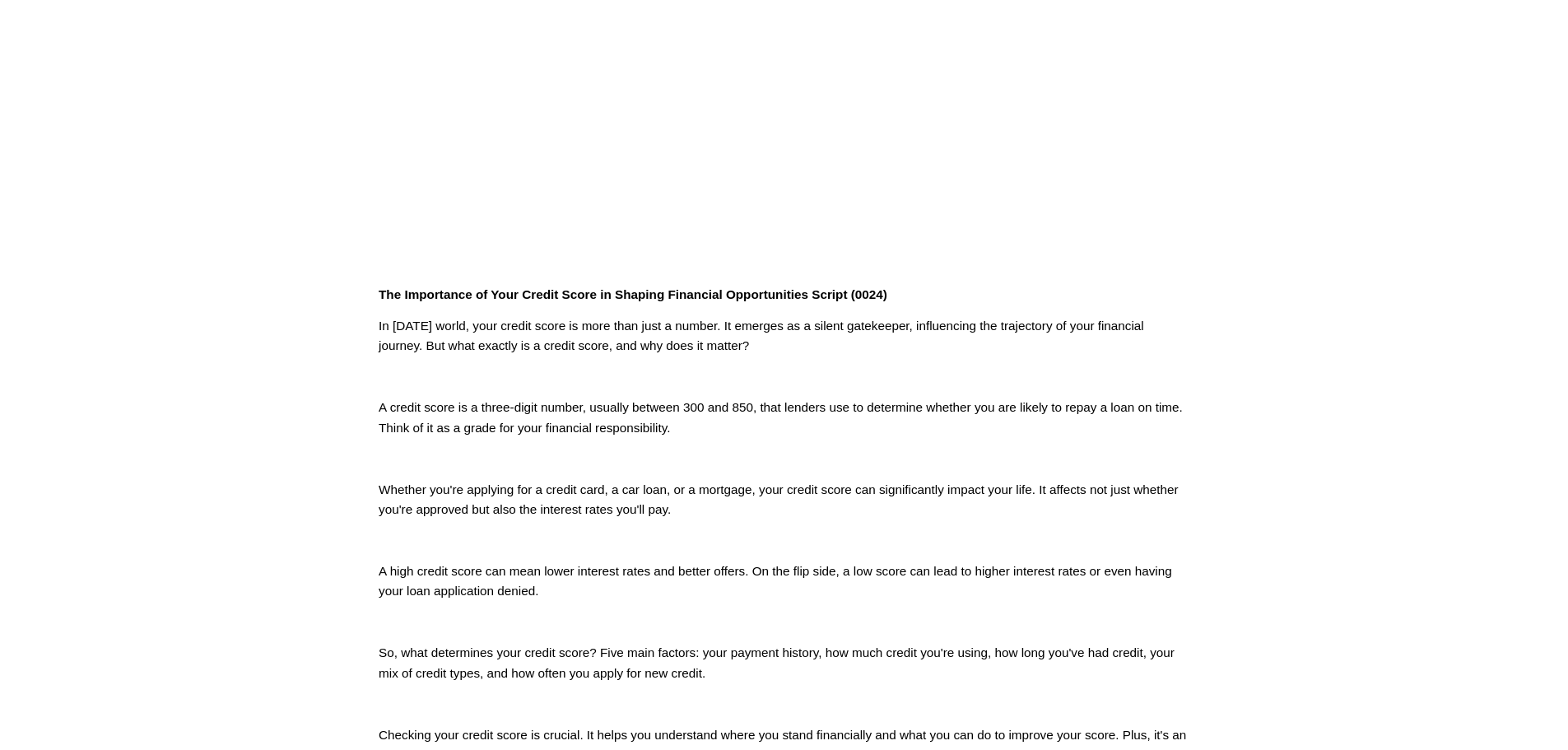
scroll to position [214, 0]
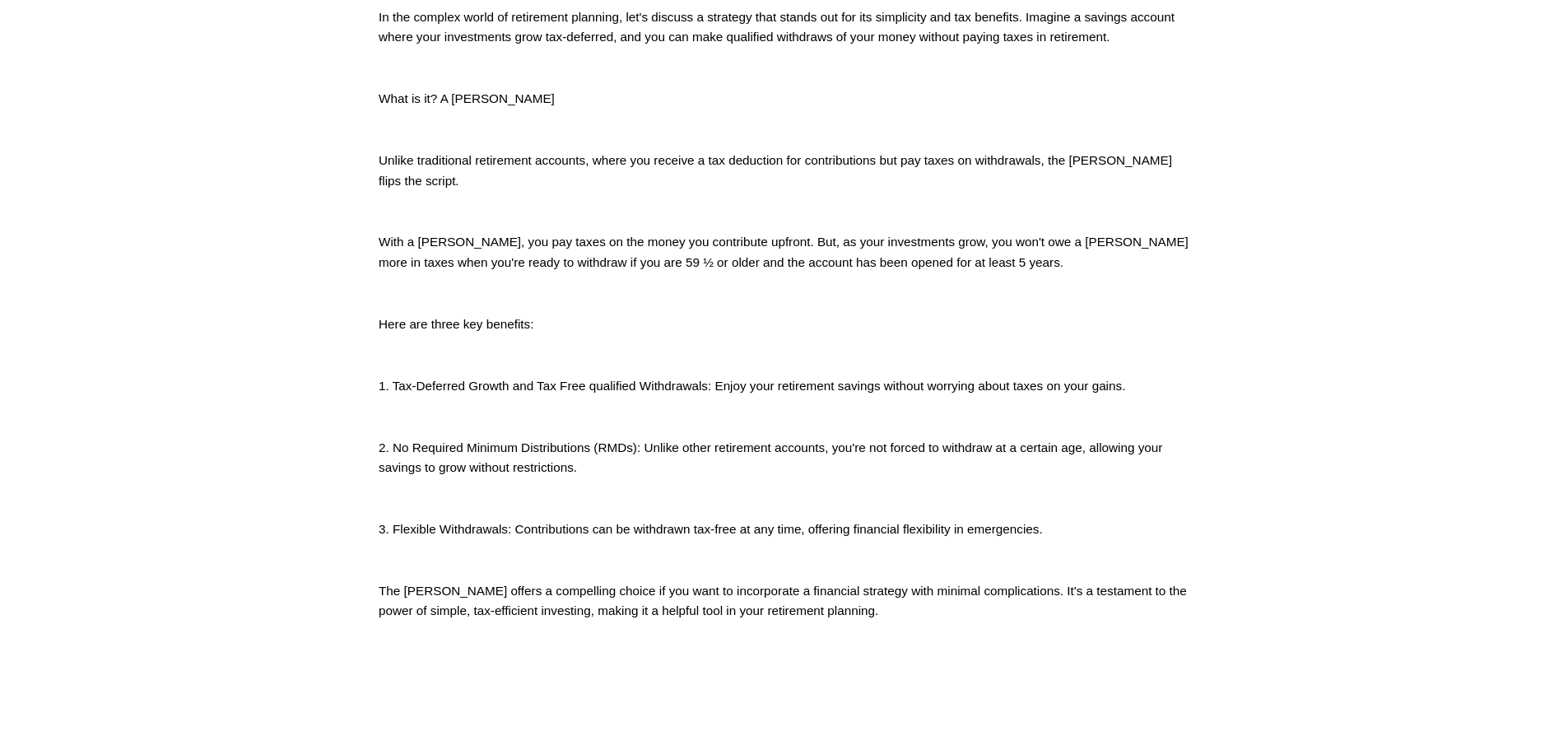
scroll to position [905, 0]
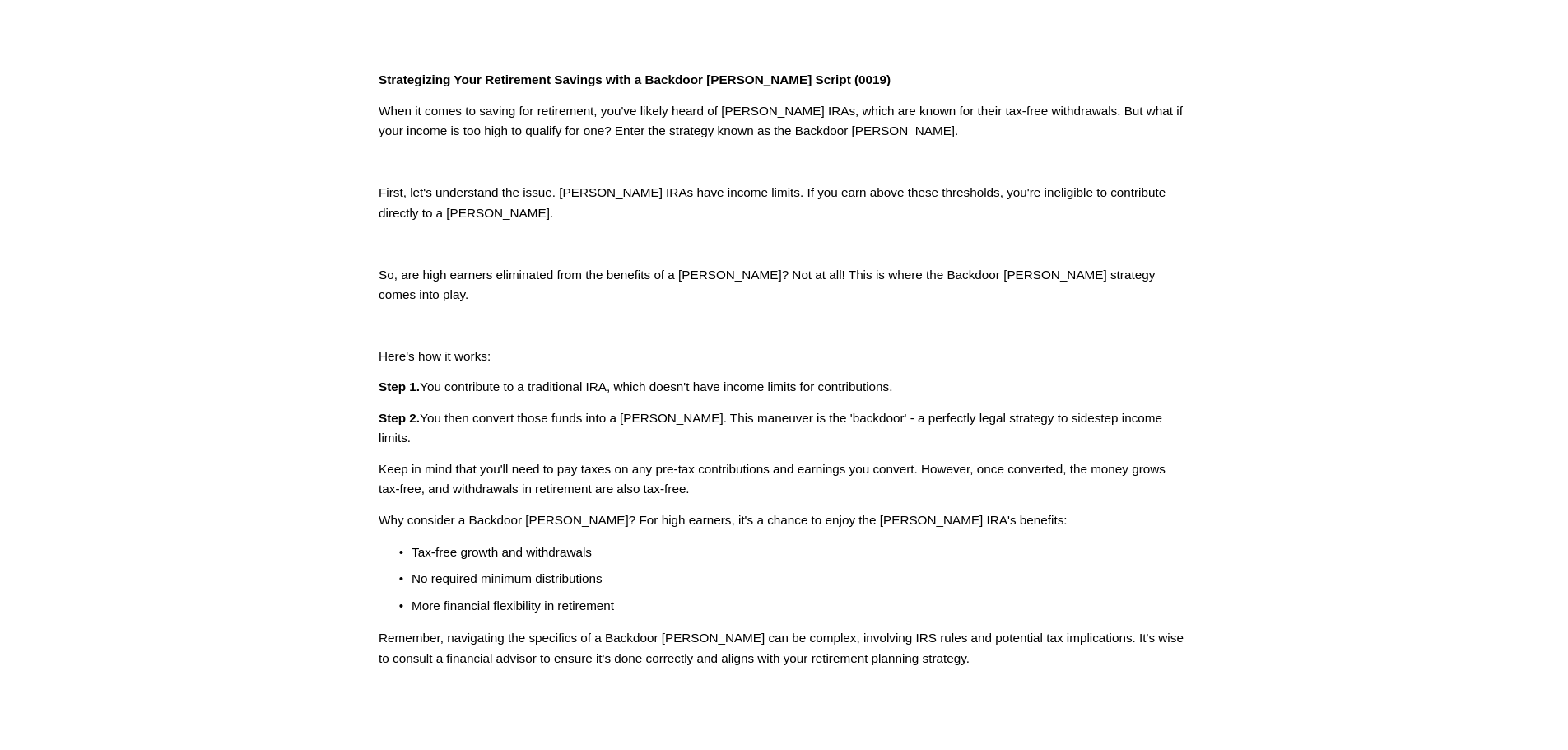
scroll to position [576, 0]
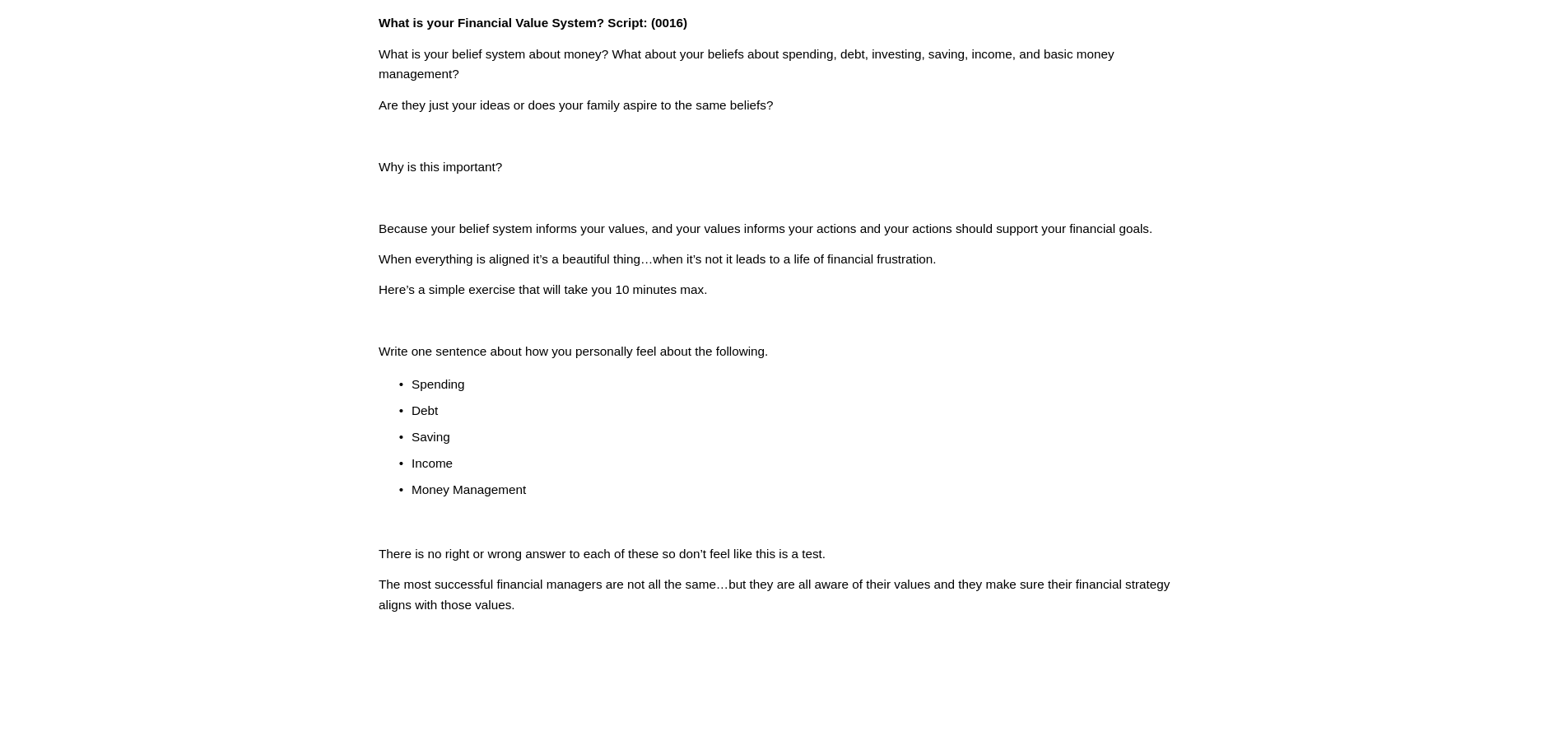
scroll to position [658, 0]
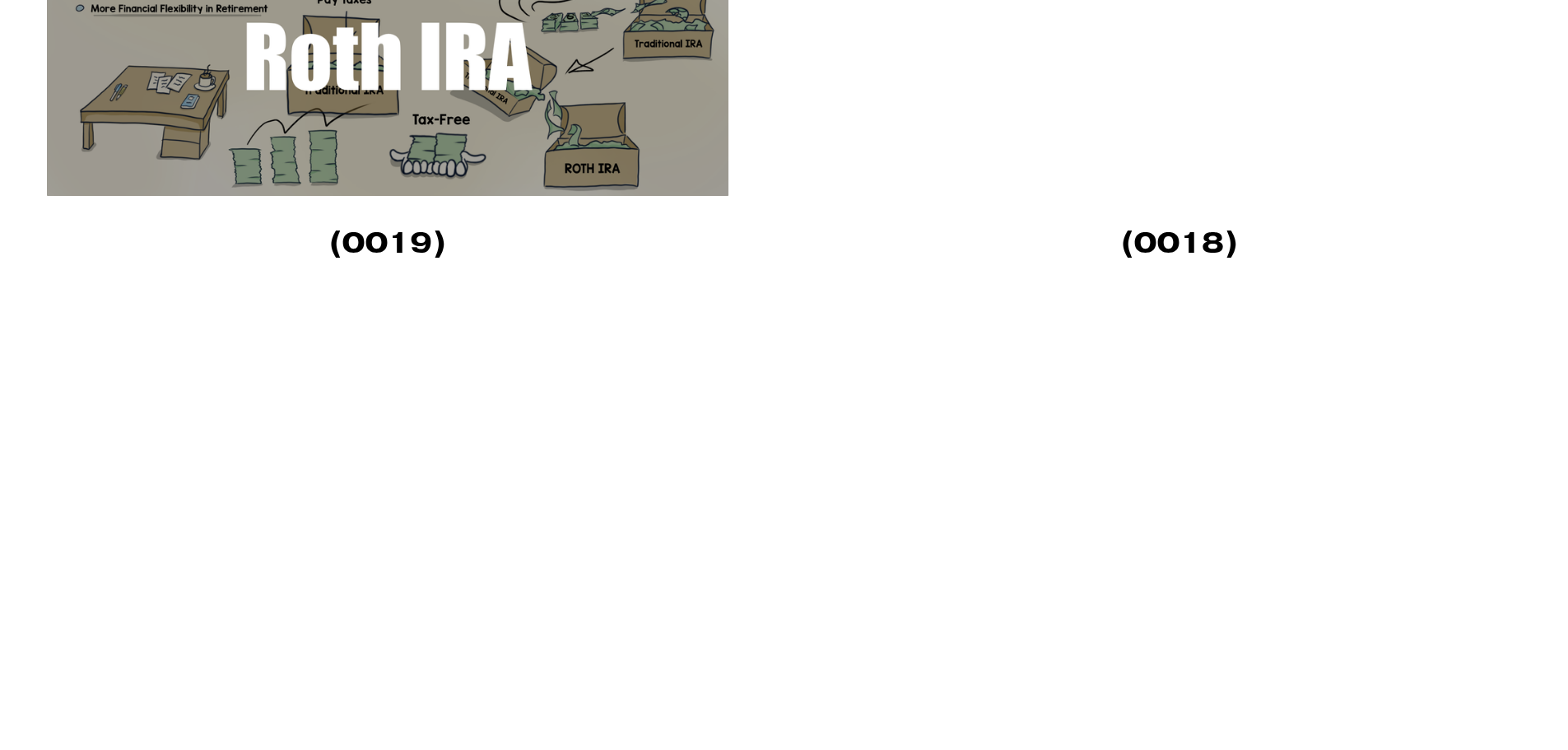
scroll to position [3621, 0]
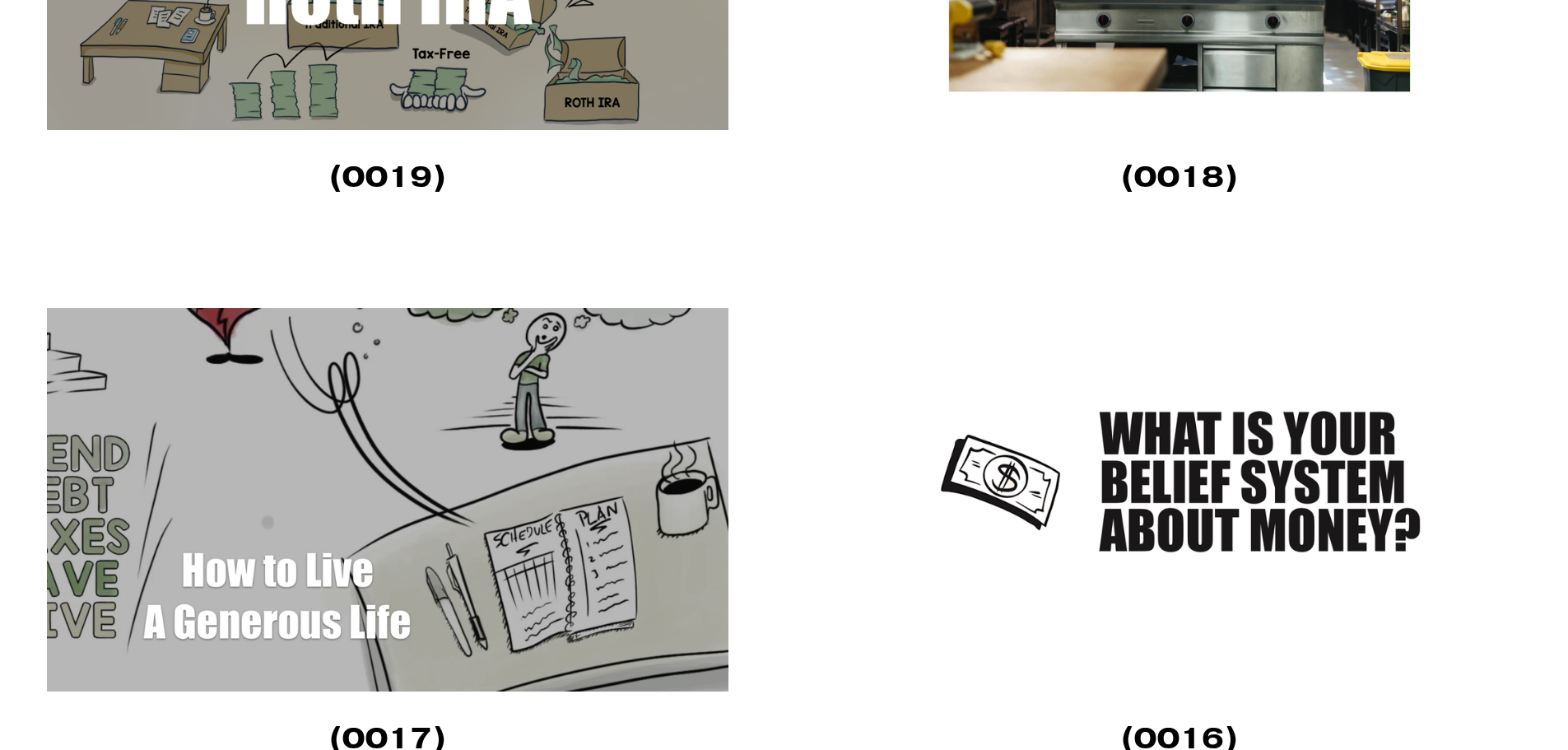
click at [429, 473] on img at bounding box center [387, 499] width 681 height 384
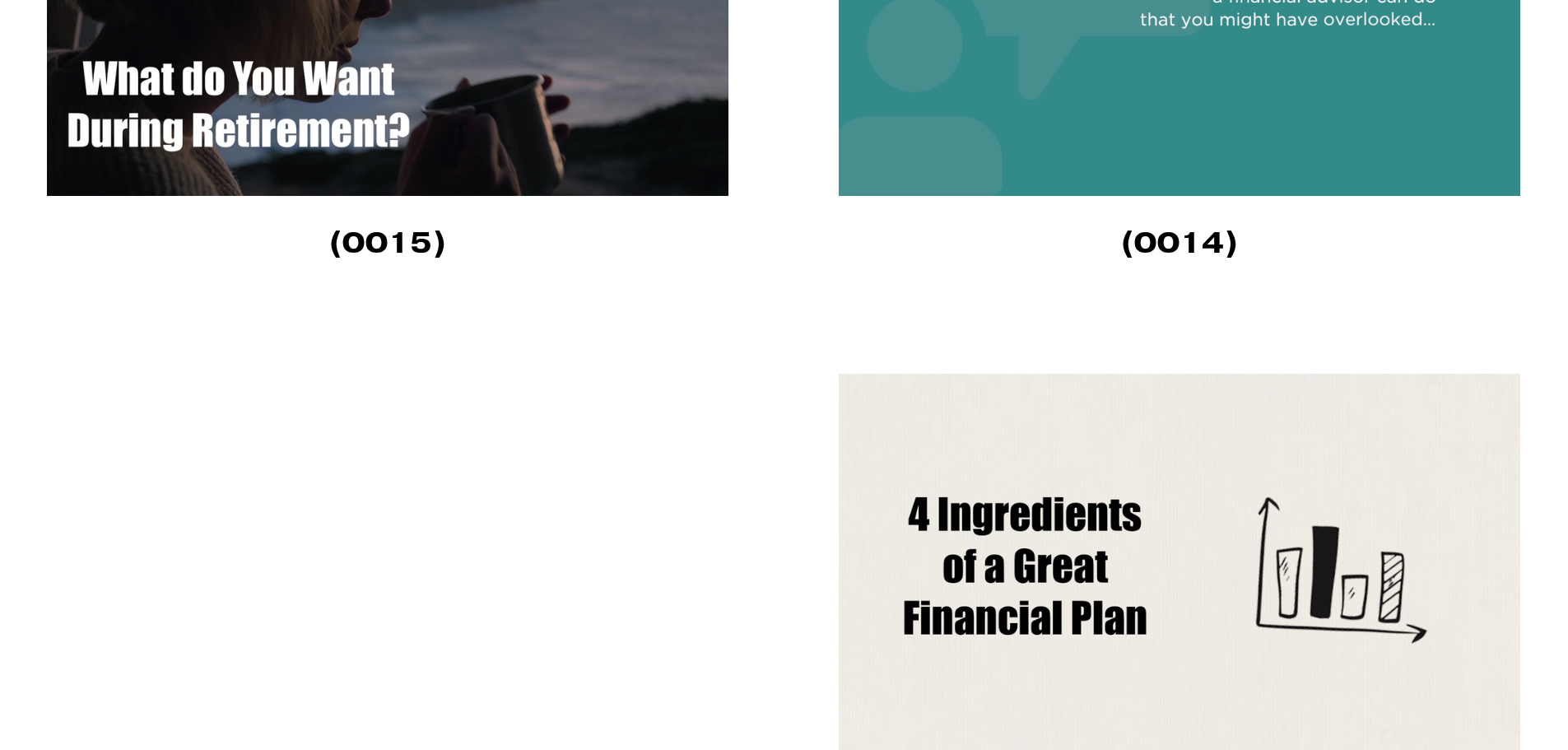
scroll to position [4774, 0]
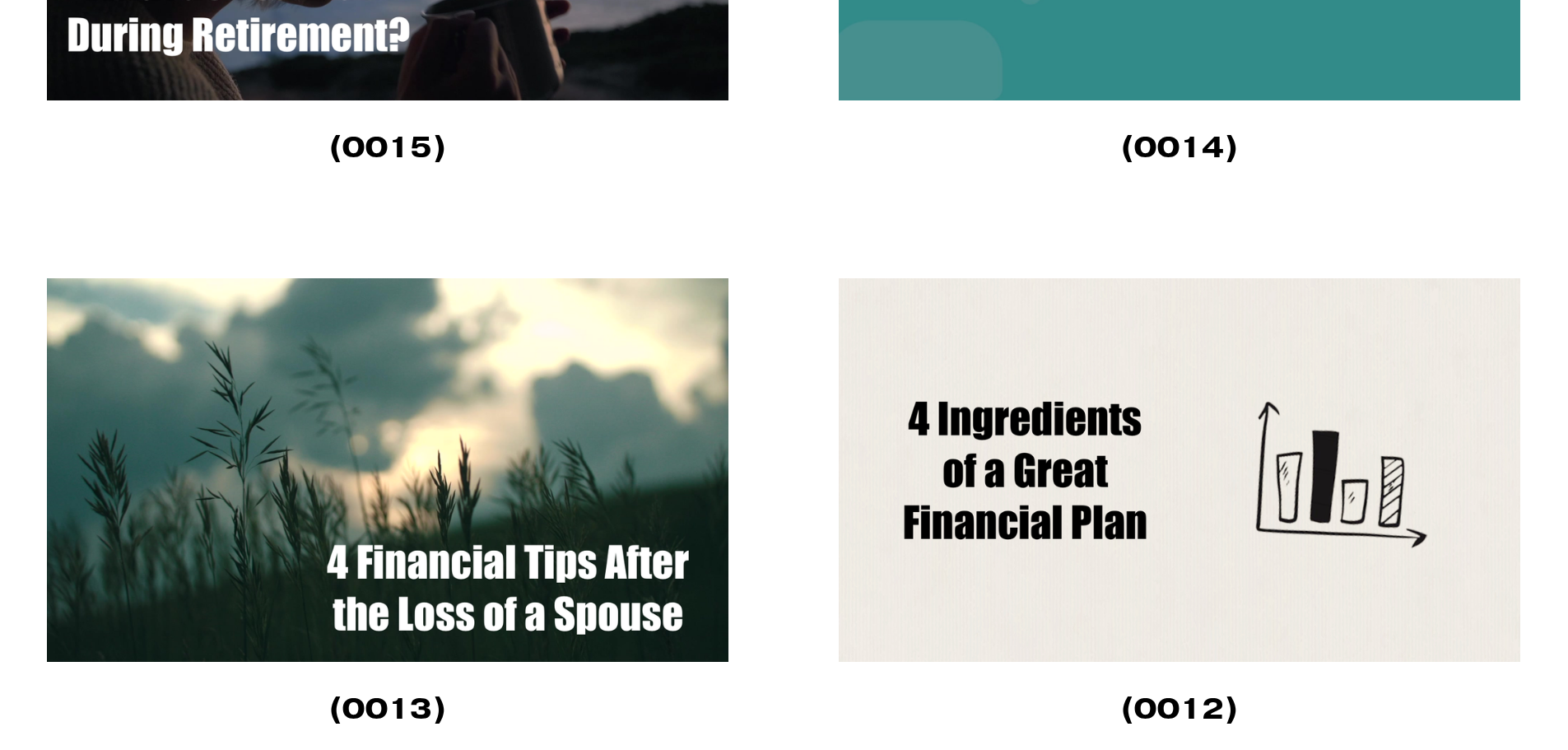
click at [531, 405] on img at bounding box center [387, 470] width 681 height 384
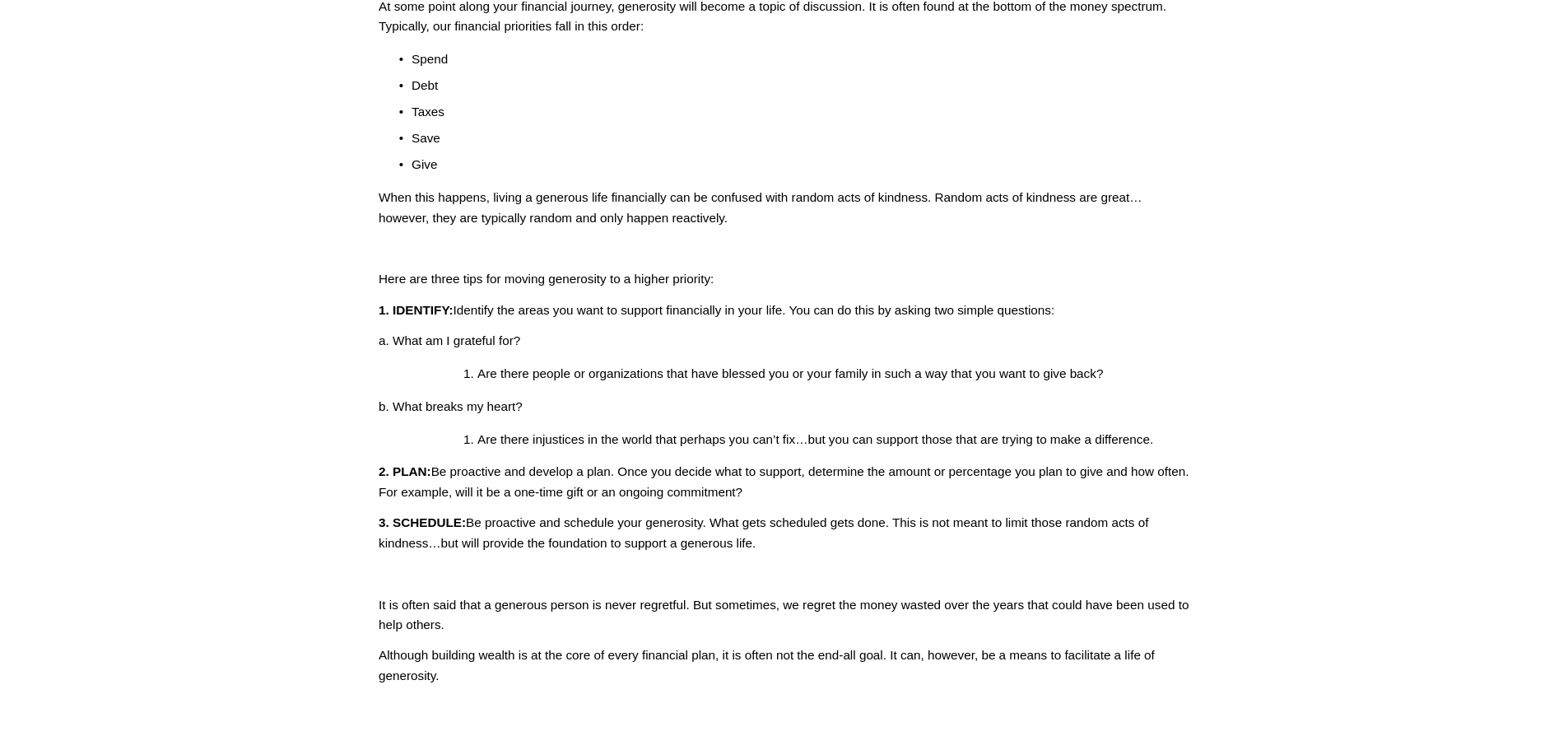
scroll to position [658, 0]
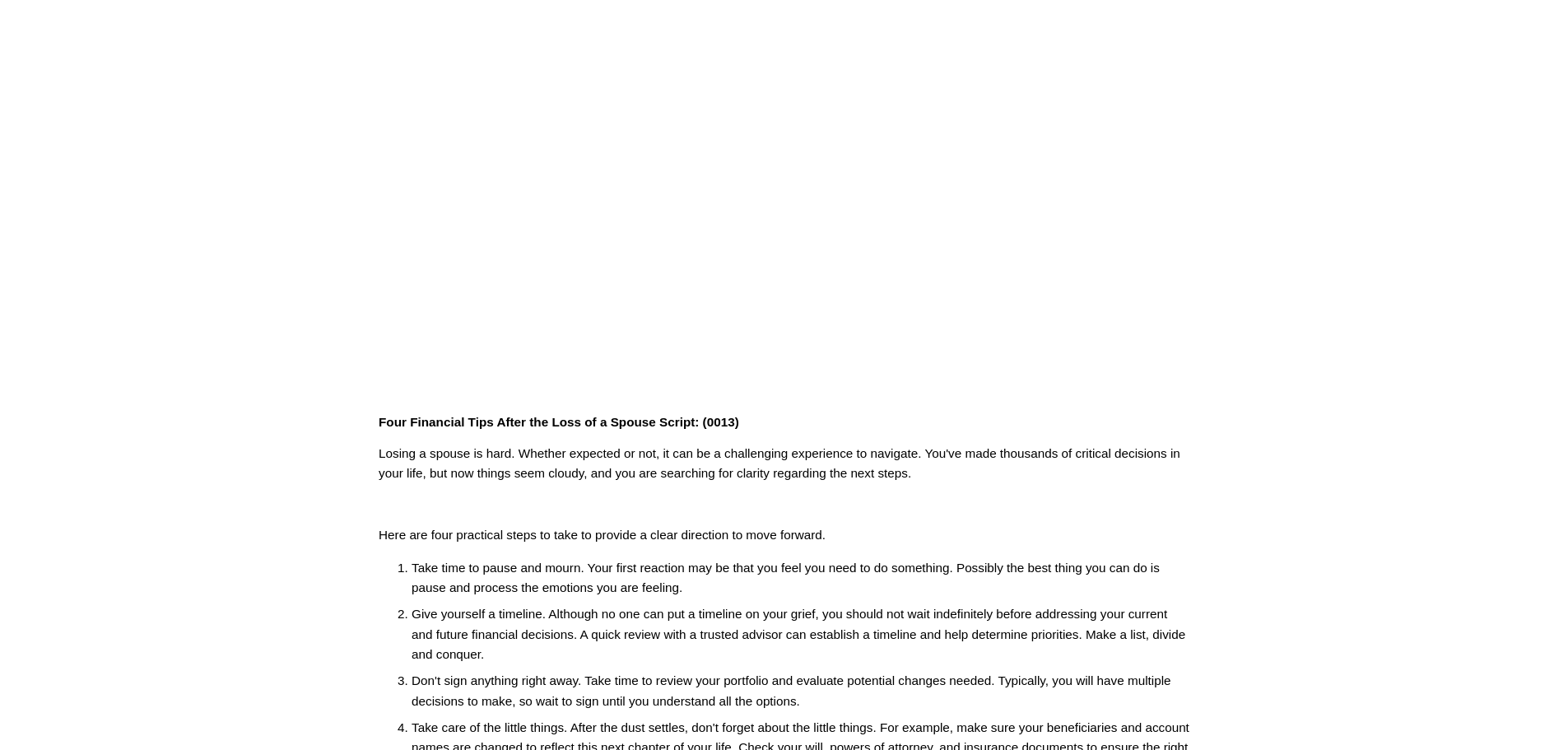
scroll to position [247, 0]
